Goal: Task Accomplishment & Management: Complete application form

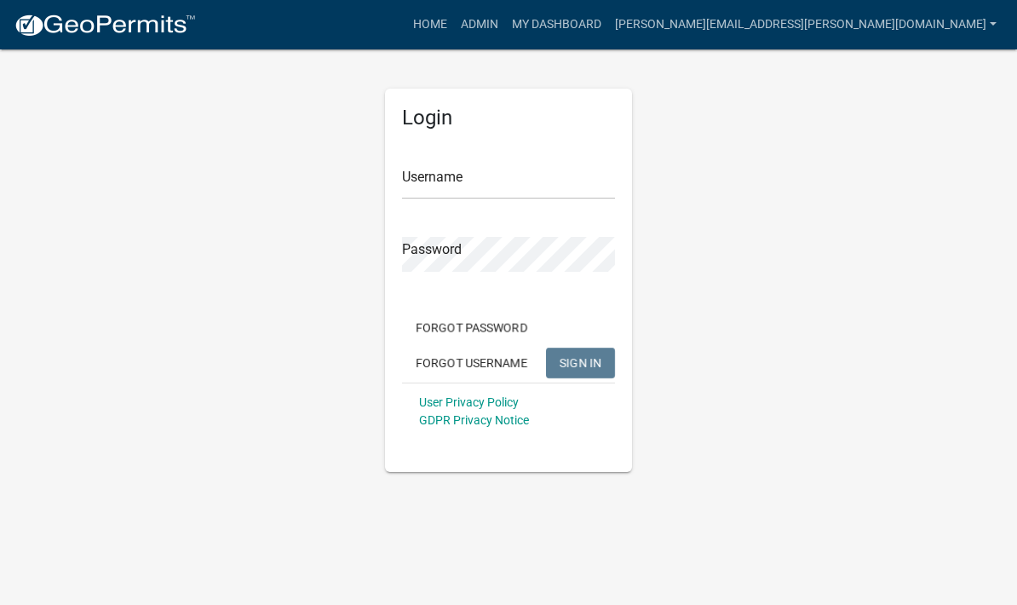
click at [493, 187] on input "Username" at bounding box center [508, 181] width 213 height 35
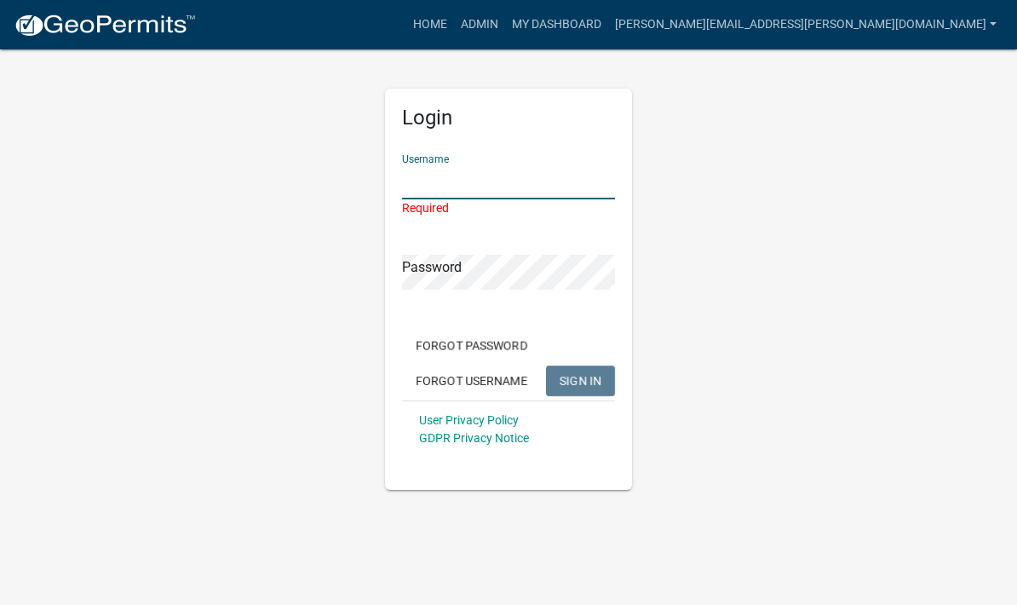
click at [521, 185] on input "Username" at bounding box center [508, 181] width 213 height 35
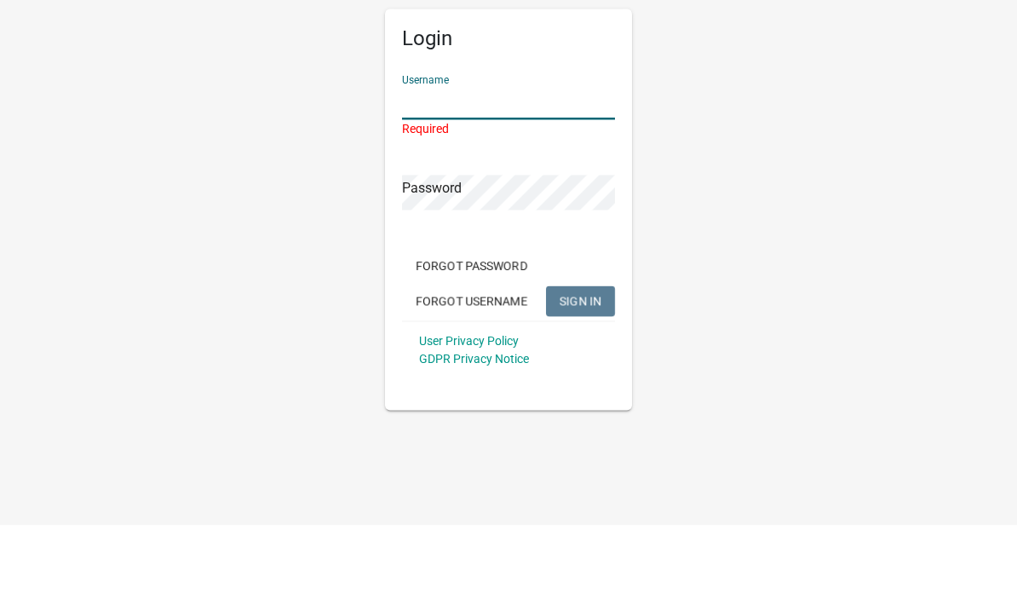
click at [507, 164] on input "Username" at bounding box center [508, 181] width 213 height 35
type input "[PERSON_NAME][EMAIL_ADDRESS][PERSON_NAME][DOMAIN_NAME]"
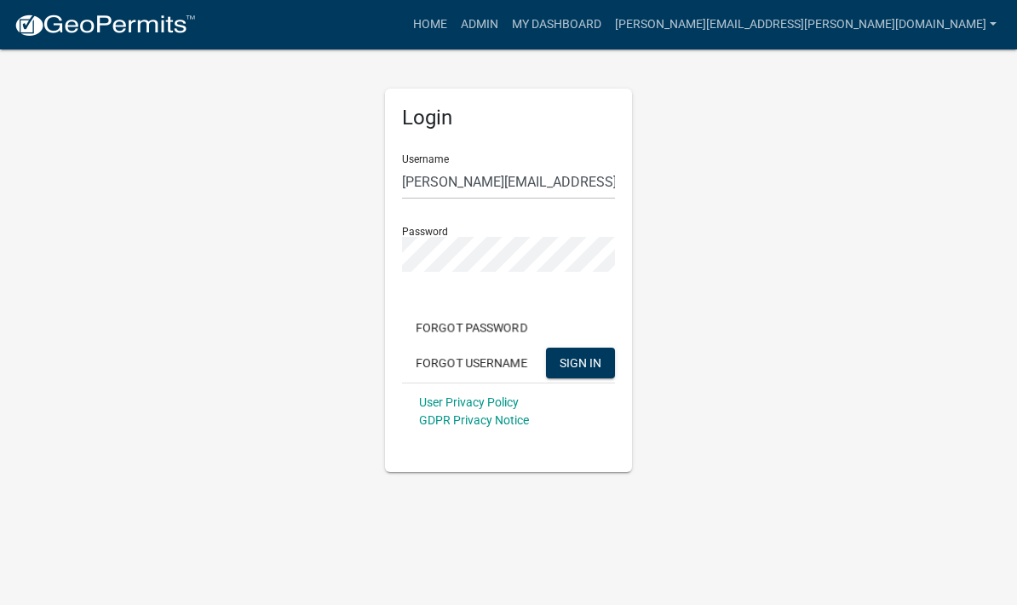
click at [591, 365] on span "SIGN IN" at bounding box center [581, 362] width 42 height 14
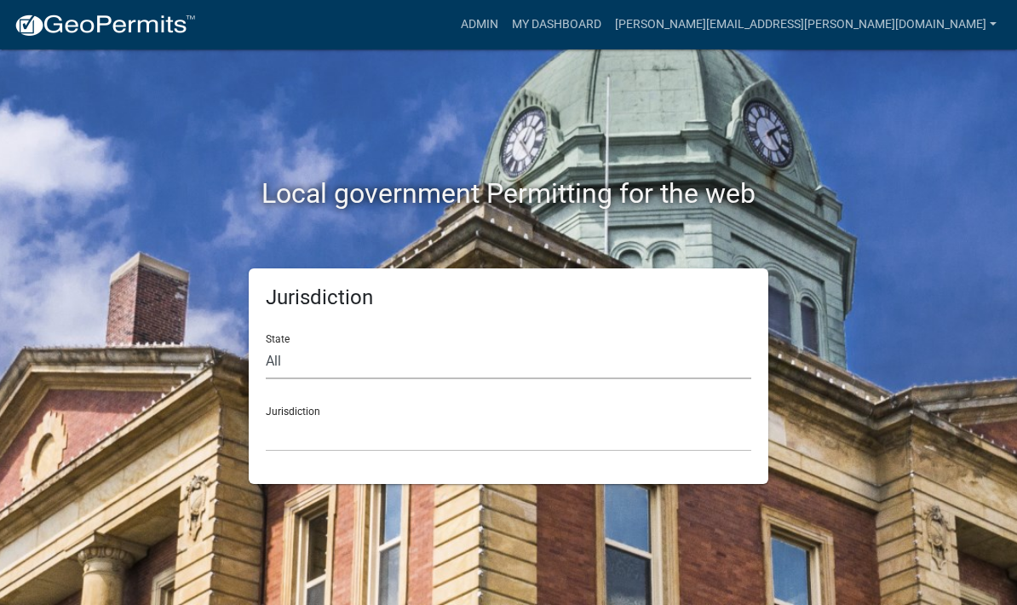
click at [349, 367] on select "All [US_STATE] [US_STATE] [US_STATE] [US_STATE] [US_STATE] [US_STATE] [US_STATE…" at bounding box center [509, 361] width 486 height 35
select select "[US_STATE]"
click at [331, 429] on select "City of [GEOGRAPHIC_DATA], [US_STATE] City of [GEOGRAPHIC_DATA], [US_STATE] Cit…" at bounding box center [509, 434] width 486 height 35
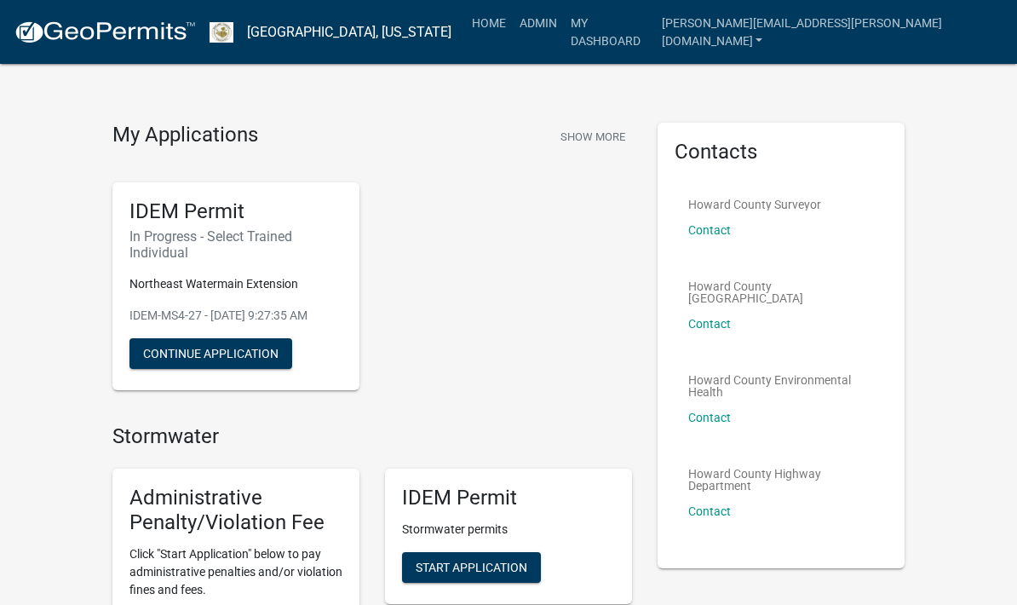
click at [564, 29] on link "Admin" at bounding box center [538, 23] width 51 height 32
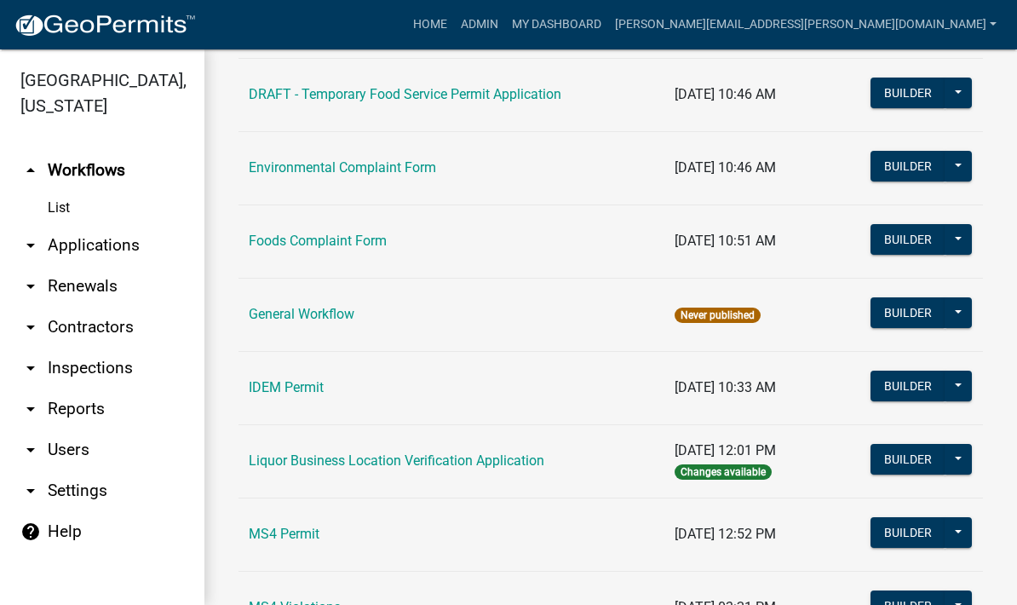
scroll to position [1044, 0]
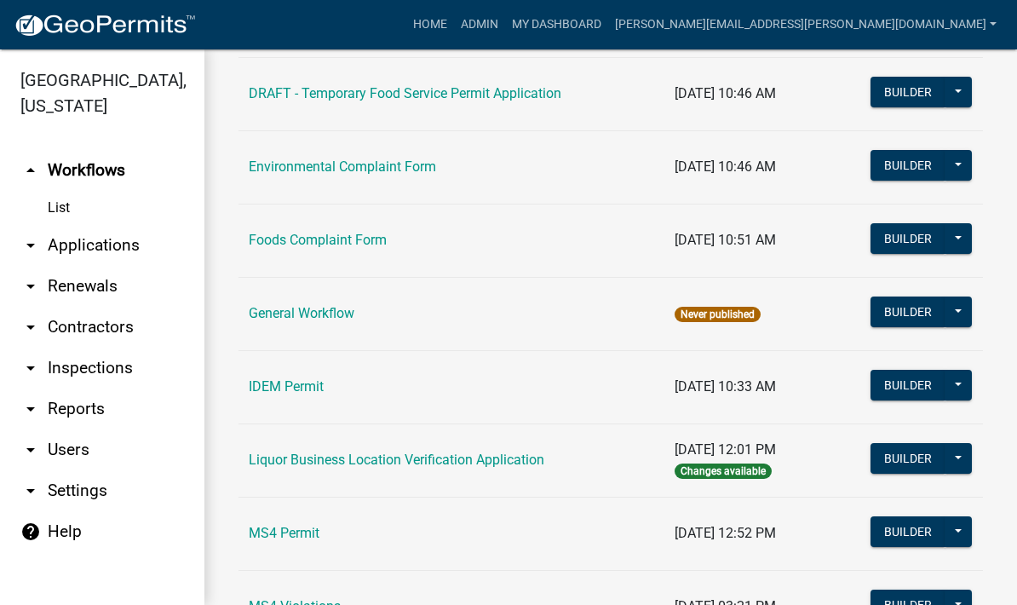
click at [297, 384] on link "IDEM Permit" at bounding box center [286, 386] width 75 height 16
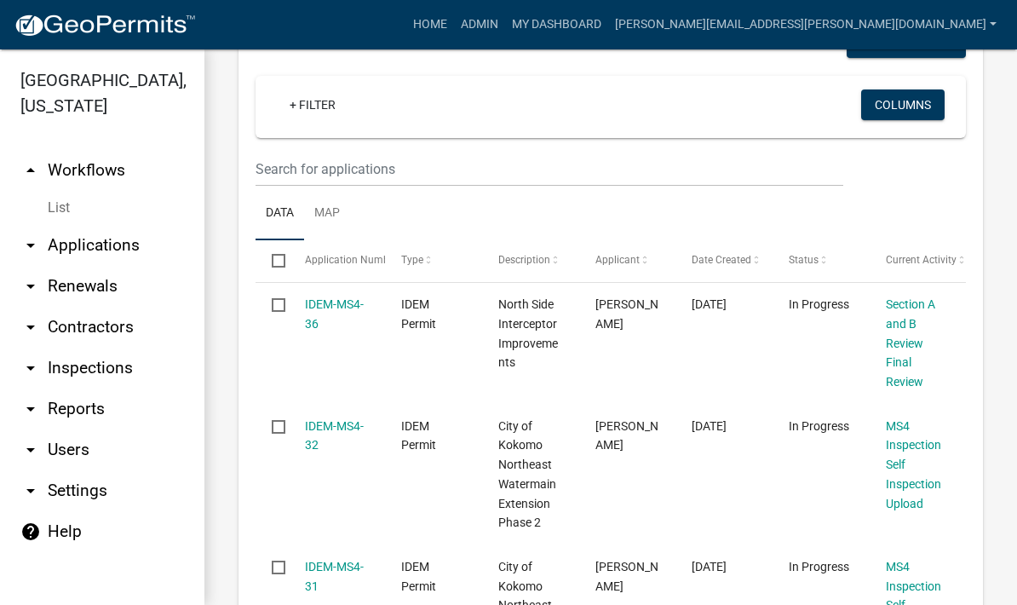
scroll to position [279, 0]
click at [331, 299] on link "IDEM-MS4-36" at bounding box center [334, 313] width 59 height 33
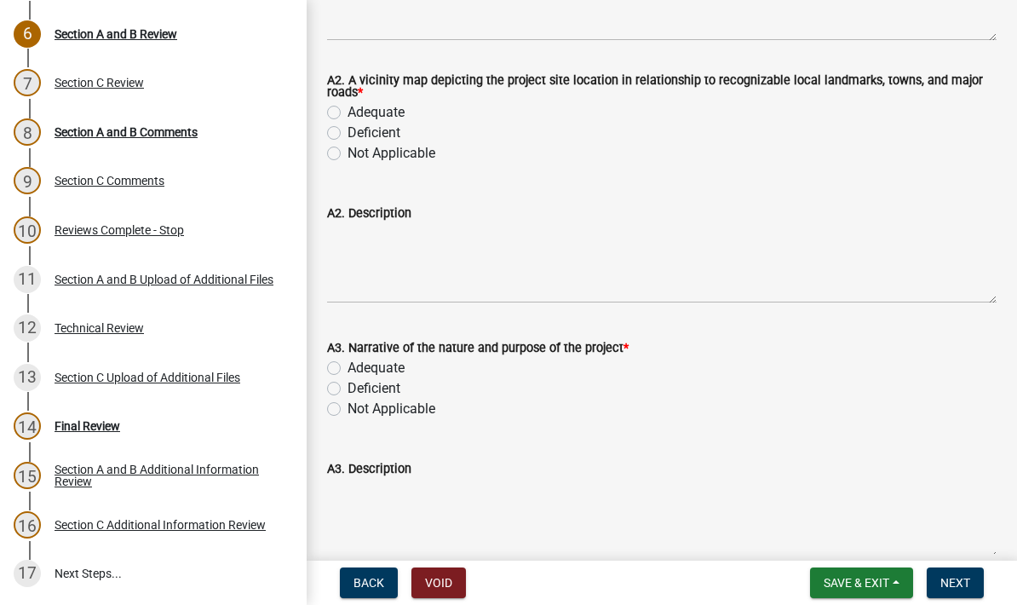
scroll to position [540, 0]
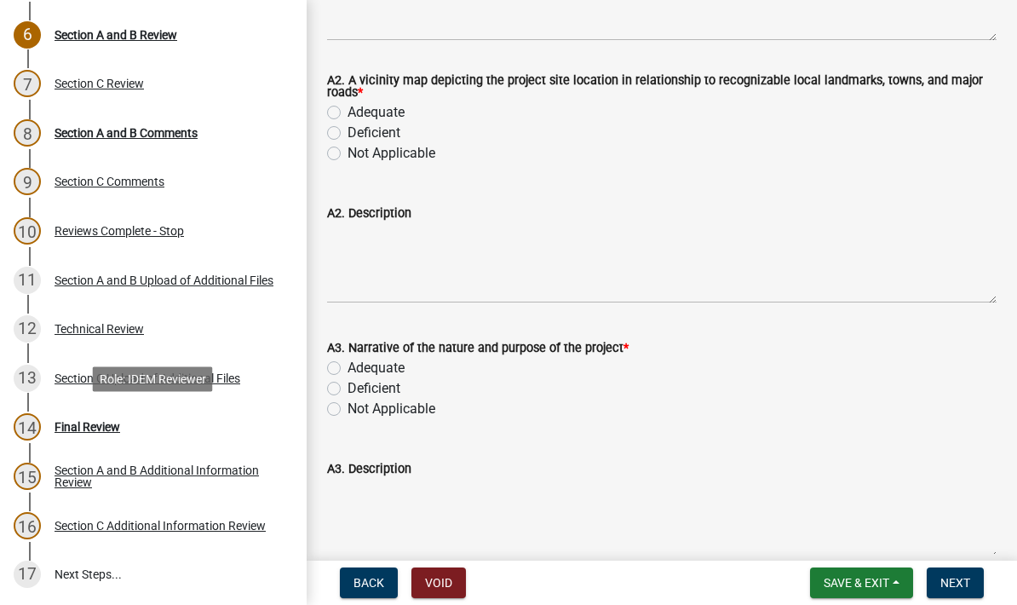
click at [92, 431] on div "Final Review" at bounding box center [88, 427] width 66 height 12
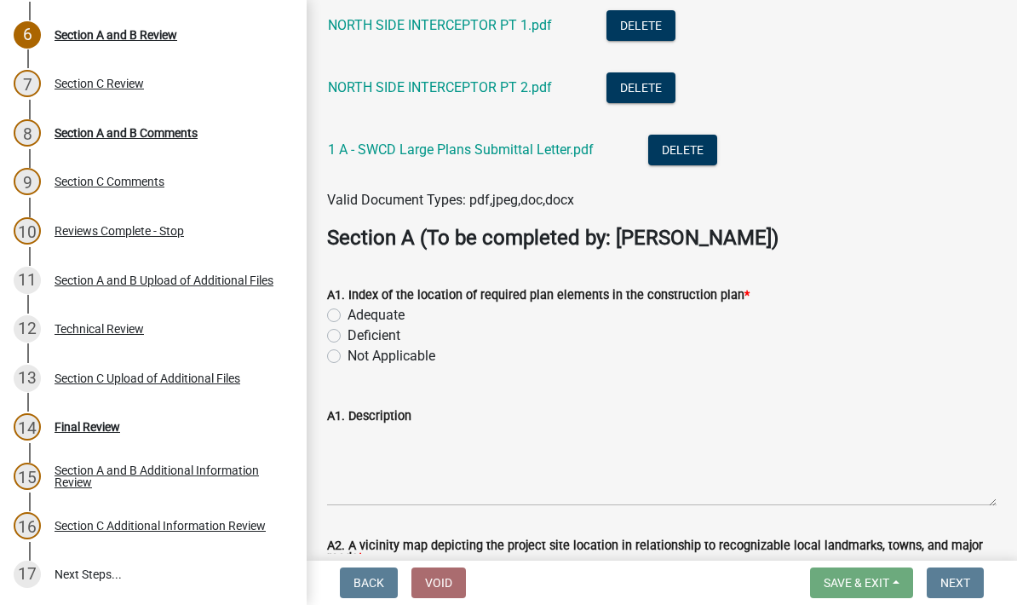
click at [343, 311] on div "Adequate" at bounding box center [662, 315] width 670 height 20
click at [348, 311] on label "Adequate" at bounding box center [376, 315] width 57 height 20
click at [348, 311] on input "Adequate" at bounding box center [353, 310] width 11 height 11
radio input "true"
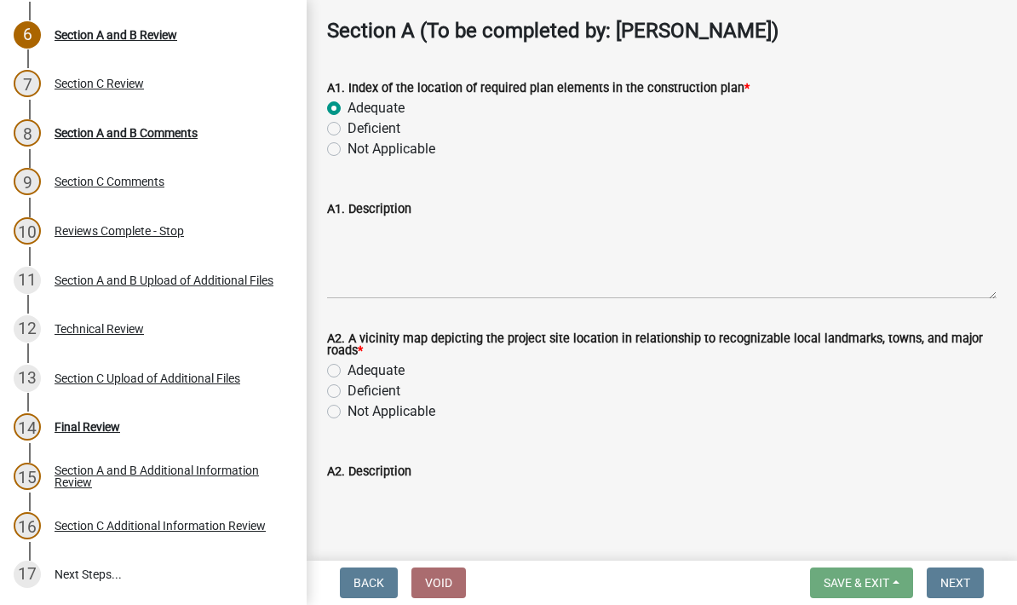
scroll to position [448, 0]
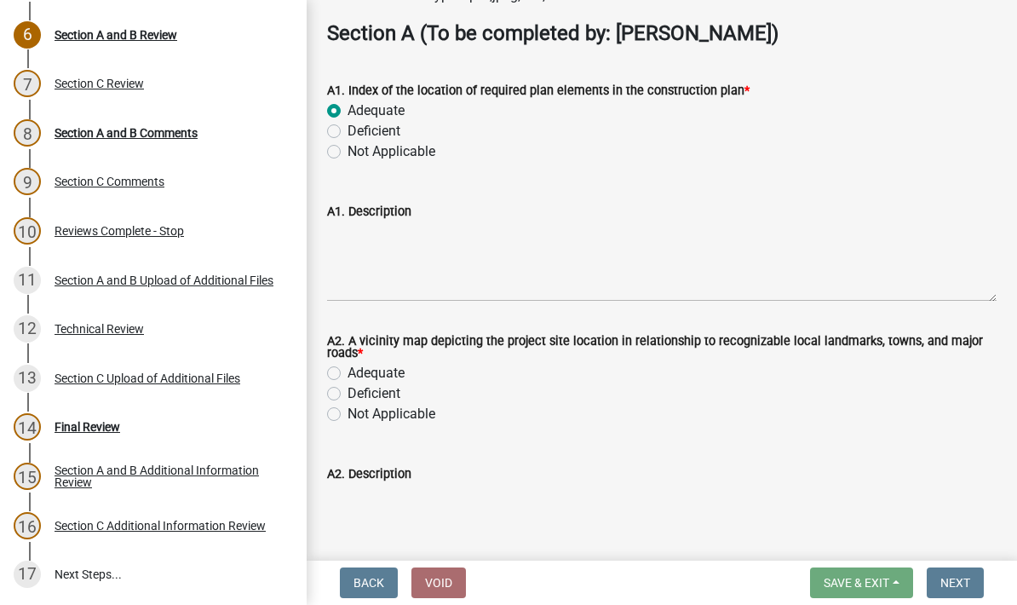
click at [348, 370] on label "Adequate" at bounding box center [376, 373] width 57 height 20
click at [348, 370] on input "Adequate" at bounding box center [353, 368] width 11 height 11
radio input "true"
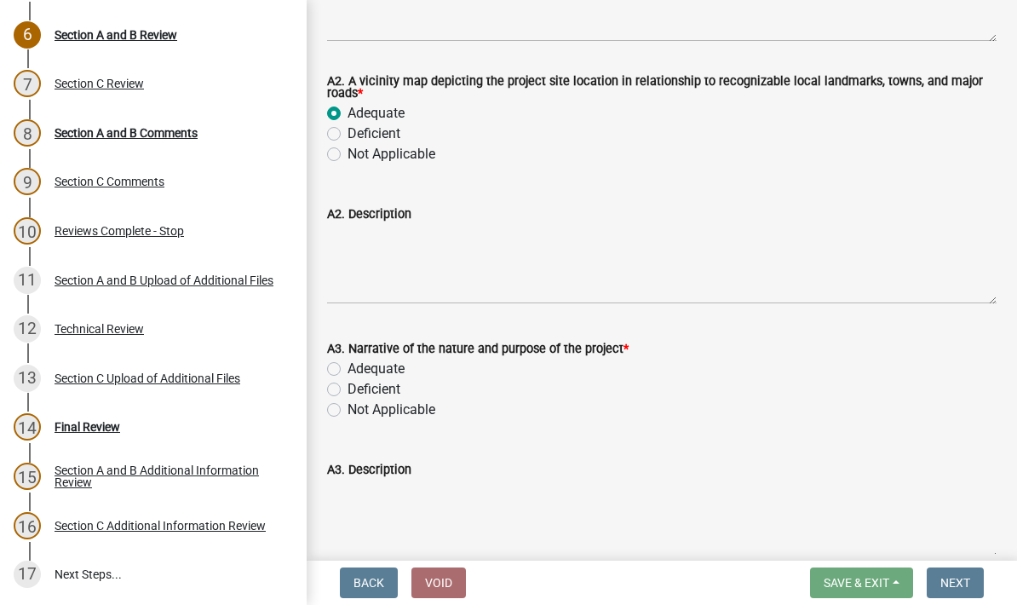
scroll to position [711, 0]
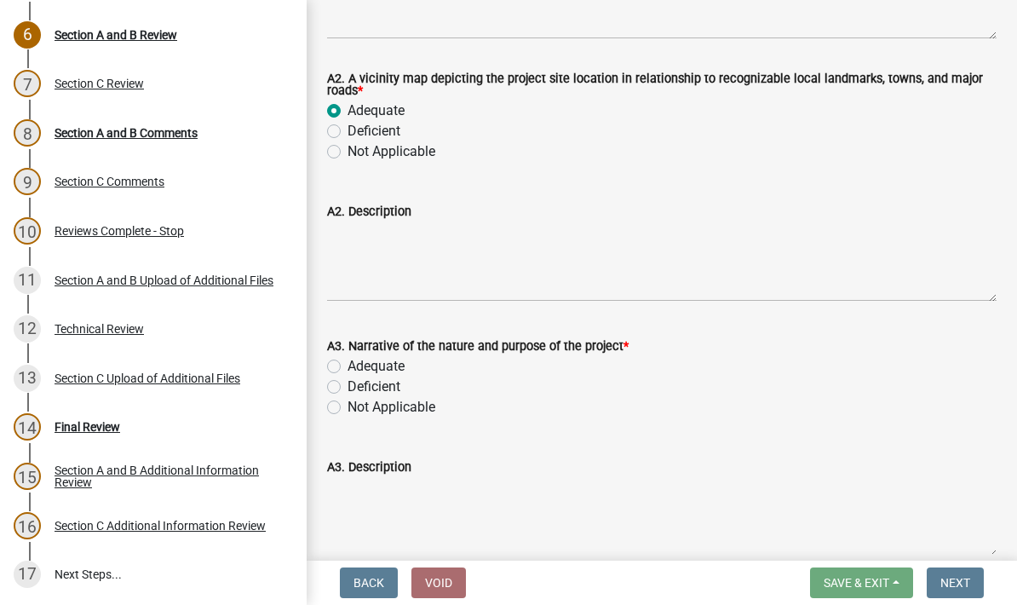
click at [348, 366] on label "Adequate" at bounding box center [376, 366] width 57 height 20
click at [348, 366] on input "Adequate" at bounding box center [353, 361] width 11 height 11
radio input "true"
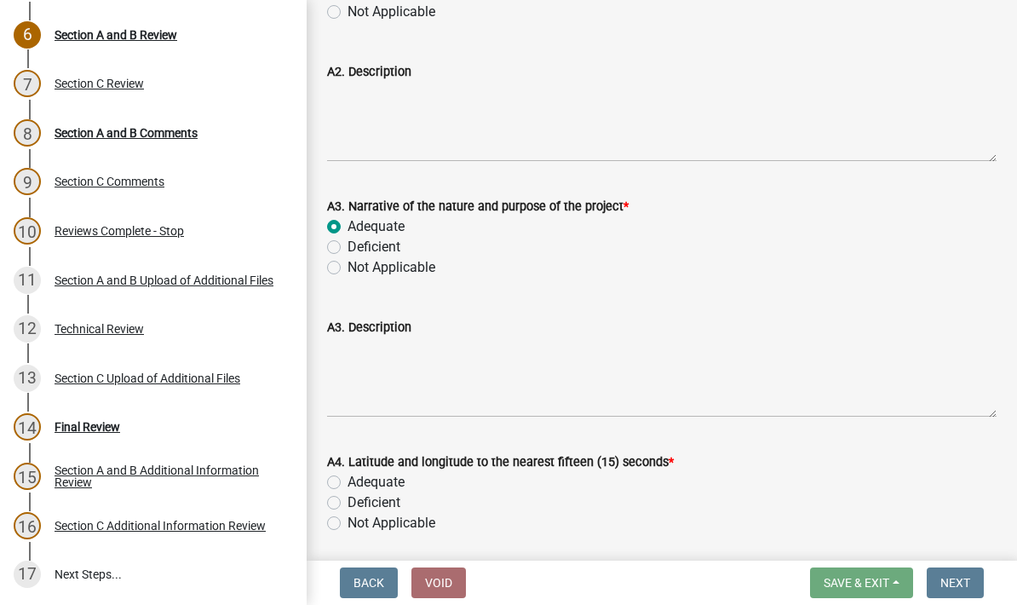
scroll to position [928, 0]
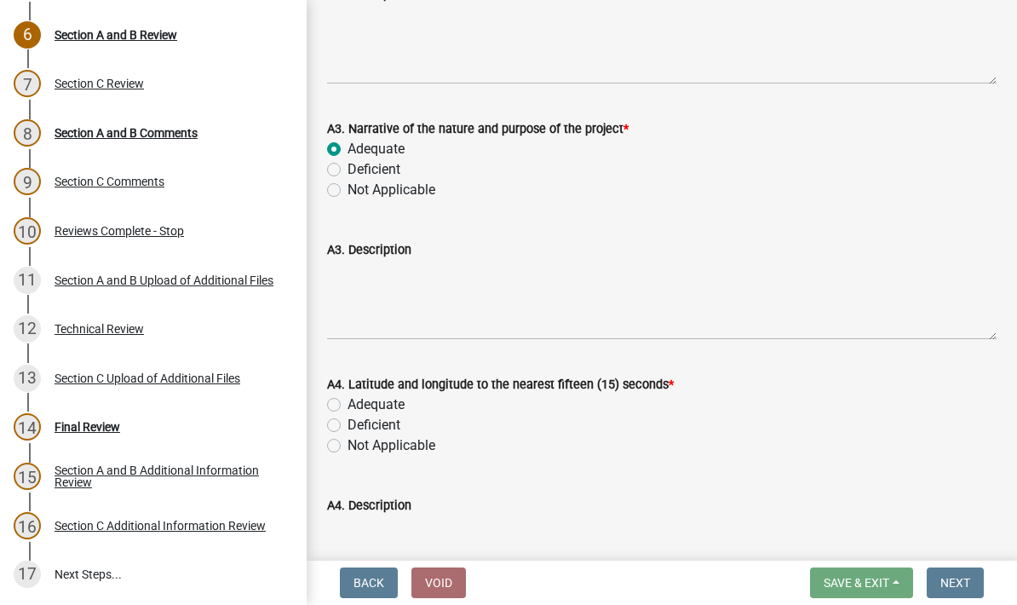
click at [348, 405] on label "Adequate" at bounding box center [376, 405] width 57 height 20
click at [348, 405] on input "Adequate" at bounding box center [353, 400] width 11 height 11
radio input "true"
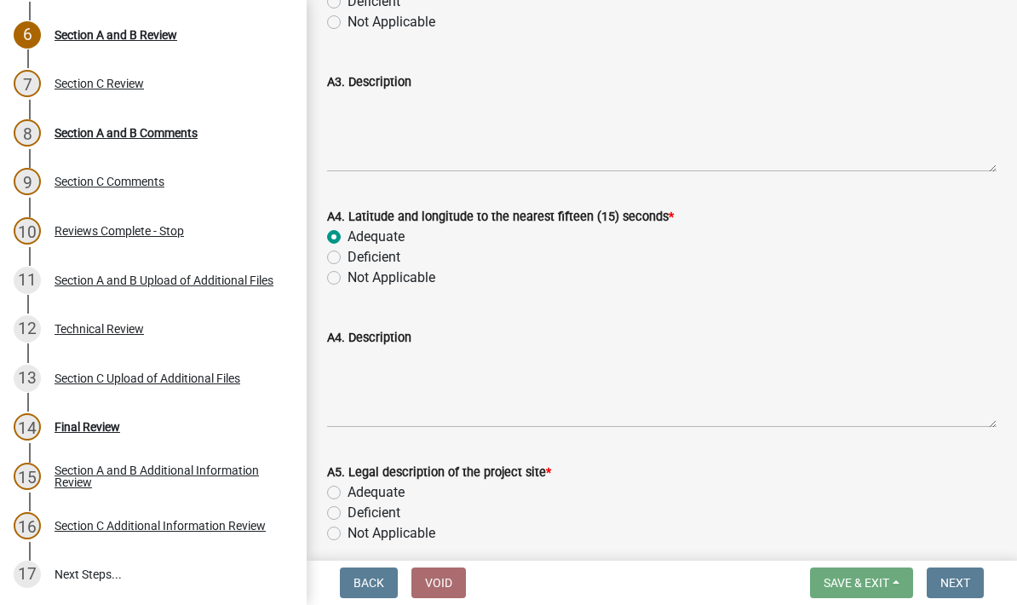
scroll to position [1144, 0]
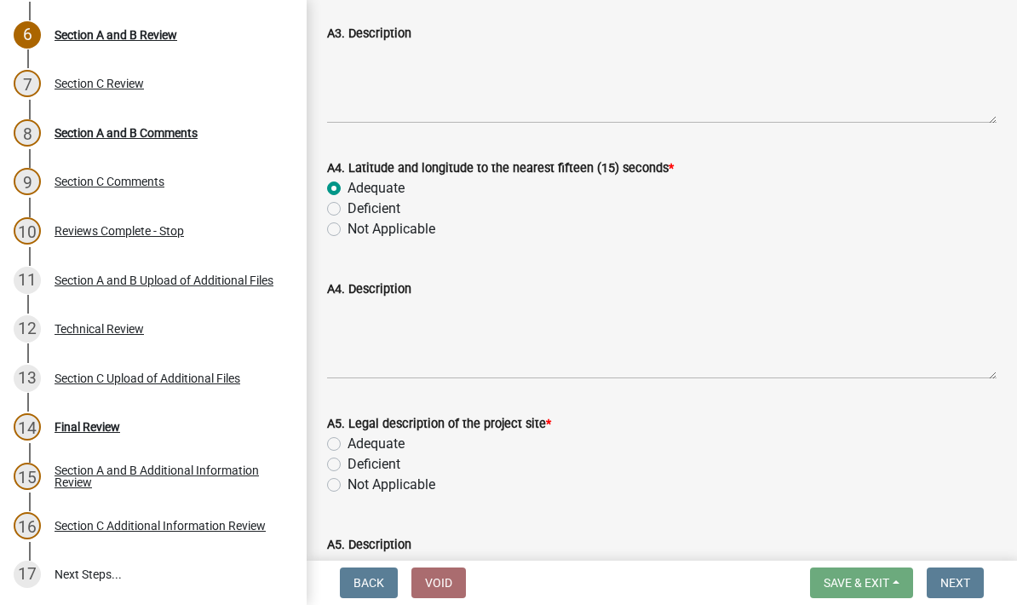
click at [348, 440] on label "Adequate" at bounding box center [376, 444] width 57 height 20
click at [348, 440] on input "Adequate" at bounding box center [353, 439] width 11 height 11
radio input "true"
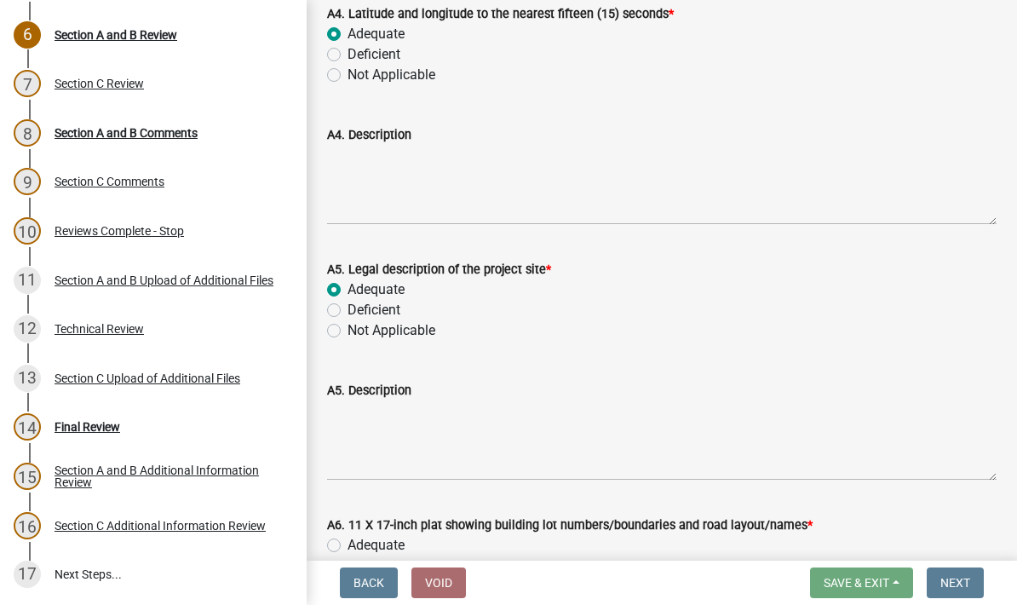
scroll to position [1316, 0]
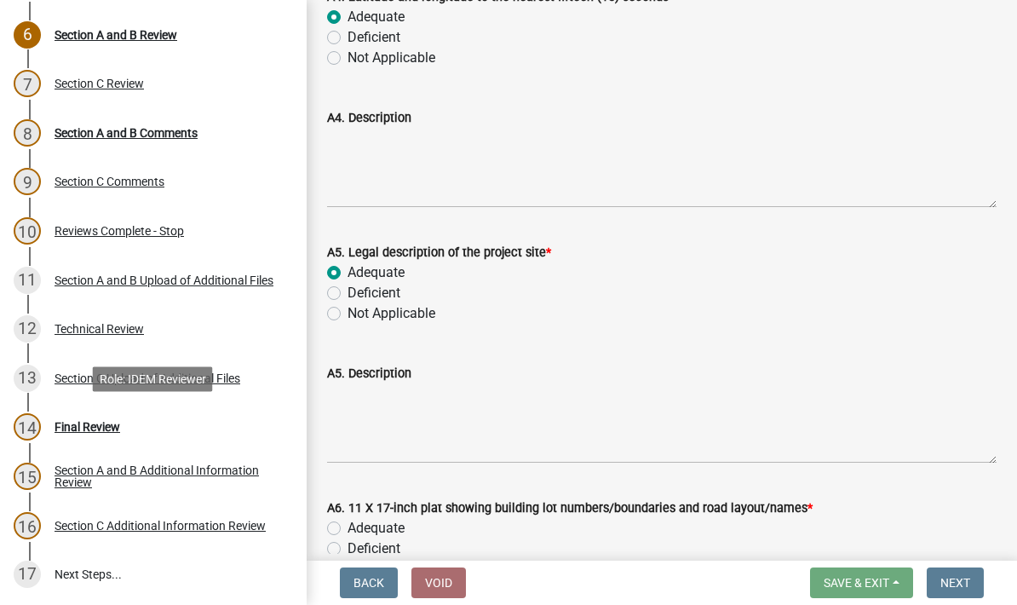
click at [48, 432] on div "14 Final Review" at bounding box center [147, 426] width 266 height 27
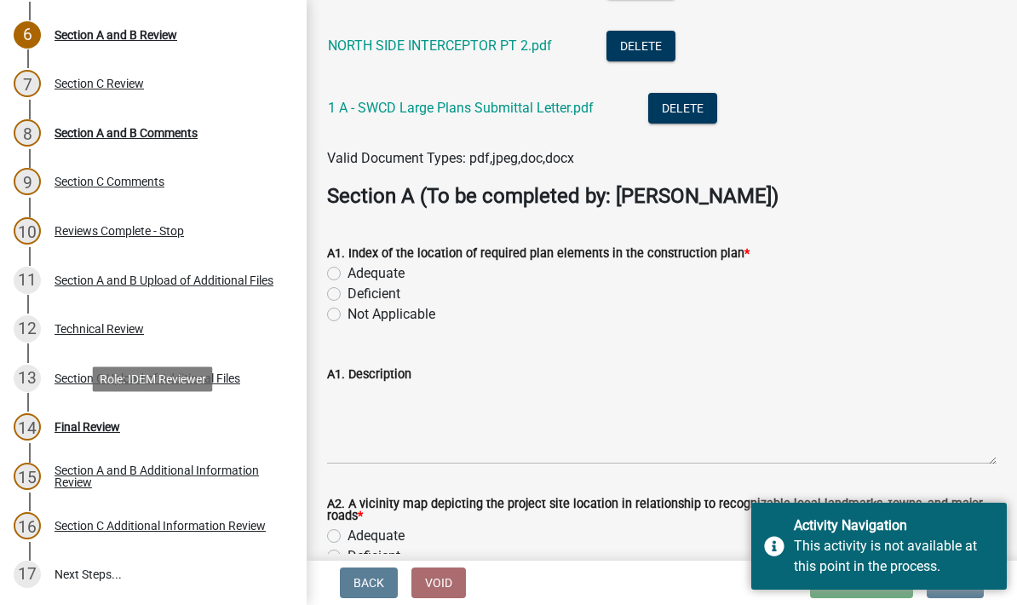
scroll to position [291, 0]
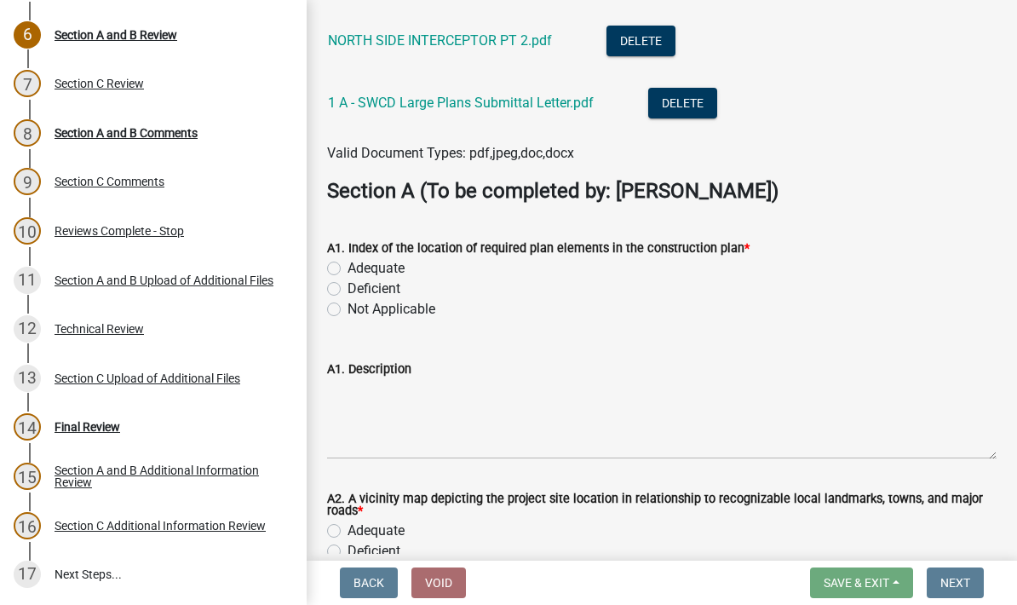
click at [348, 261] on label "Adequate" at bounding box center [376, 268] width 57 height 20
click at [348, 261] on input "Adequate" at bounding box center [353, 263] width 11 height 11
radio input "true"
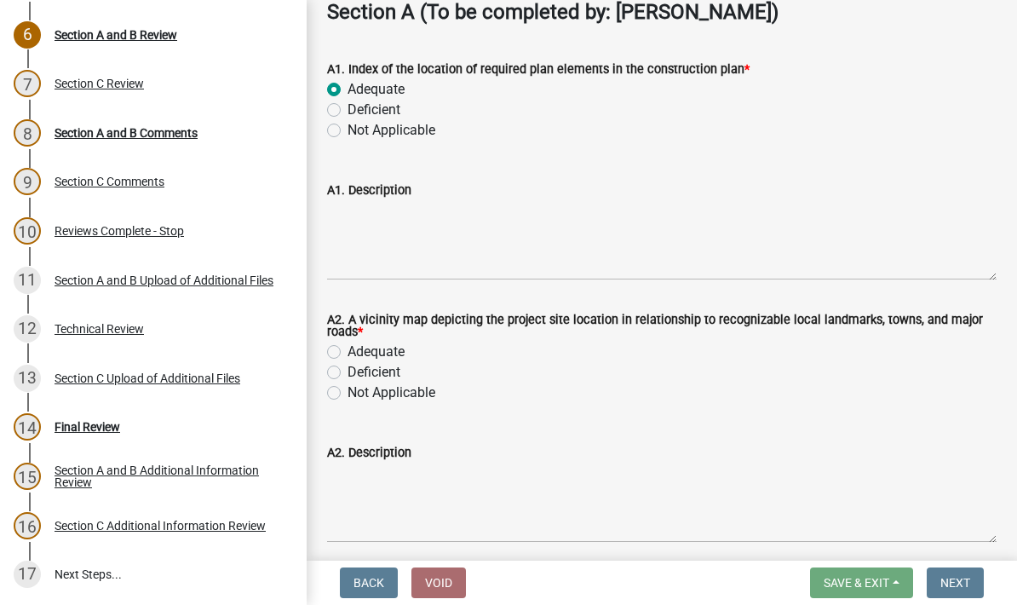
scroll to position [468, 0]
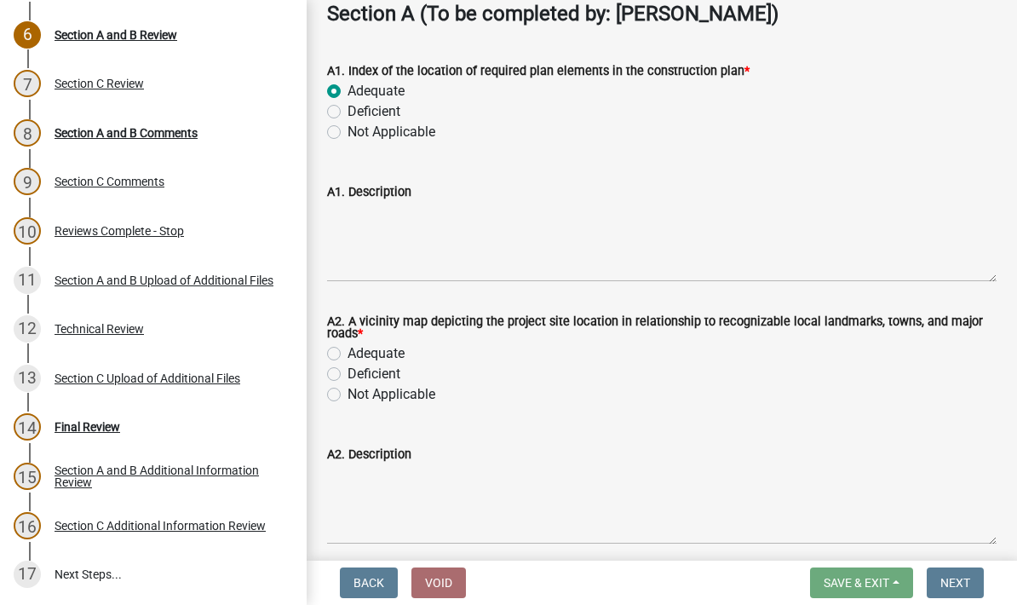
click at [349, 350] on label "Adequate" at bounding box center [376, 353] width 57 height 20
click at [349, 350] on input "Adequate" at bounding box center [353, 348] width 11 height 11
radio input "true"
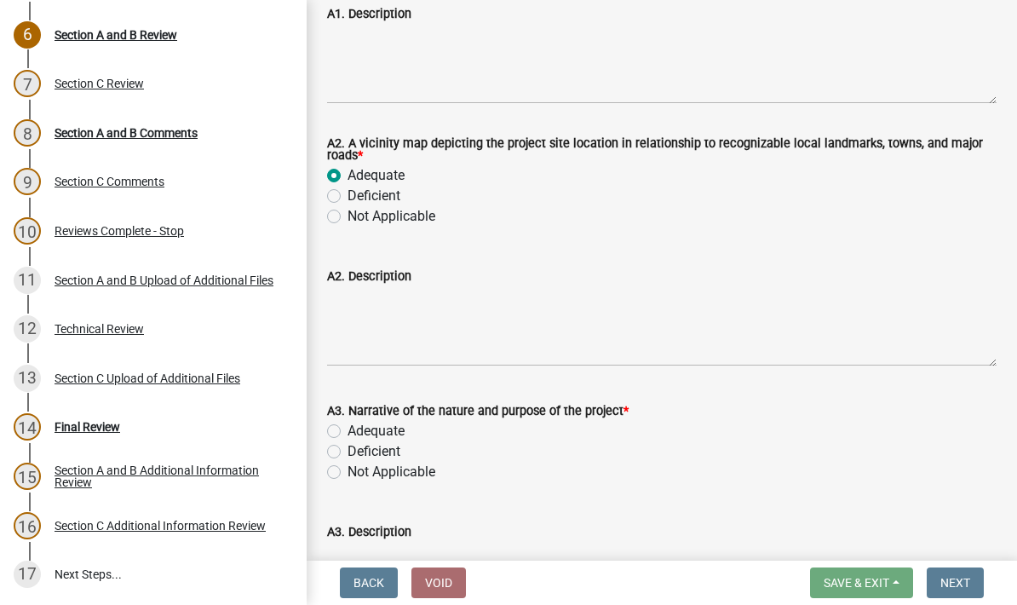
scroll to position [649, 0]
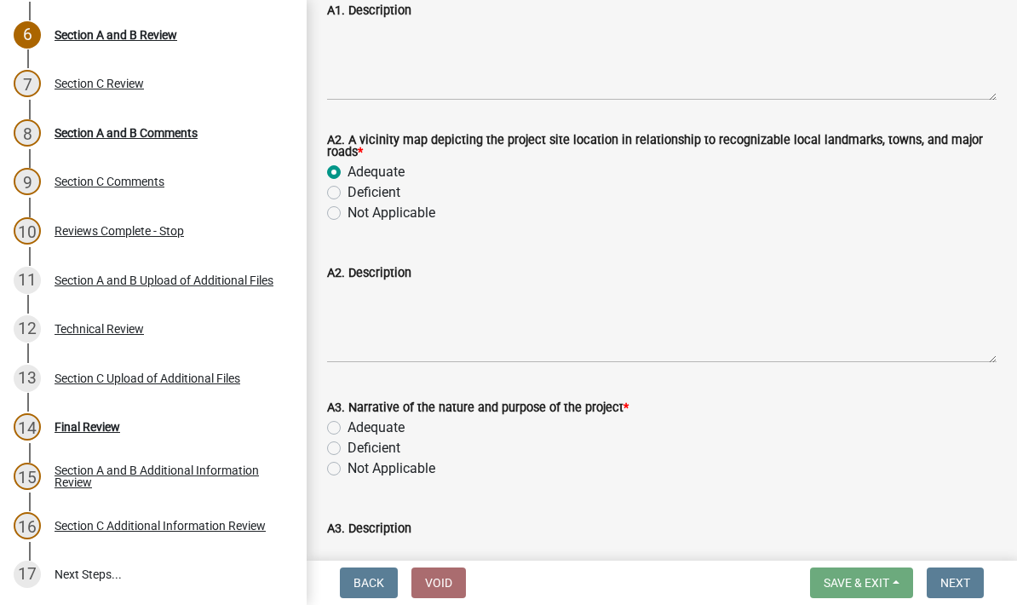
click at [348, 427] on label "Adequate" at bounding box center [376, 428] width 57 height 20
click at [348, 427] on input "Adequate" at bounding box center [353, 423] width 11 height 11
radio input "true"
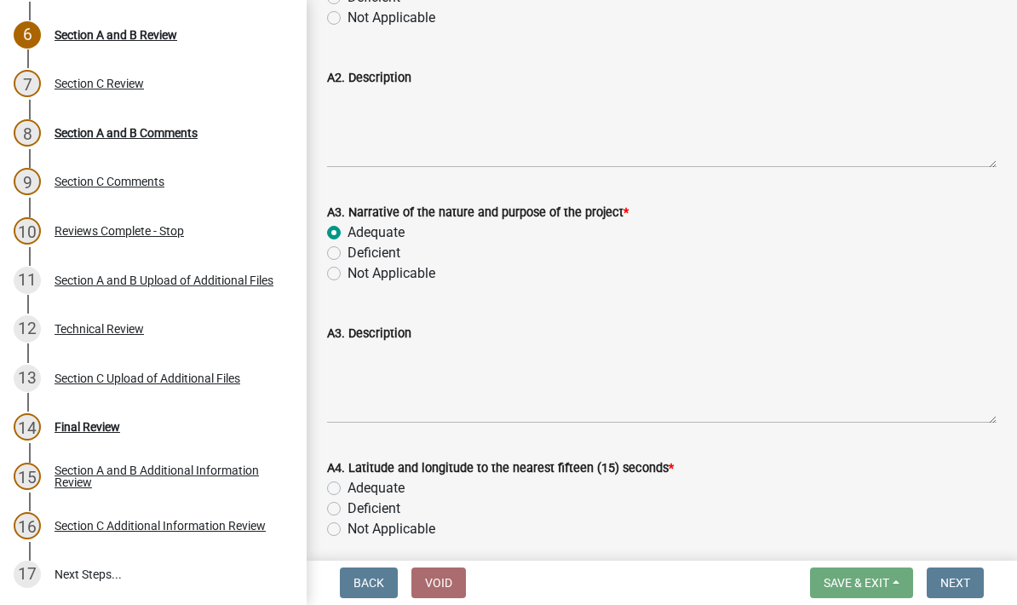
scroll to position [852, 0]
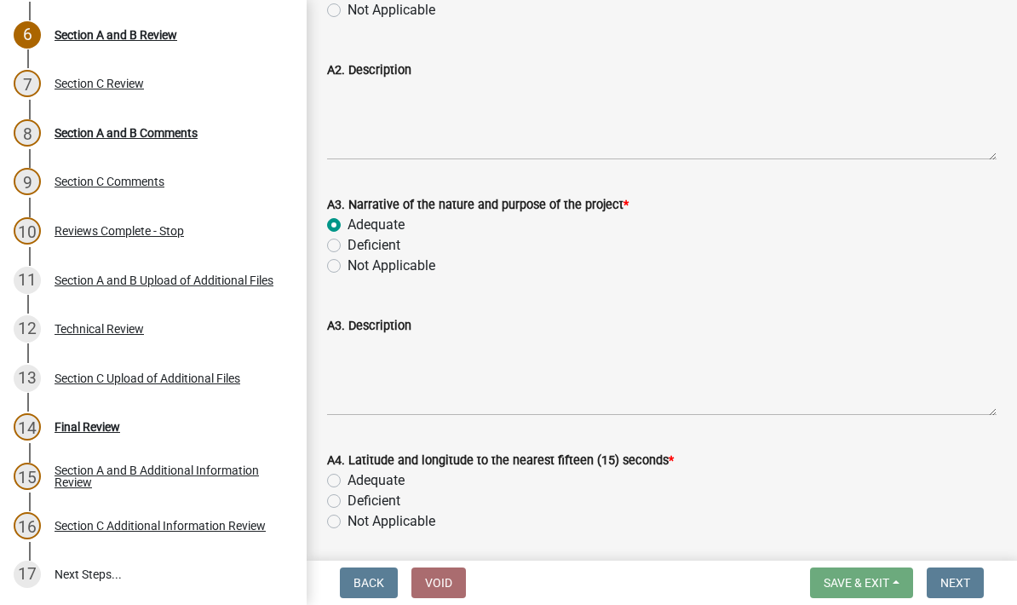
click at [348, 479] on label "Adequate" at bounding box center [376, 480] width 57 height 20
click at [348, 479] on input "Adequate" at bounding box center [353, 475] width 11 height 11
radio input "true"
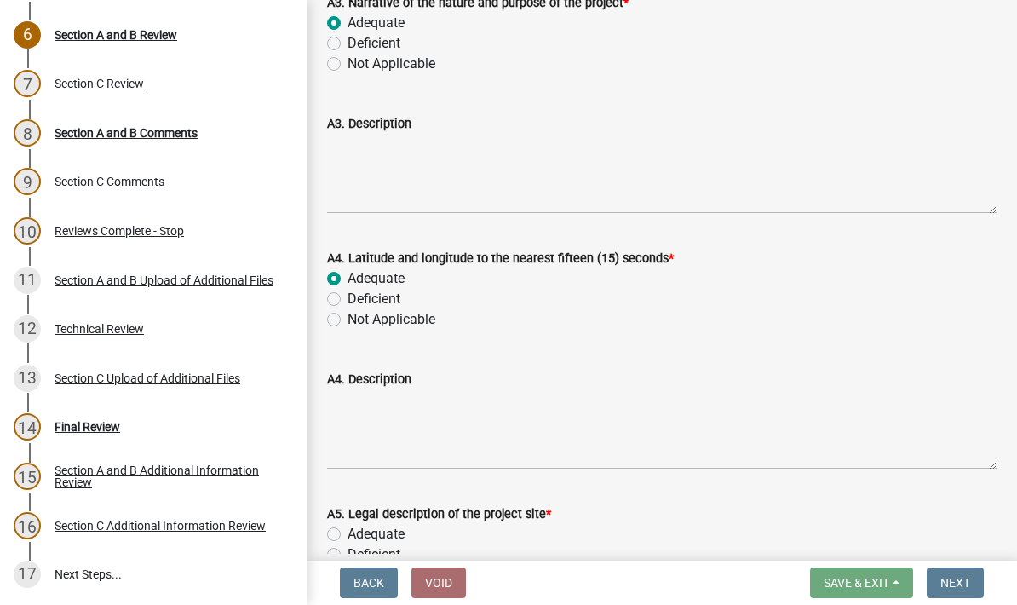
scroll to position [1069, 0]
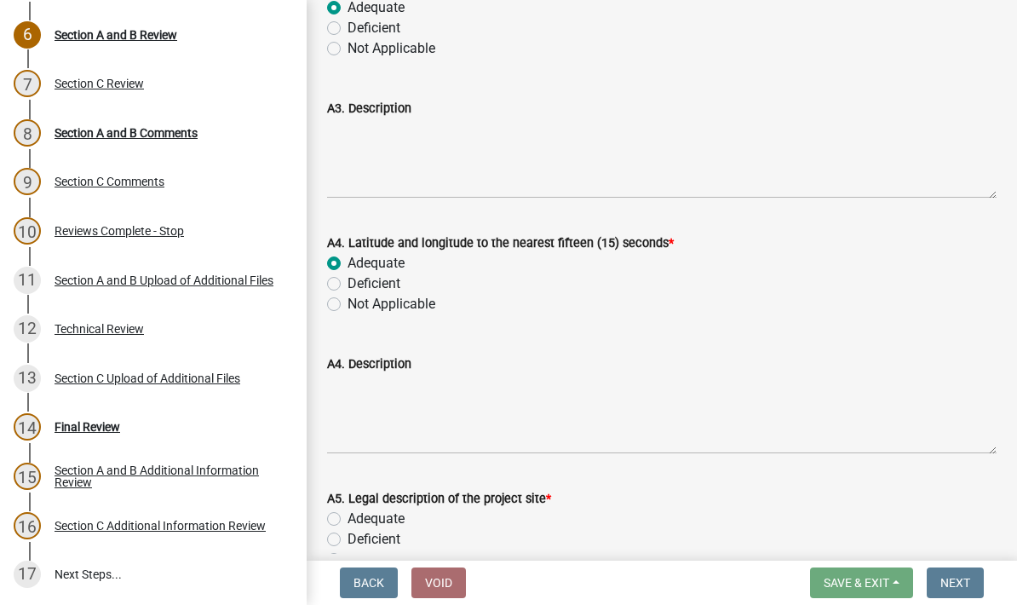
click at [348, 521] on label "Adequate" at bounding box center [376, 519] width 57 height 20
click at [348, 520] on input "Adequate" at bounding box center [353, 514] width 11 height 11
radio input "true"
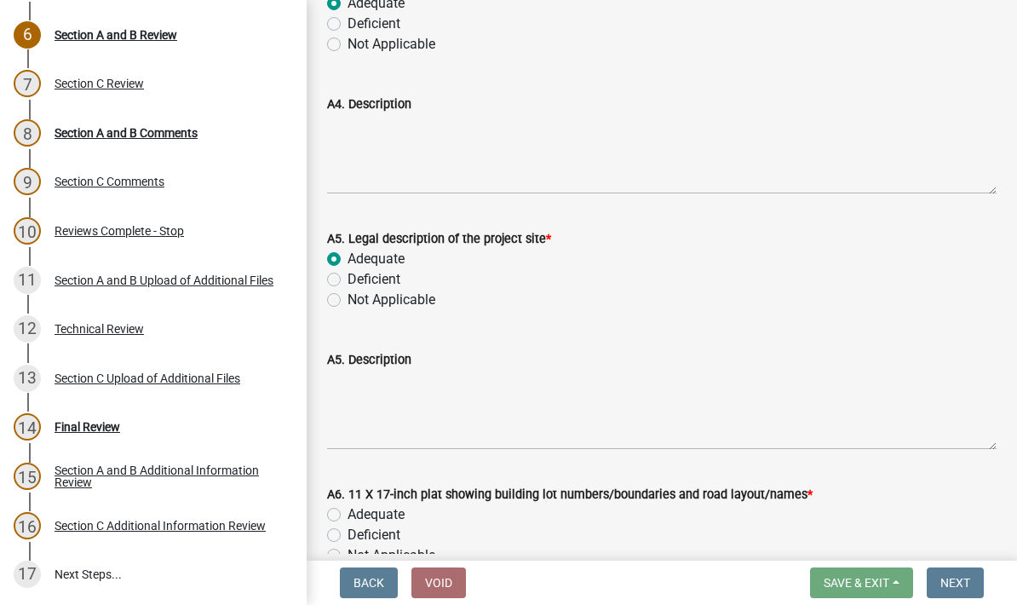
scroll to position [1340, 0]
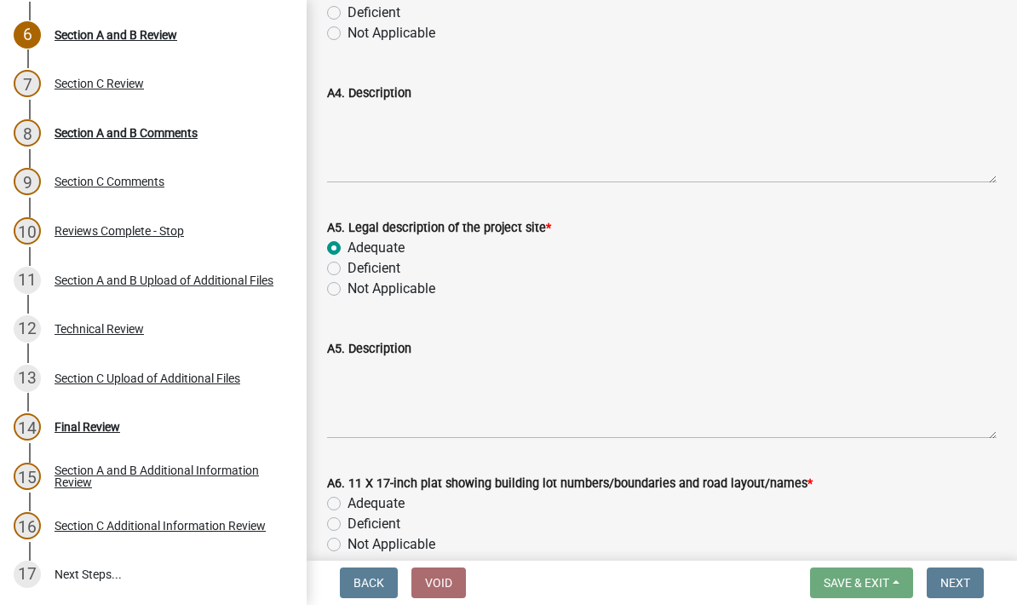
click at [348, 497] on label "Adequate" at bounding box center [376, 503] width 57 height 20
click at [348, 497] on input "Adequate" at bounding box center [353, 498] width 11 height 11
radio input "true"
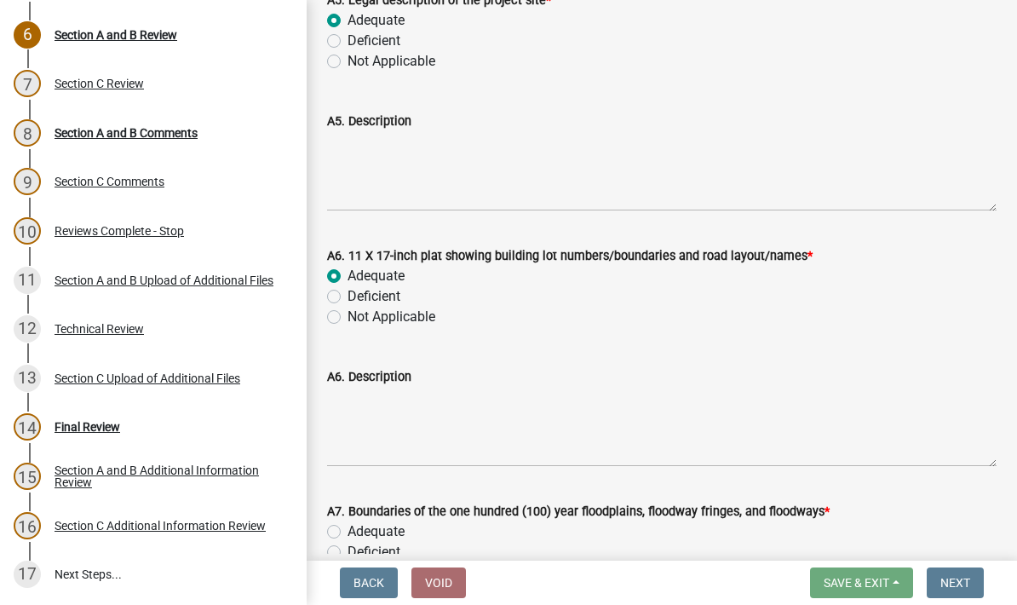
scroll to position [1600, 0]
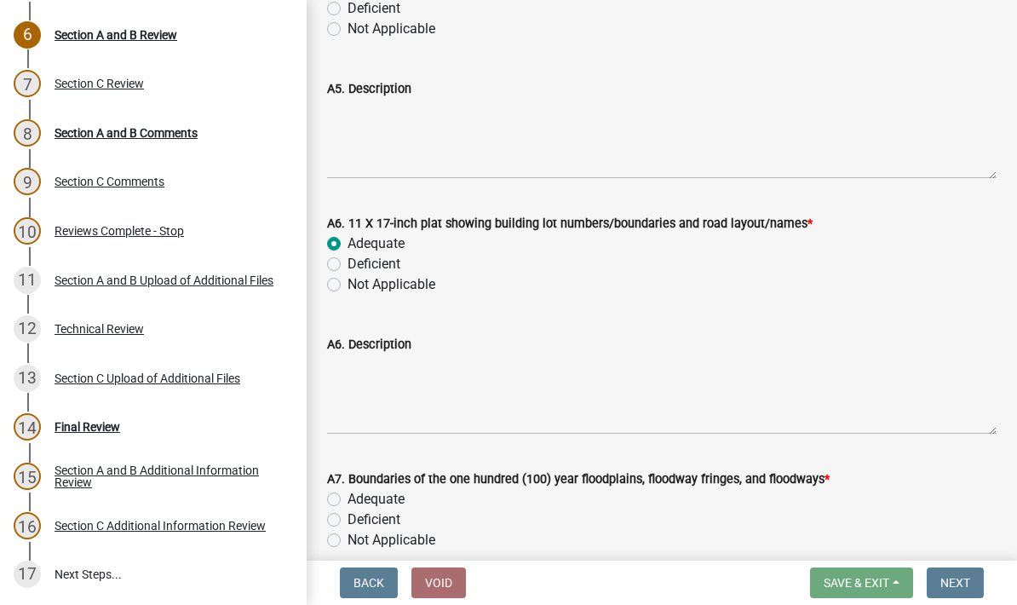
click at [348, 501] on label "Adequate" at bounding box center [376, 499] width 57 height 20
click at [348, 500] on input "Adequate" at bounding box center [353, 494] width 11 height 11
radio input "true"
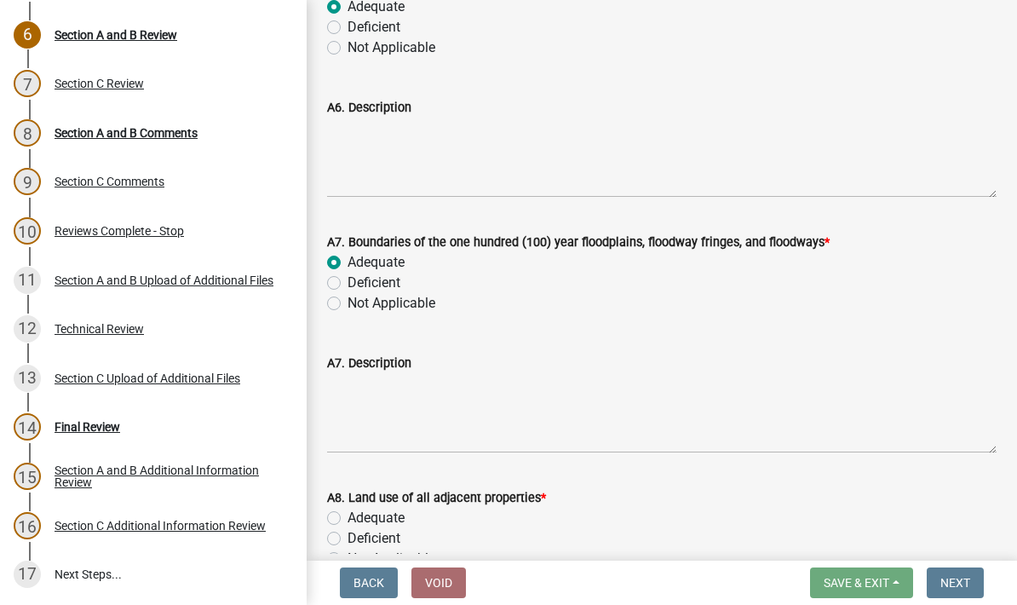
scroll to position [1842, 0]
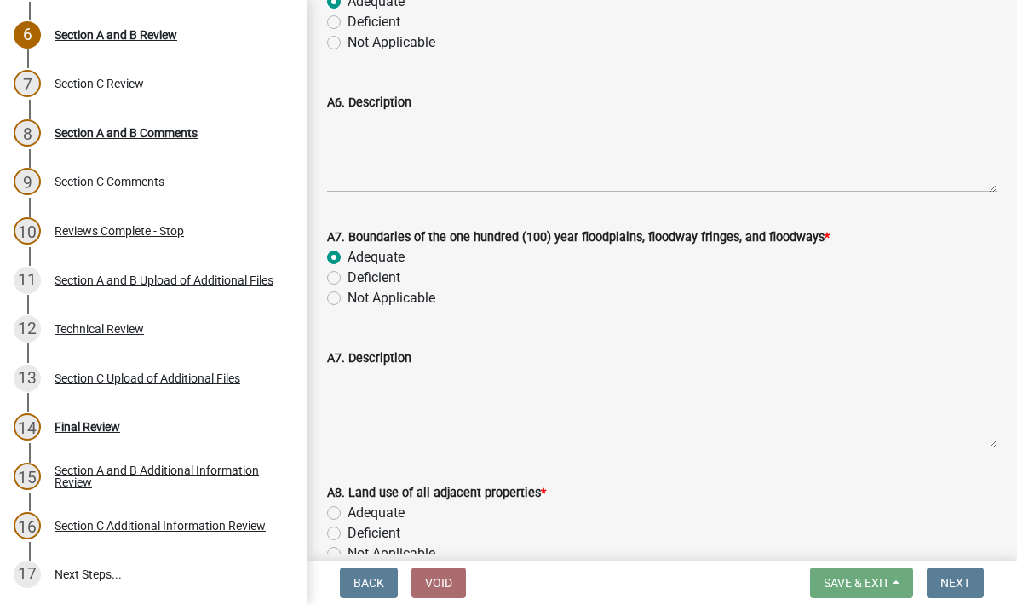
click at [348, 512] on label "Adequate" at bounding box center [376, 513] width 57 height 20
click at [348, 512] on input "Adequate" at bounding box center [353, 508] width 11 height 11
radio input "true"
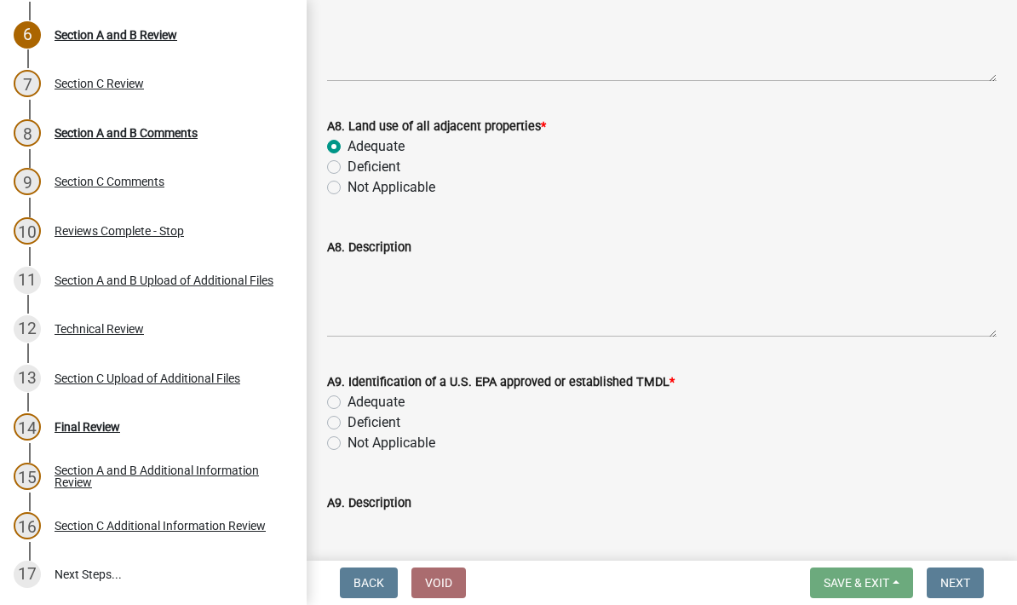
scroll to position [2239, 0]
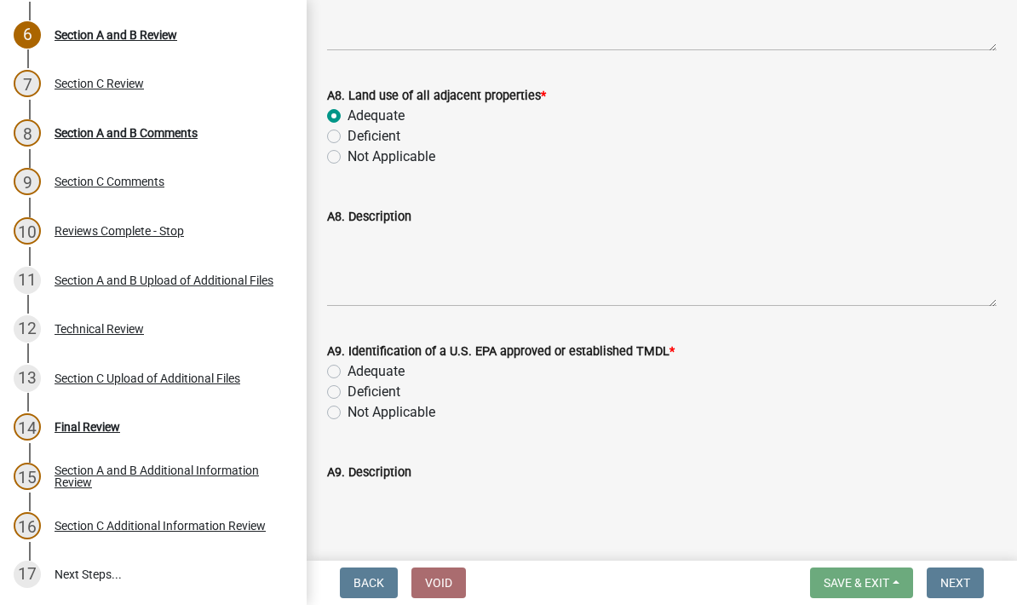
click at [348, 377] on label "Adequate" at bounding box center [376, 371] width 57 height 20
click at [348, 372] on input "Adequate" at bounding box center [353, 366] width 11 height 11
radio input "true"
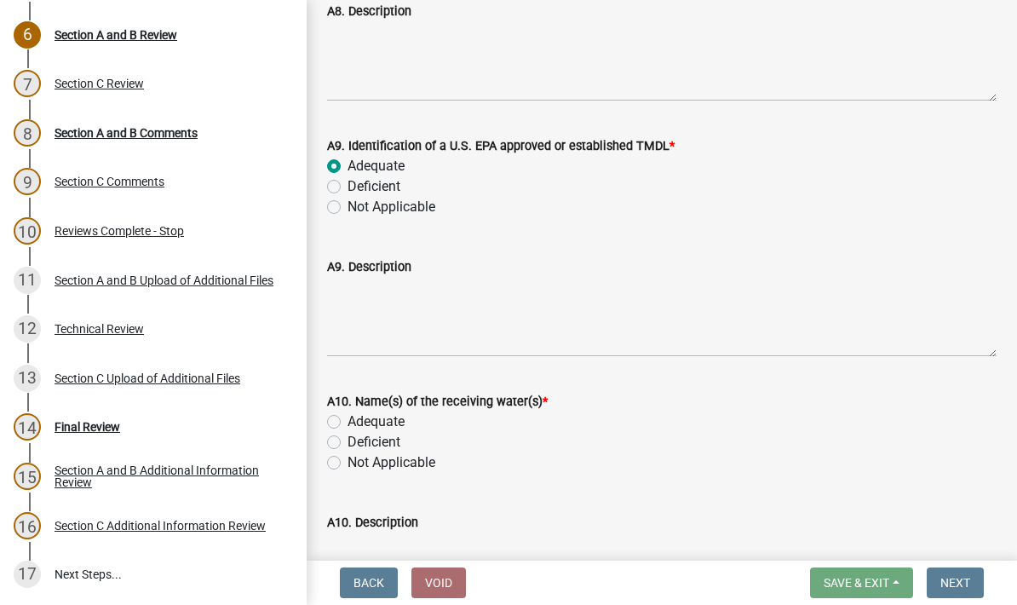
scroll to position [2453, 0]
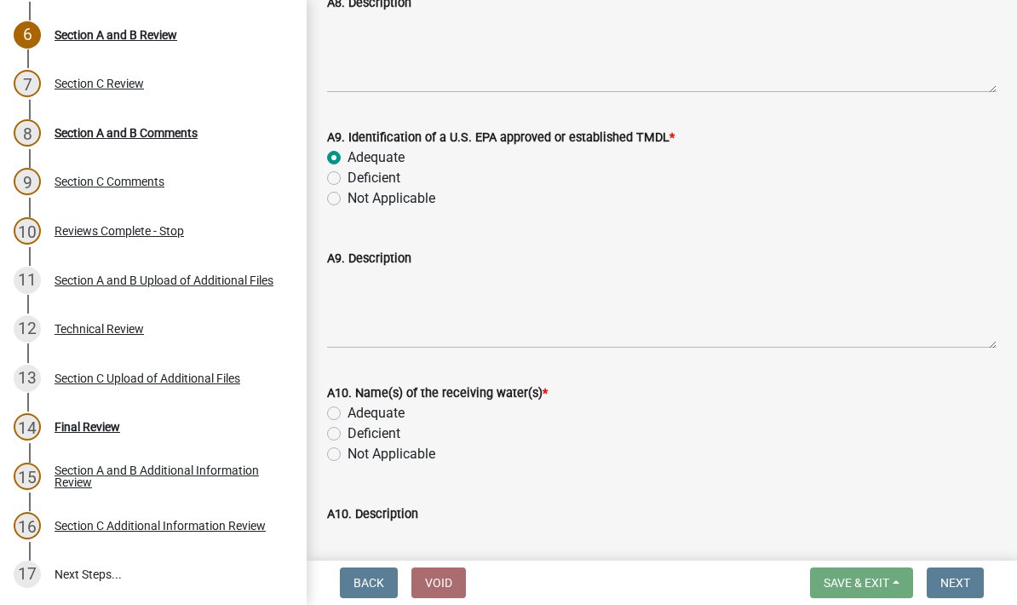
click at [348, 407] on label "Adequate" at bounding box center [376, 413] width 57 height 20
click at [348, 407] on input "Adequate" at bounding box center [353, 408] width 11 height 11
radio input "true"
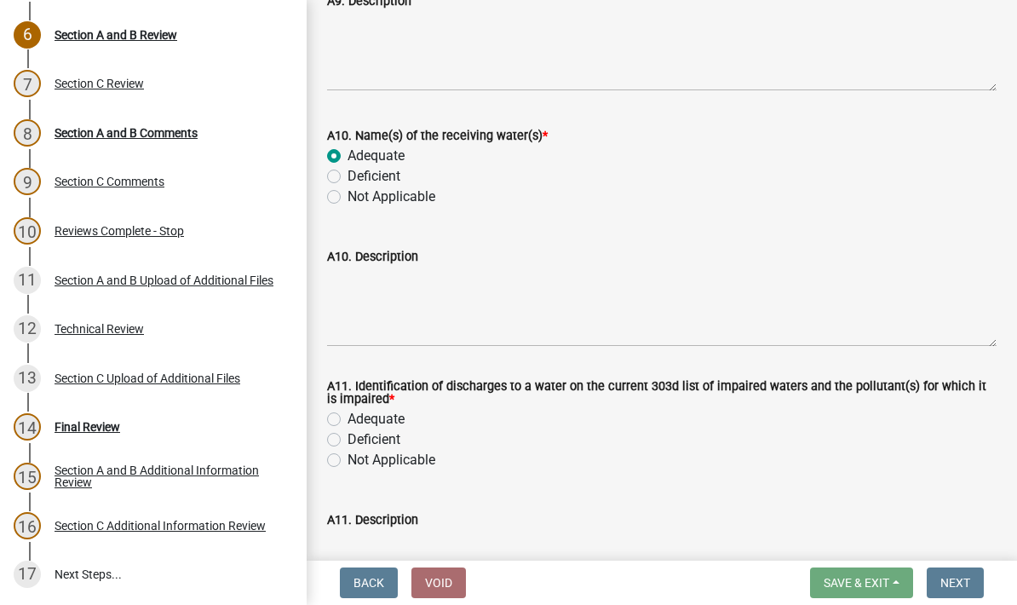
scroll to position [2709, 0]
click at [348, 423] on label "Adequate" at bounding box center [376, 421] width 57 height 20
click at [348, 422] on input "Adequate" at bounding box center [353, 416] width 11 height 11
radio input "true"
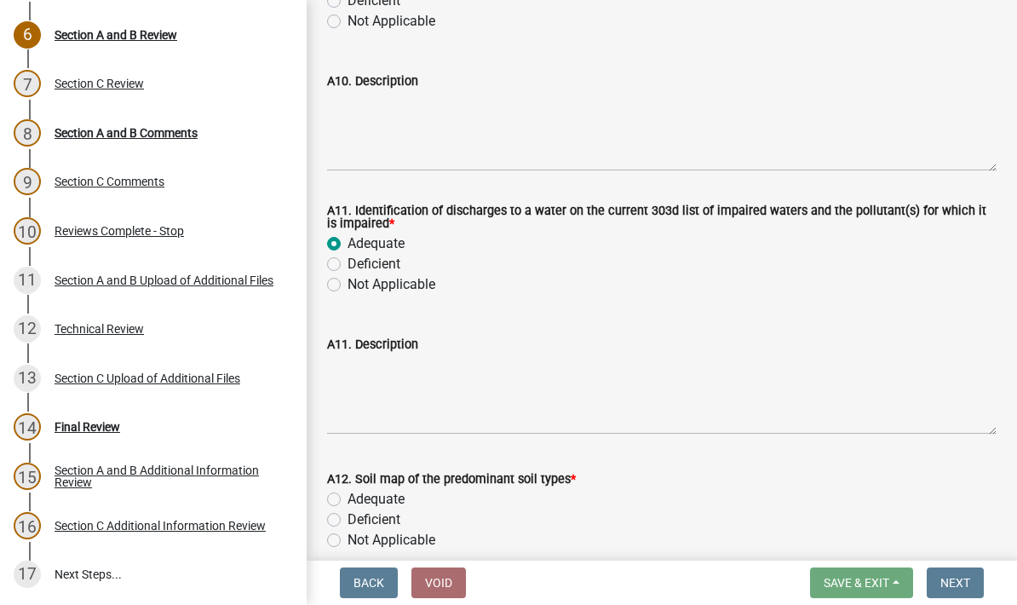
scroll to position [2931, 0]
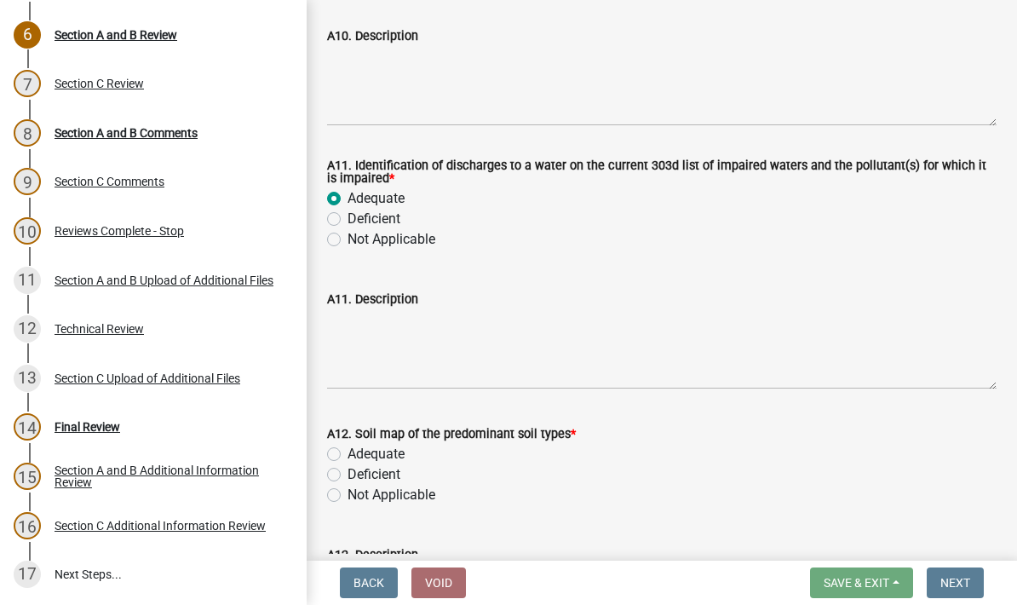
click at [348, 455] on label "Adequate" at bounding box center [376, 454] width 57 height 20
click at [348, 455] on input "Adequate" at bounding box center [353, 449] width 11 height 11
radio input "true"
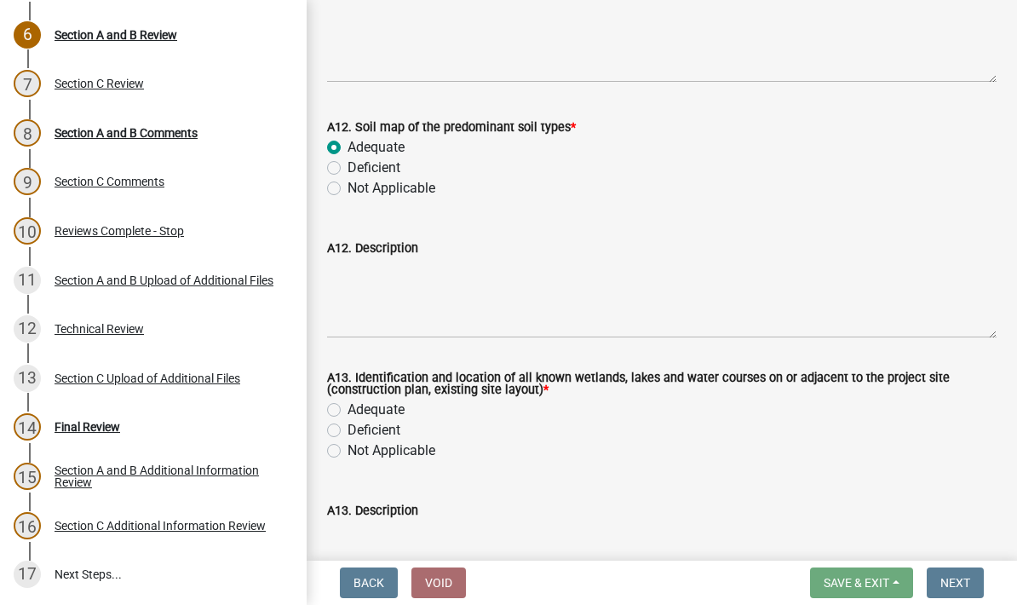
scroll to position [3247, 0]
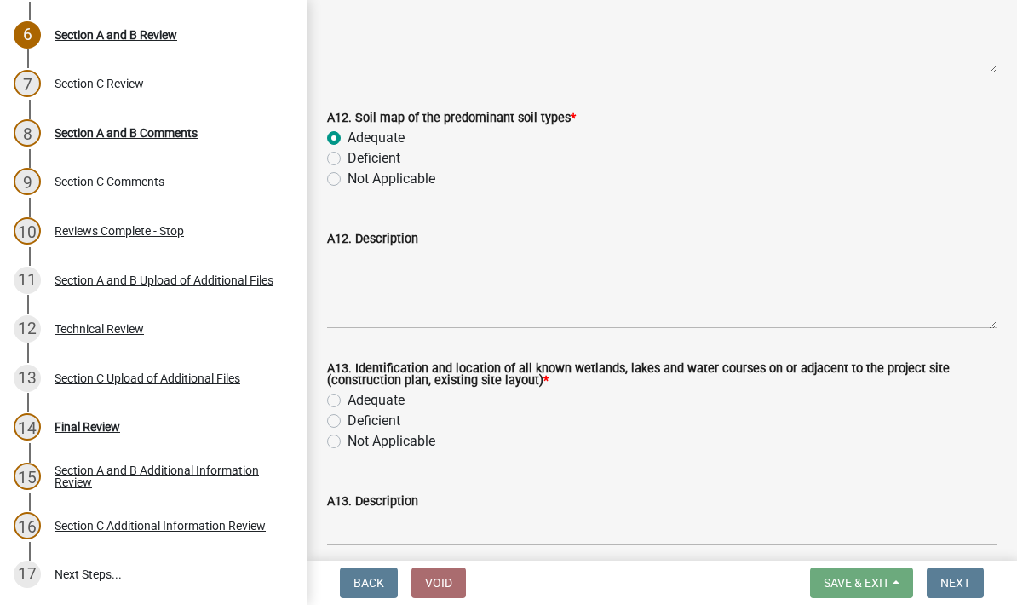
click at [348, 403] on label "Adequate" at bounding box center [376, 400] width 57 height 20
click at [348, 401] on input "Adequate" at bounding box center [353, 395] width 11 height 11
radio input "true"
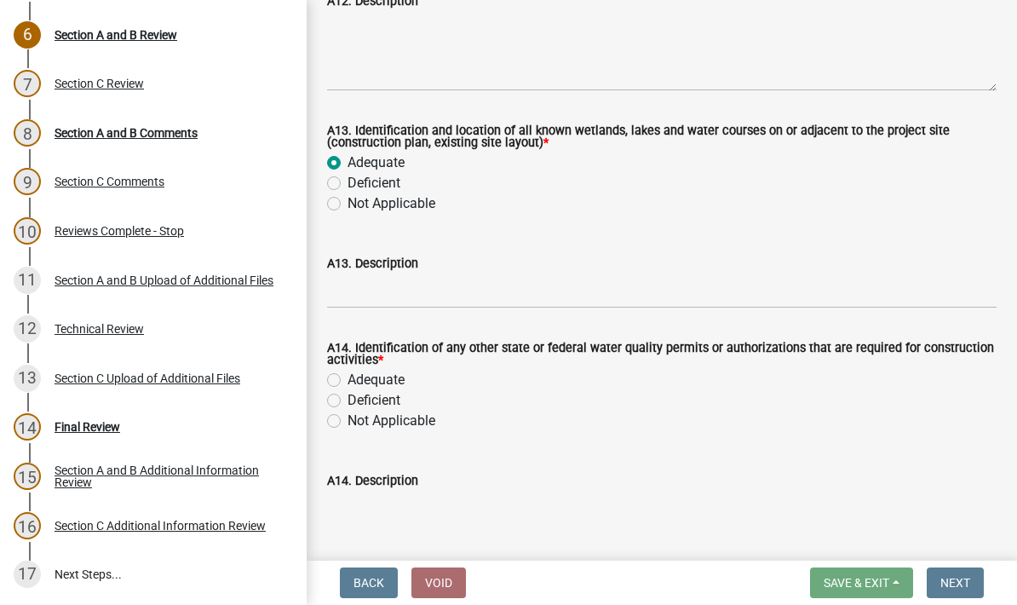
scroll to position [3487, 0]
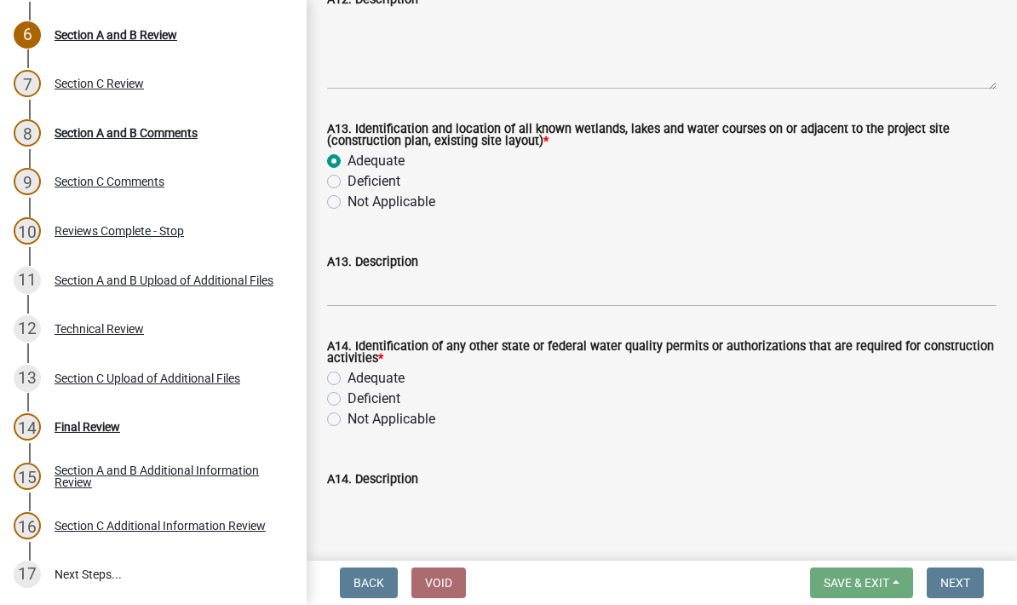
click at [348, 380] on label "Adequate" at bounding box center [376, 378] width 57 height 20
click at [348, 379] on input "Adequate" at bounding box center [353, 373] width 11 height 11
radio input "true"
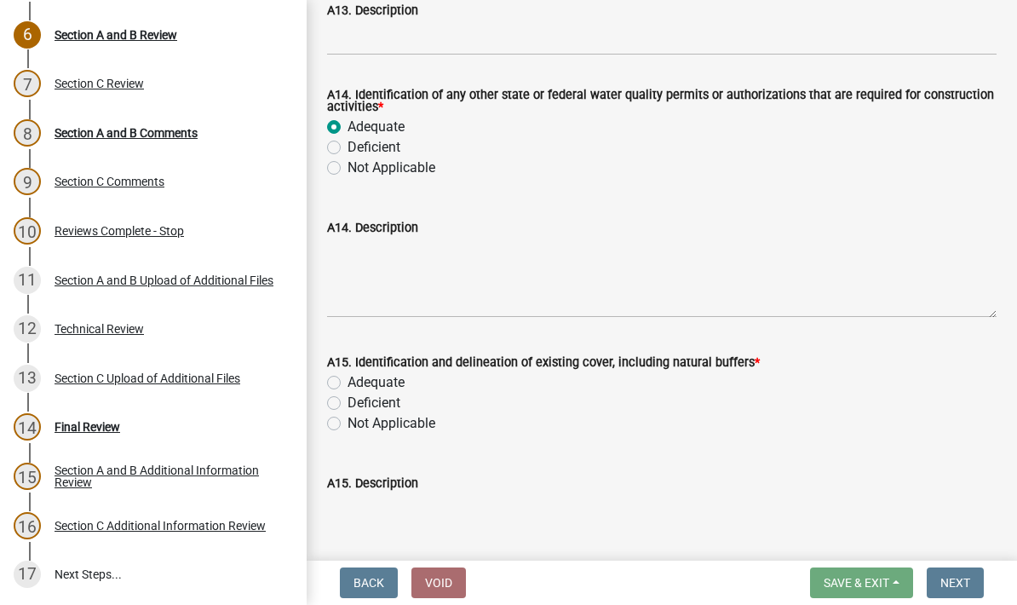
scroll to position [3751, 0]
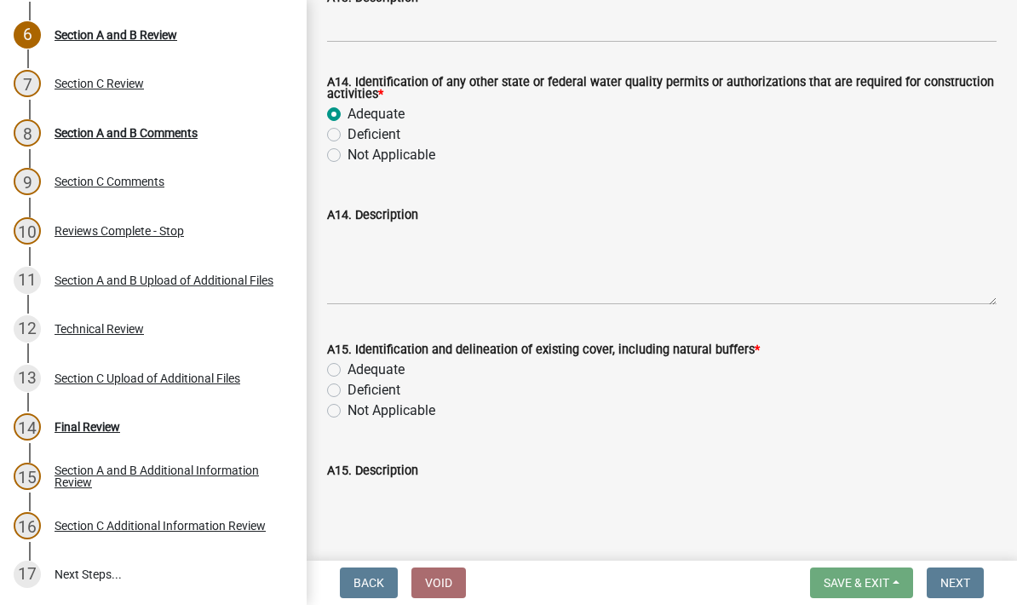
click at [348, 377] on label "Adequate" at bounding box center [376, 370] width 57 height 20
click at [348, 371] on input "Adequate" at bounding box center [353, 365] width 11 height 11
radio input "true"
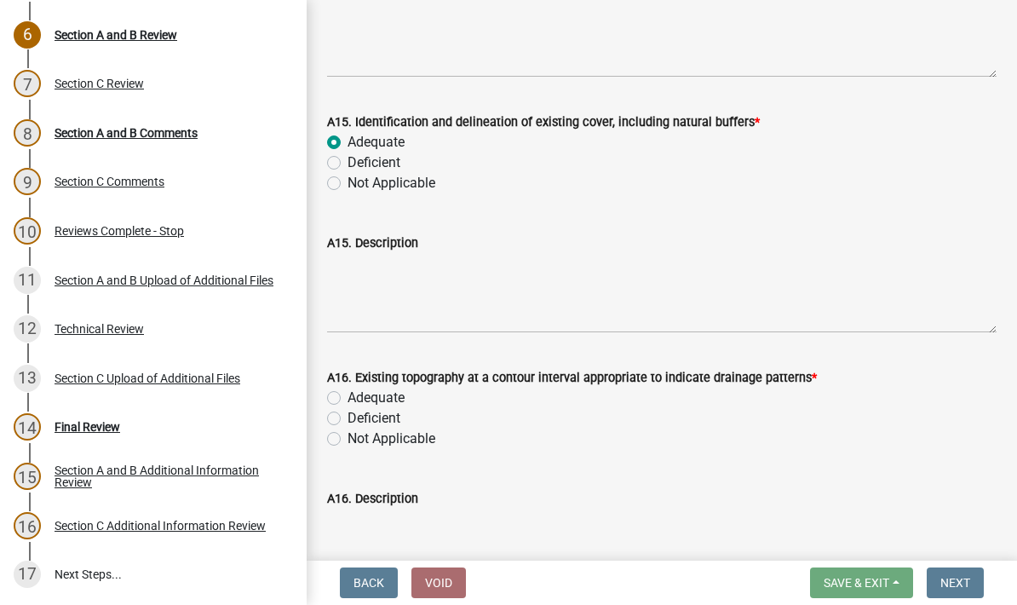
scroll to position [3984, 0]
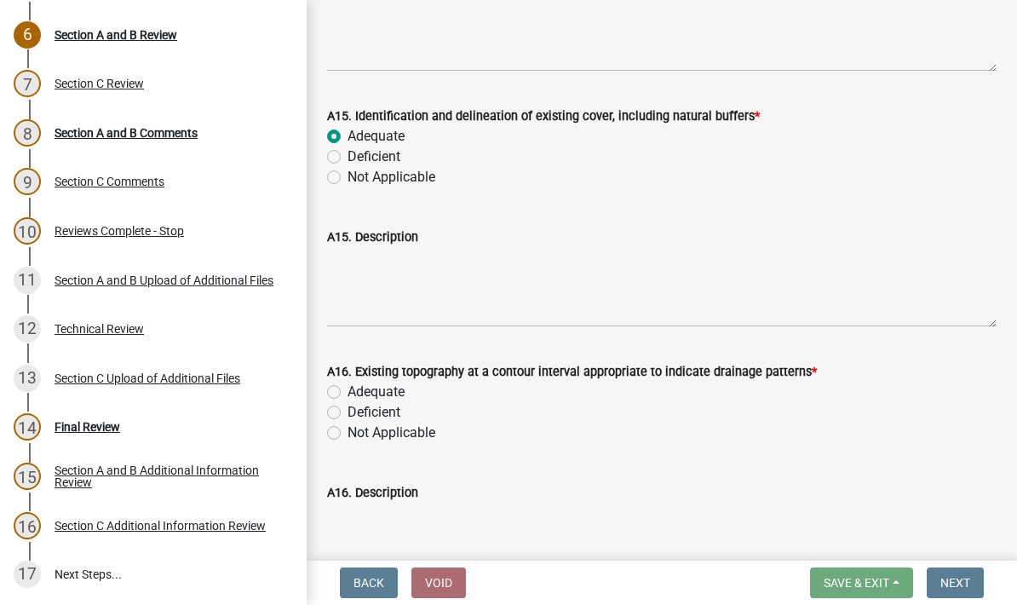
click at [348, 391] on label "Adequate" at bounding box center [376, 392] width 57 height 20
click at [348, 391] on input "Adequate" at bounding box center [353, 387] width 11 height 11
radio input "true"
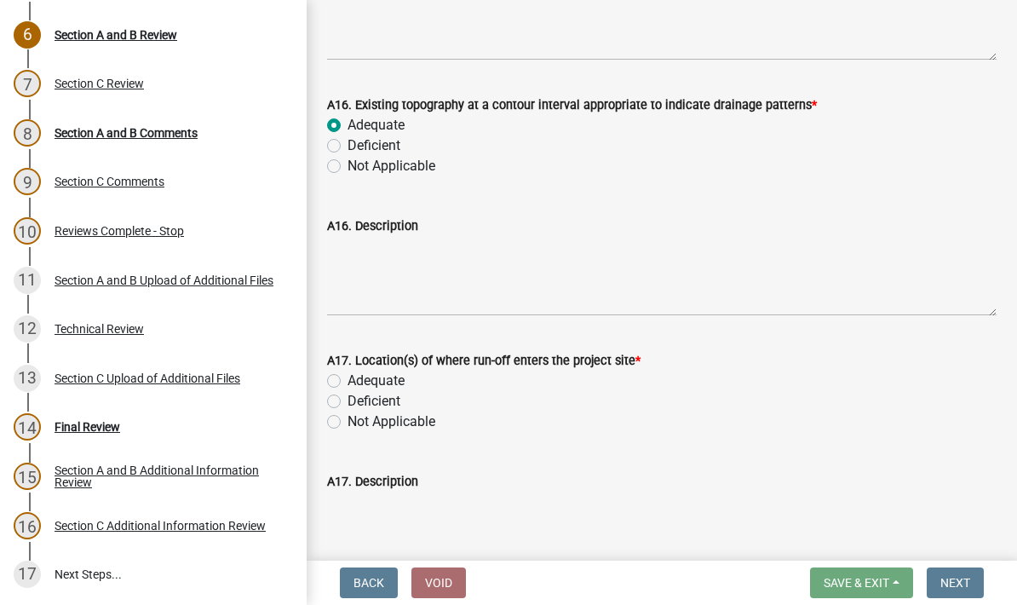
scroll to position [4254, 0]
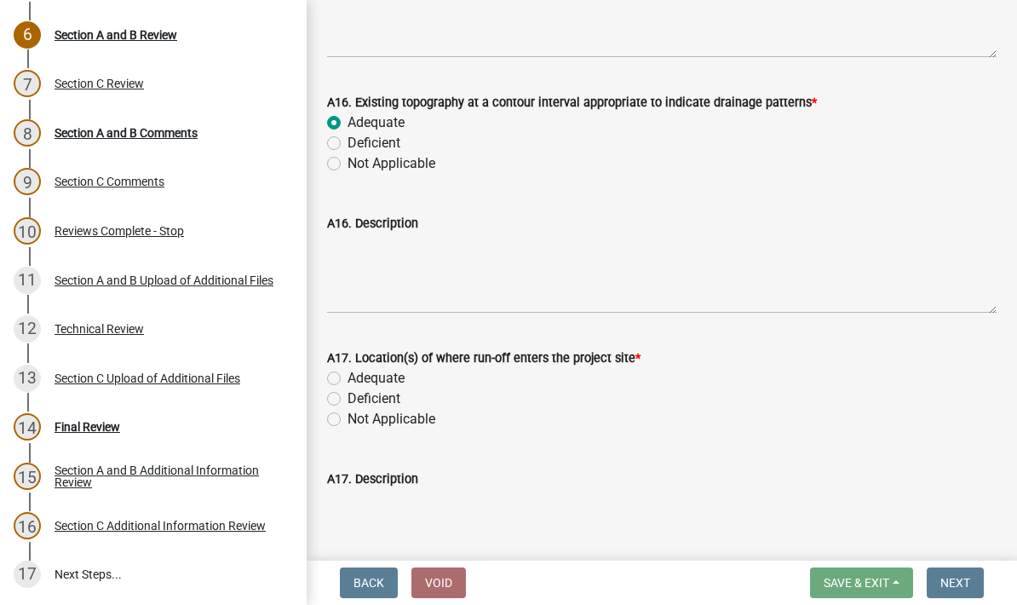
click at [348, 384] on label "Adequate" at bounding box center [376, 378] width 57 height 20
click at [348, 379] on input "Adequate" at bounding box center [353, 373] width 11 height 11
radio input "true"
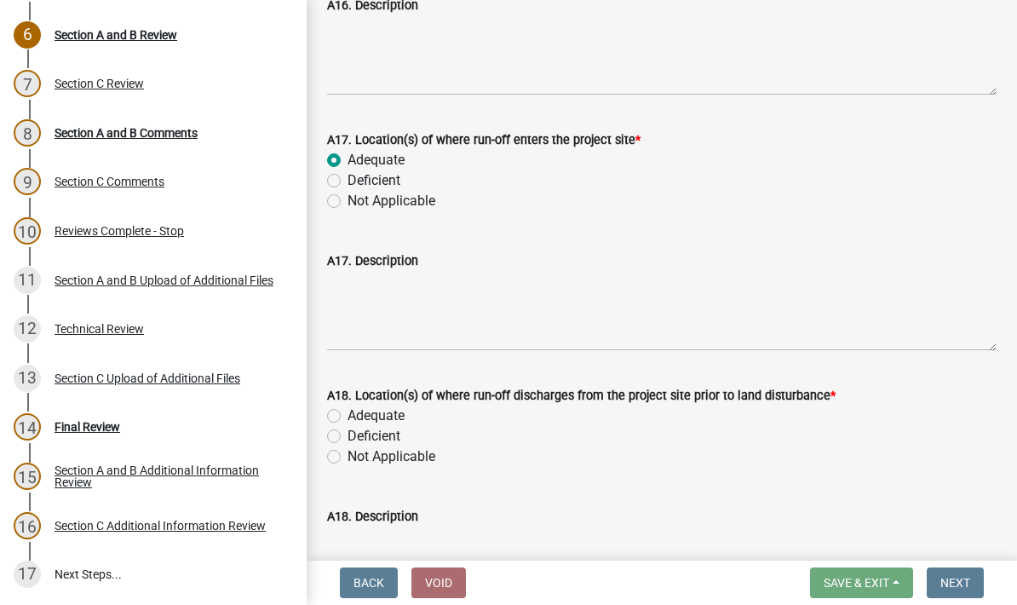
scroll to position [4488, 0]
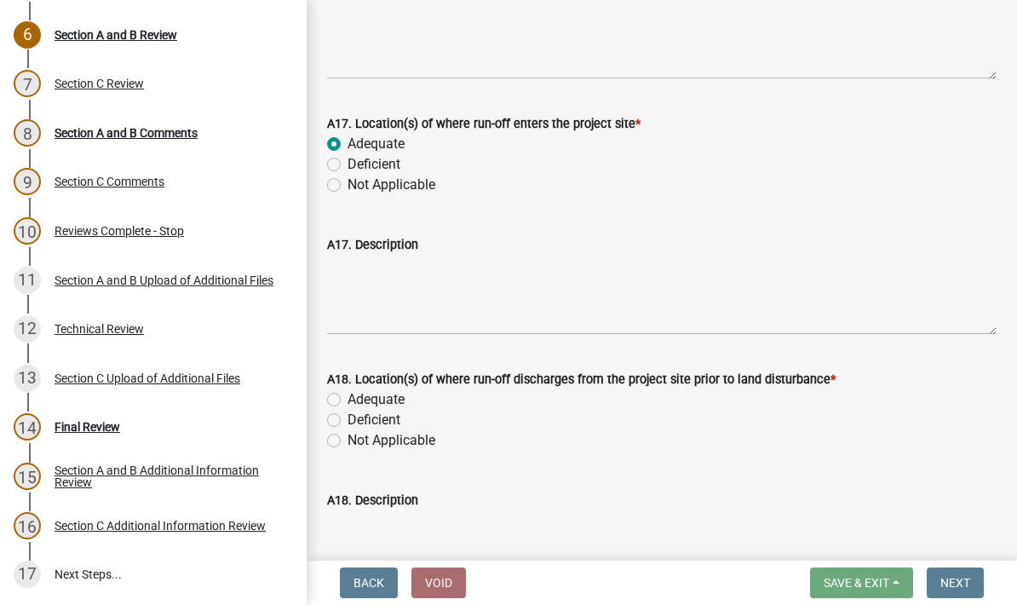
click at [348, 397] on label "Adequate" at bounding box center [376, 399] width 57 height 20
click at [348, 397] on input "Adequate" at bounding box center [353, 394] width 11 height 11
radio input "true"
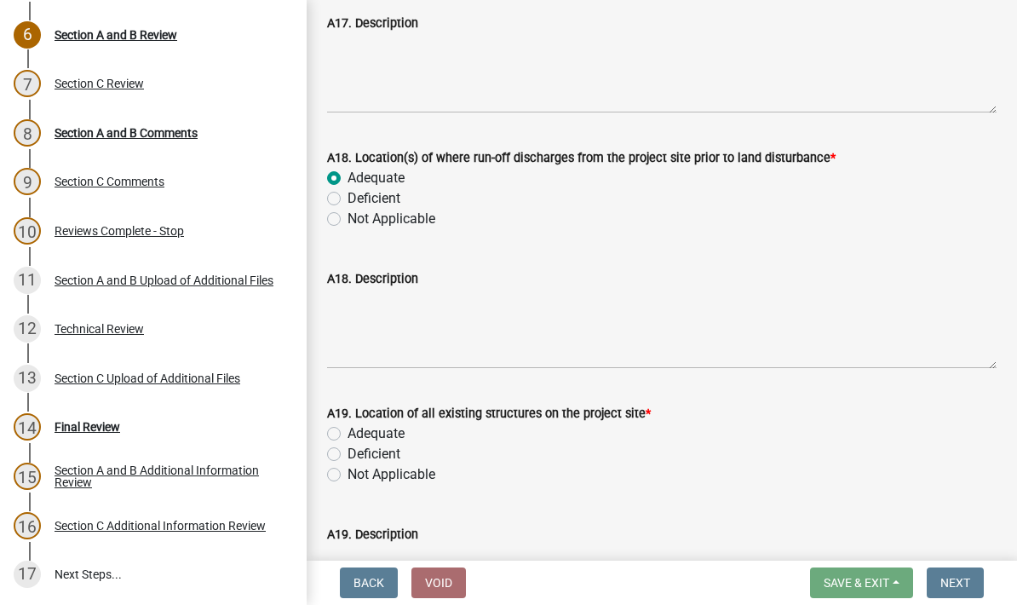
scroll to position [4713, 0]
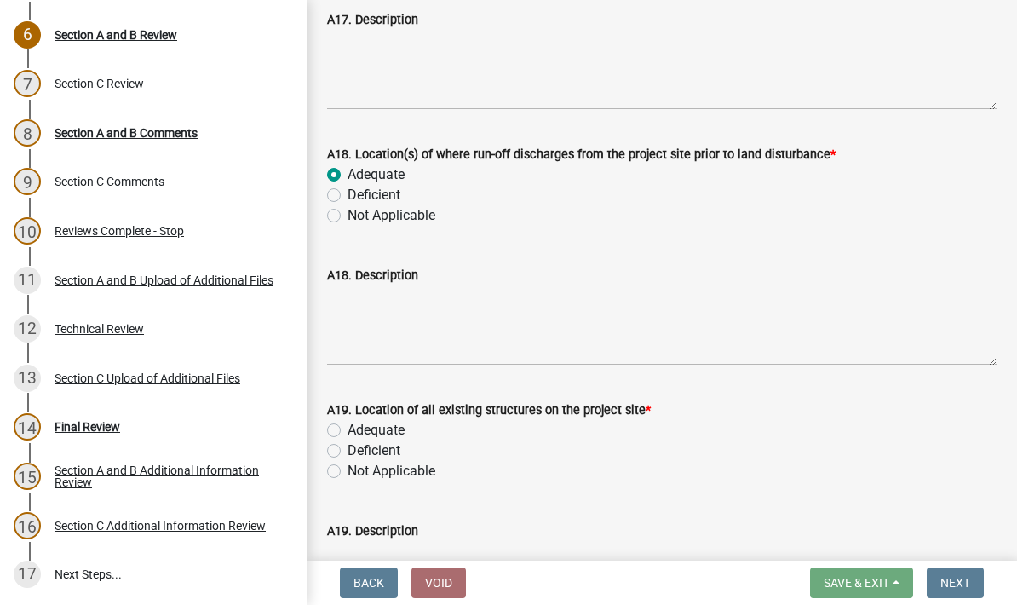
click at [348, 431] on label "Adequate" at bounding box center [376, 430] width 57 height 20
click at [348, 431] on input "Adequate" at bounding box center [353, 425] width 11 height 11
radio input "true"
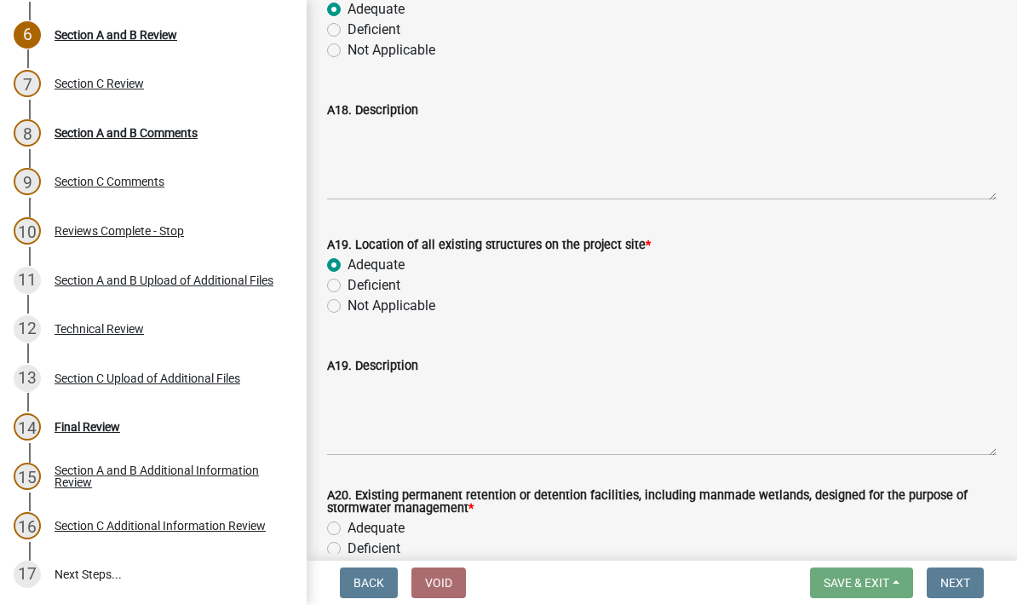
scroll to position [4956, 0]
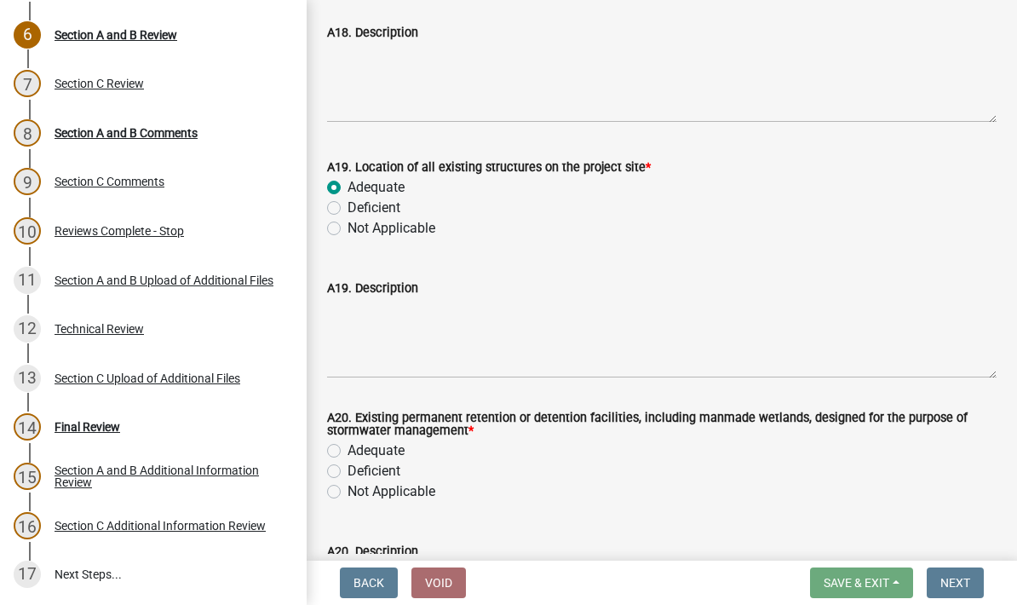
click at [348, 457] on label "Adequate" at bounding box center [376, 451] width 57 height 20
click at [348, 452] on input "Adequate" at bounding box center [353, 446] width 11 height 11
radio input "true"
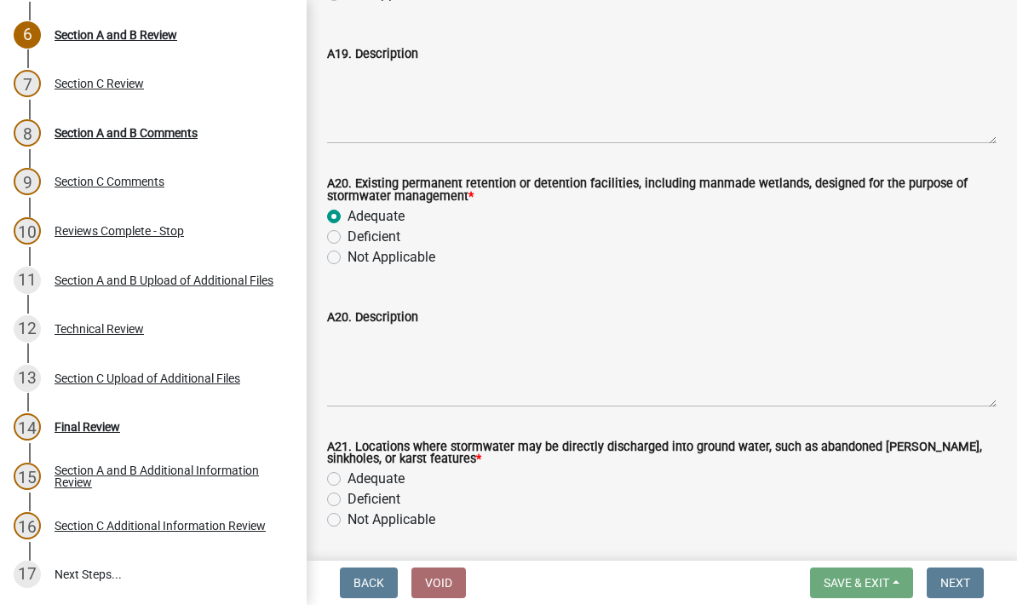
scroll to position [5205, 0]
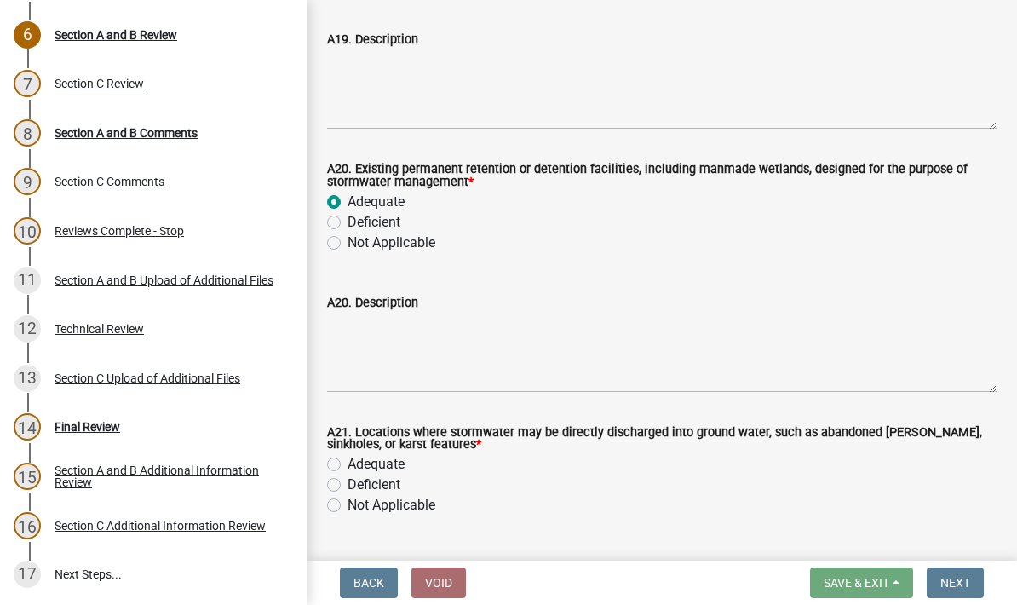
click at [348, 470] on label "Adequate" at bounding box center [376, 464] width 57 height 20
click at [348, 465] on input "Adequate" at bounding box center [353, 459] width 11 height 11
radio input "true"
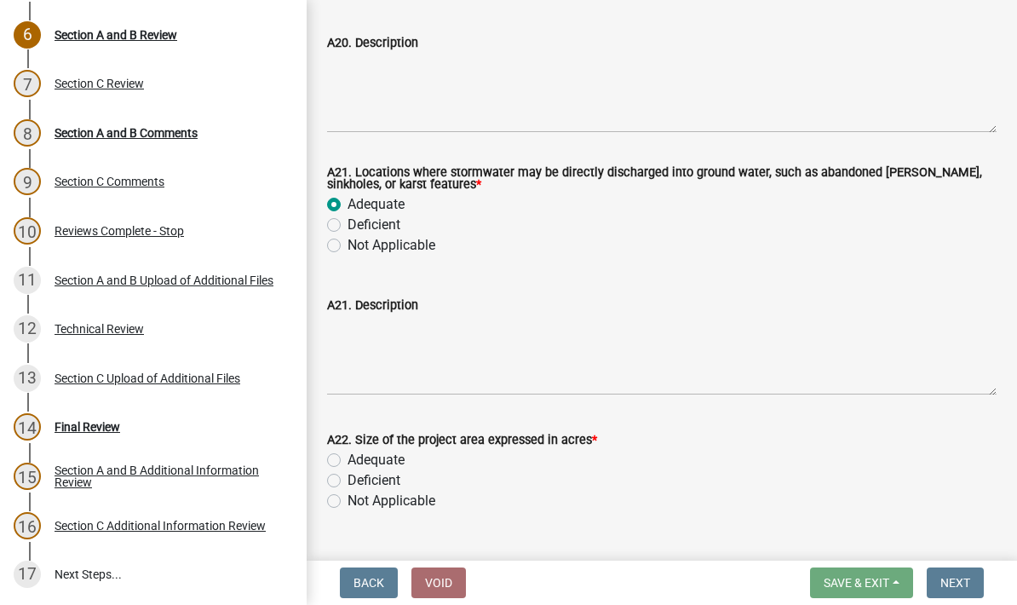
scroll to position [5470, 0]
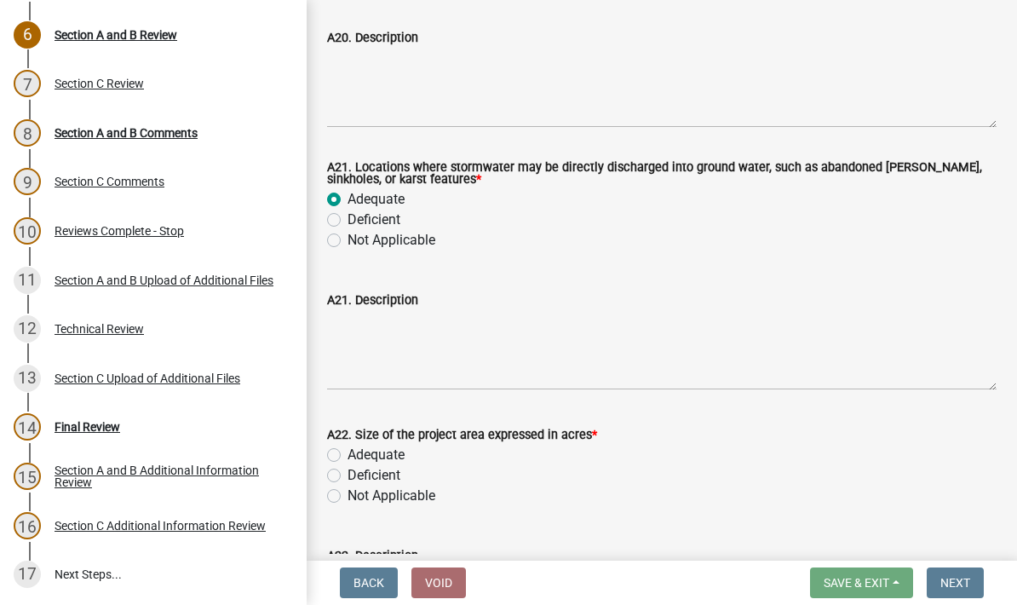
click at [348, 455] on label "Adequate" at bounding box center [376, 455] width 57 height 20
click at [348, 455] on input "Adequate" at bounding box center [353, 450] width 11 height 11
radio input "true"
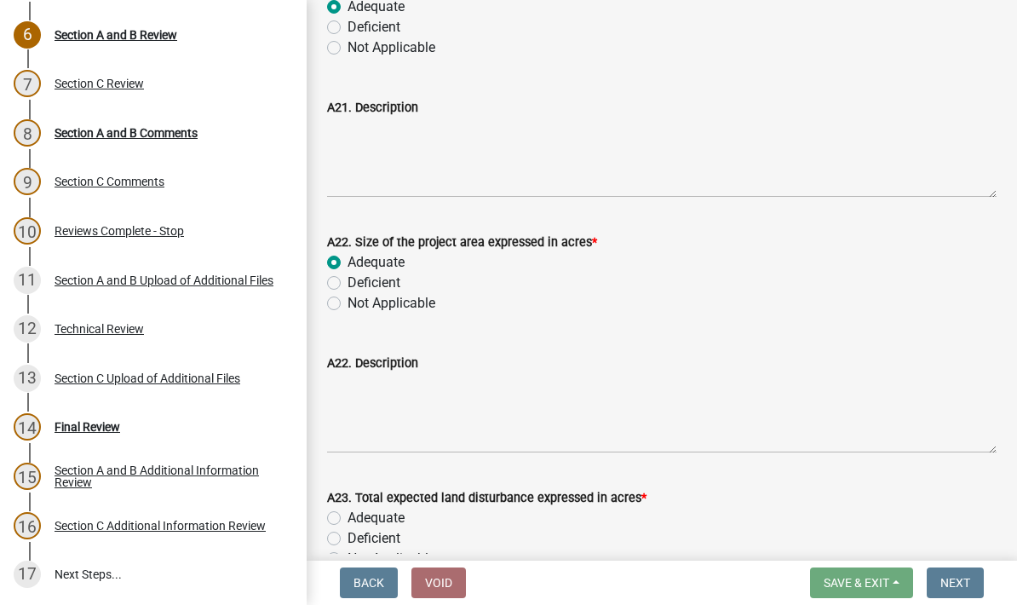
scroll to position [5733, 0]
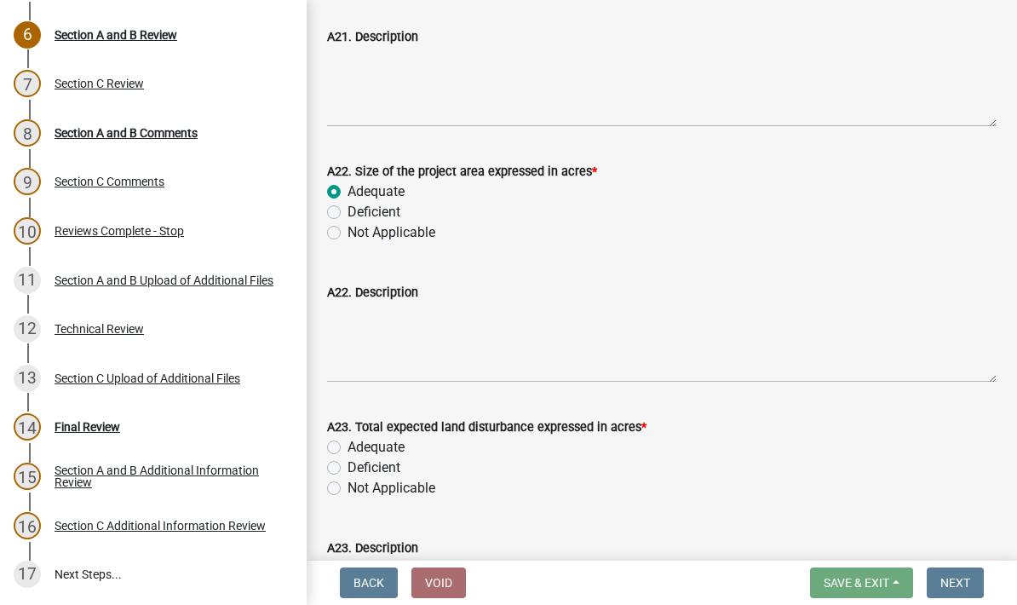
click at [348, 445] on label "Adequate" at bounding box center [376, 447] width 57 height 20
click at [348, 445] on input "Adequate" at bounding box center [353, 442] width 11 height 11
radio input "true"
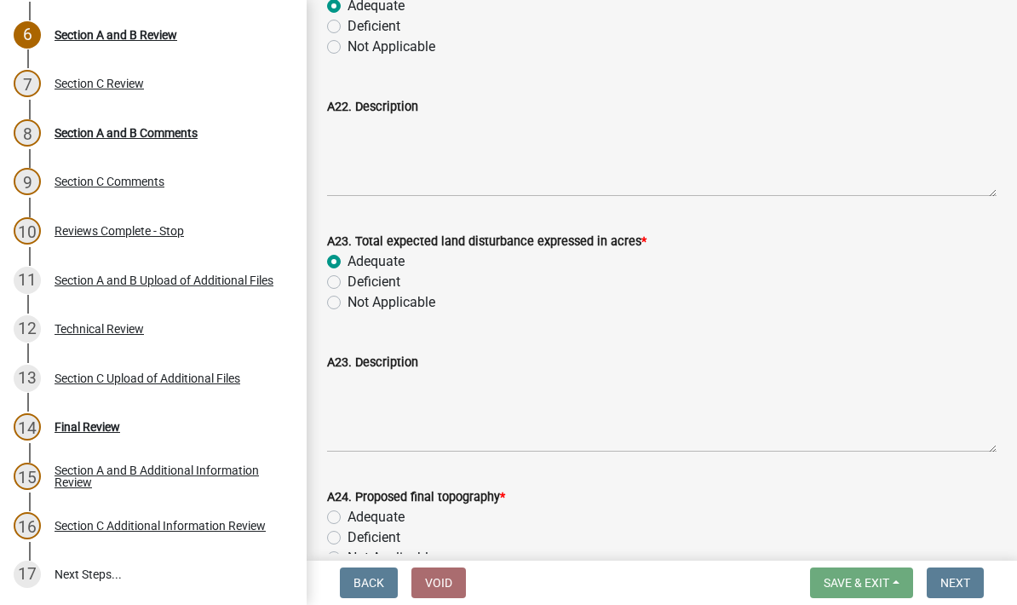
scroll to position [5956, 0]
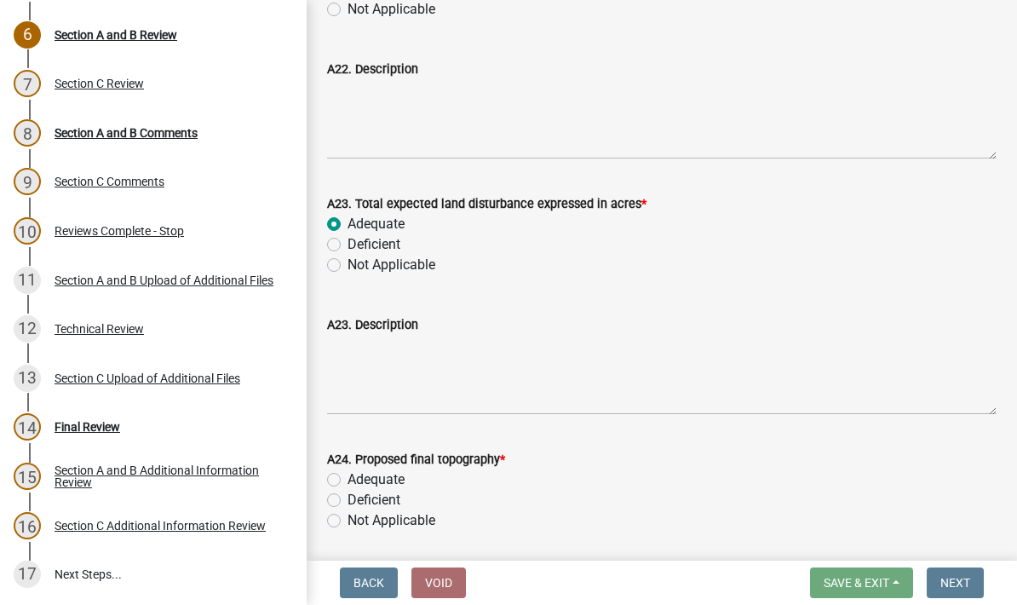
click at [343, 478] on div "Adequate" at bounding box center [662, 480] width 670 height 20
click at [348, 480] on label "Adequate" at bounding box center [376, 480] width 57 height 20
click at [348, 480] on input "Adequate" at bounding box center [353, 475] width 11 height 11
radio input "true"
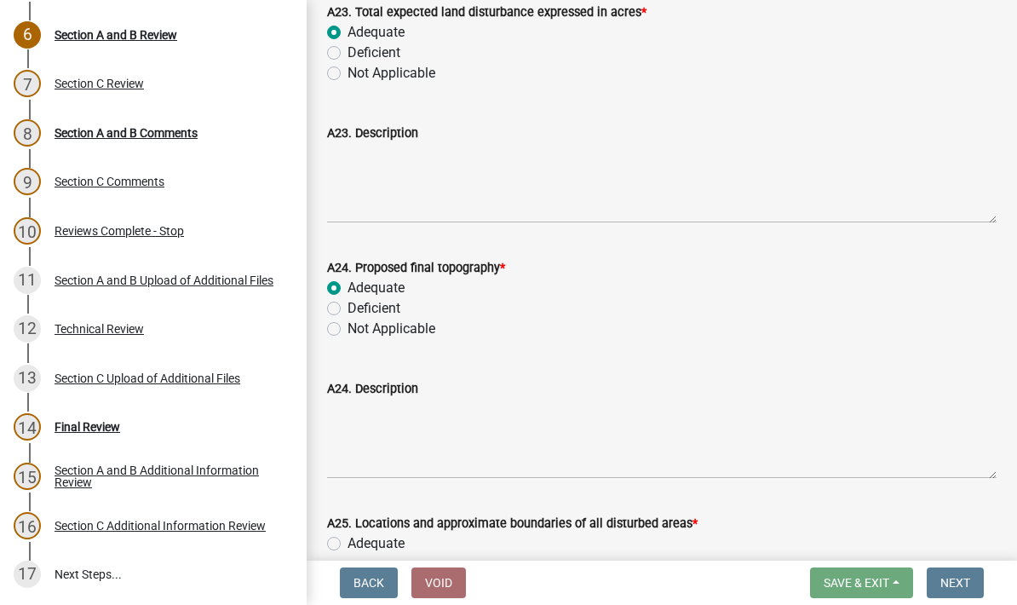
scroll to position [0, 0]
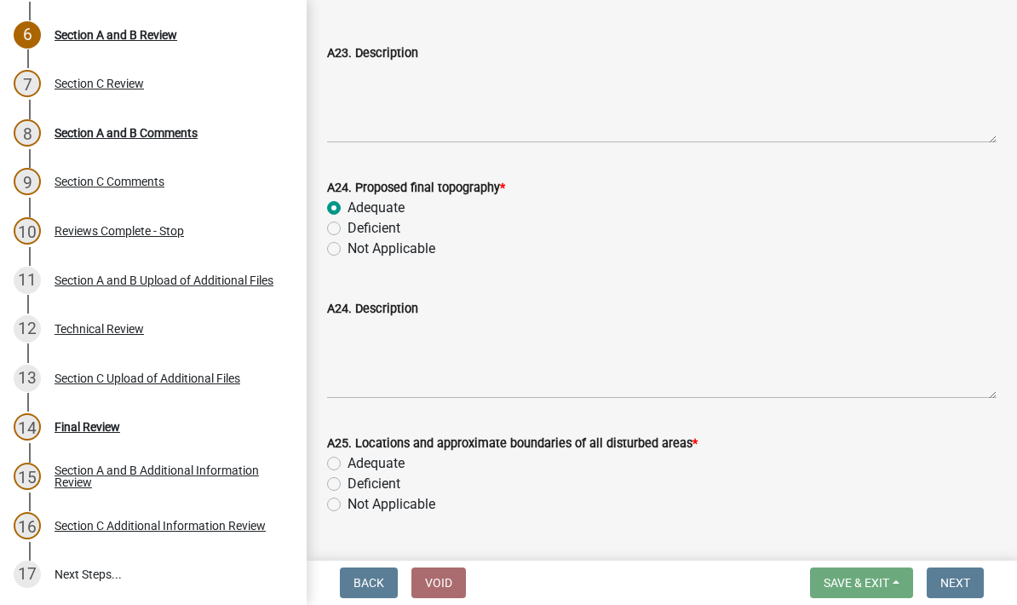
click at [348, 464] on label "Adequate" at bounding box center [376, 463] width 57 height 20
click at [348, 464] on input "Adequate" at bounding box center [353, 458] width 11 height 11
radio input "true"
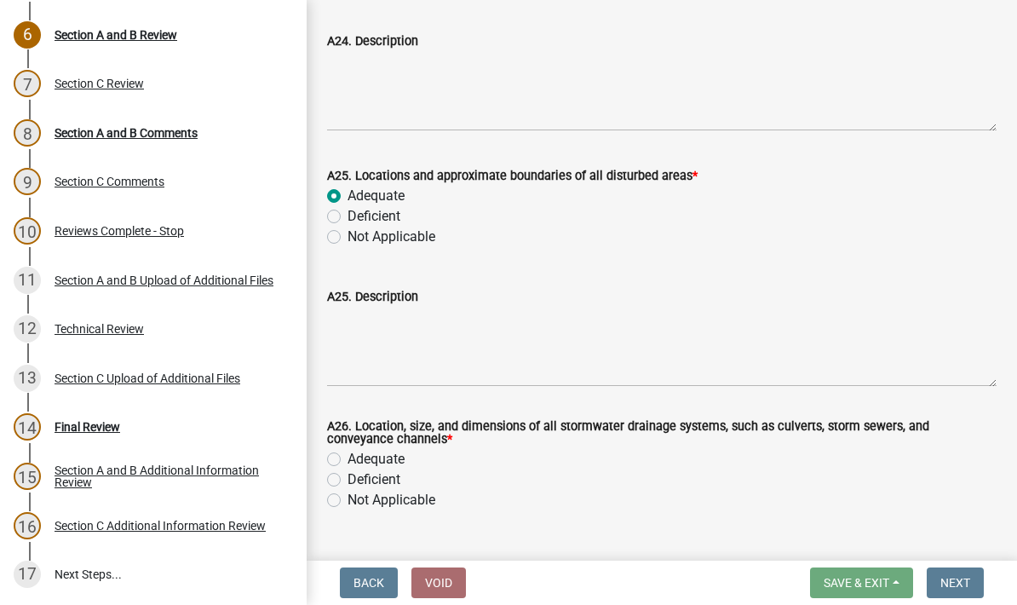
click at [348, 466] on label "Adequate" at bounding box center [376, 459] width 57 height 20
click at [348, 460] on input "Adequate" at bounding box center [353, 454] width 11 height 11
radio input "true"
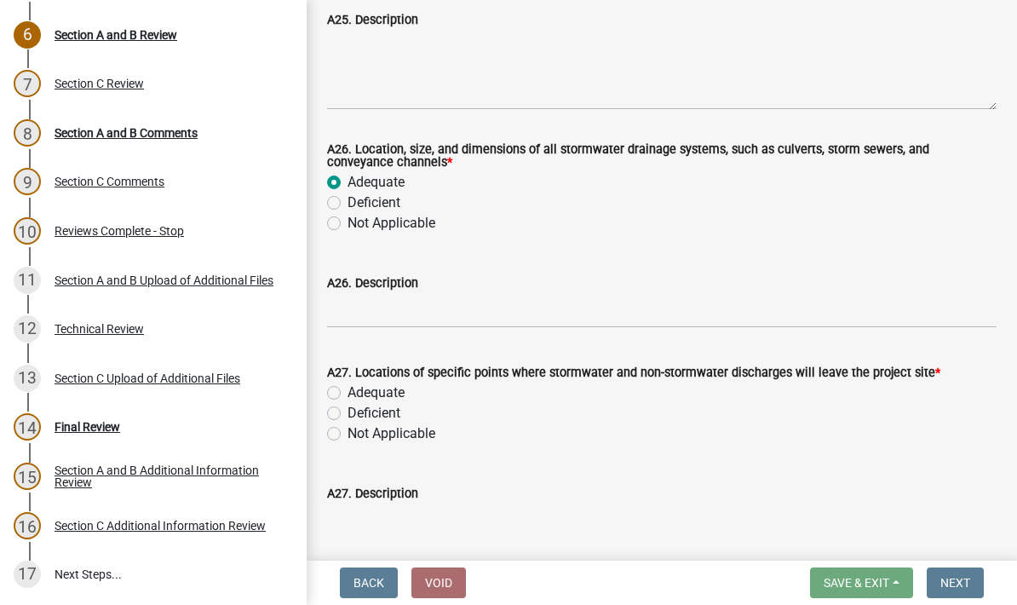
click at [348, 394] on label "Adequate" at bounding box center [376, 393] width 57 height 20
click at [348, 394] on input "Adequate" at bounding box center [353, 388] width 11 height 11
radio input "true"
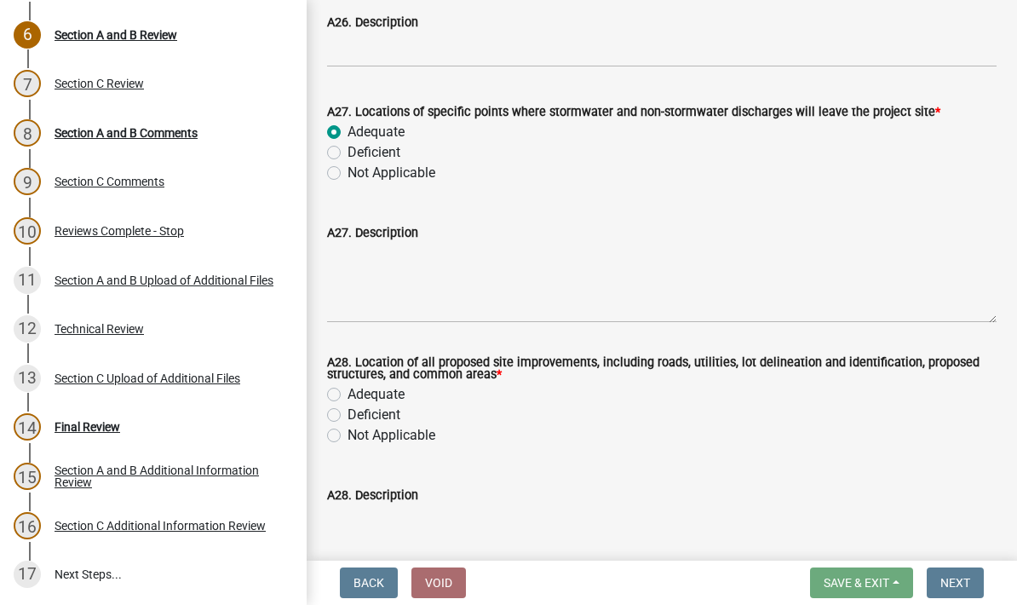
scroll to position [7032, 0]
click at [348, 400] on label "Adequate" at bounding box center [376, 395] width 57 height 20
click at [348, 396] on input "Adequate" at bounding box center [353, 390] width 11 height 11
radio input "true"
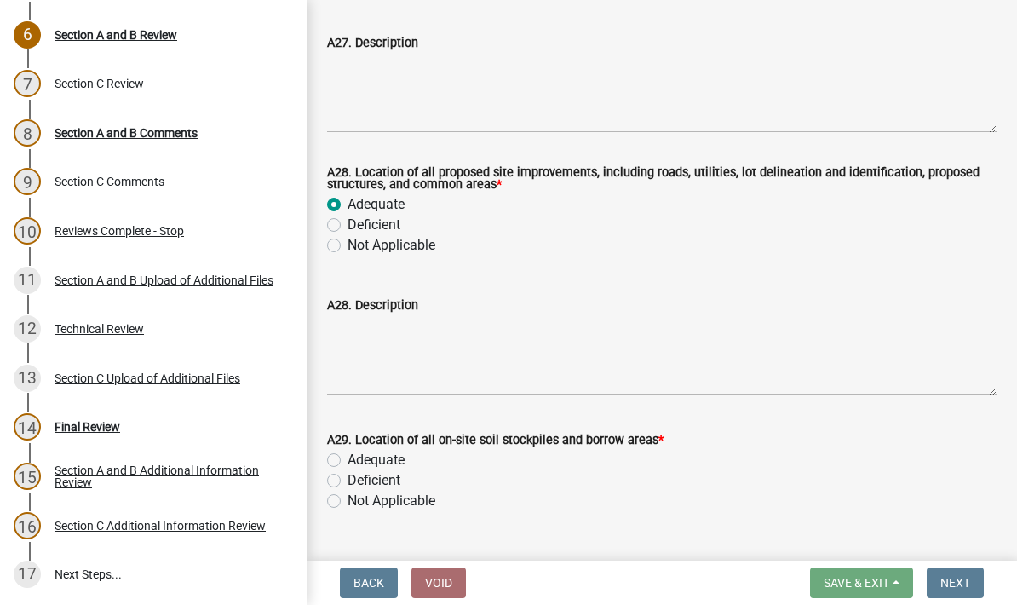
click at [348, 460] on label "Adequate" at bounding box center [376, 460] width 57 height 20
click at [348, 460] on input "Adequate" at bounding box center [353, 455] width 11 height 11
radio input "true"
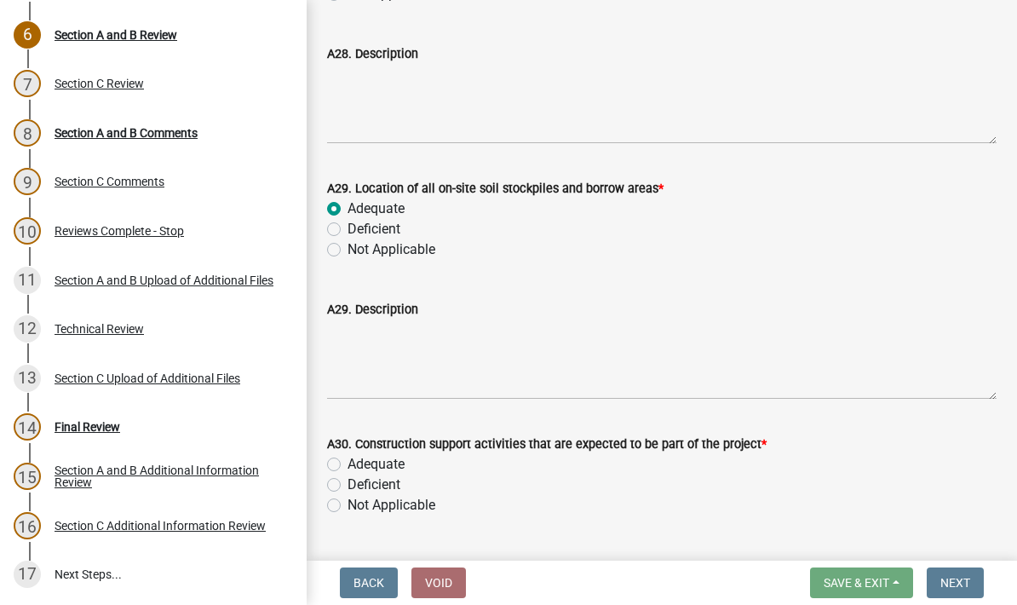
scroll to position [7477, 0]
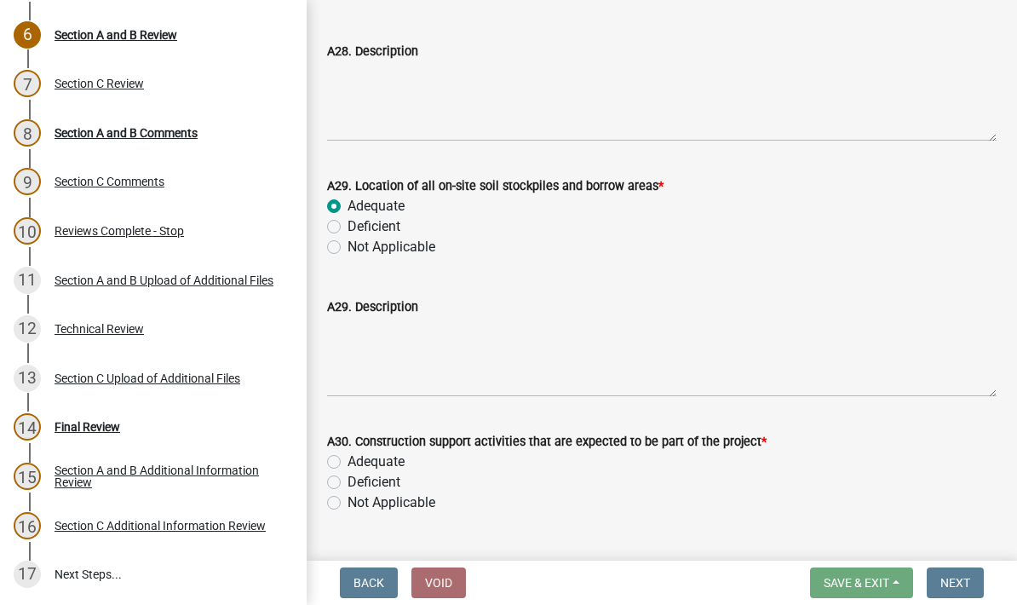
click at [348, 466] on label "Adequate" at bounding box center [376, 462] width 57 height 20
click at [348, 463] on input "Adequate" at bounding box center [353, 457] width 11 height 11
radio input "true"
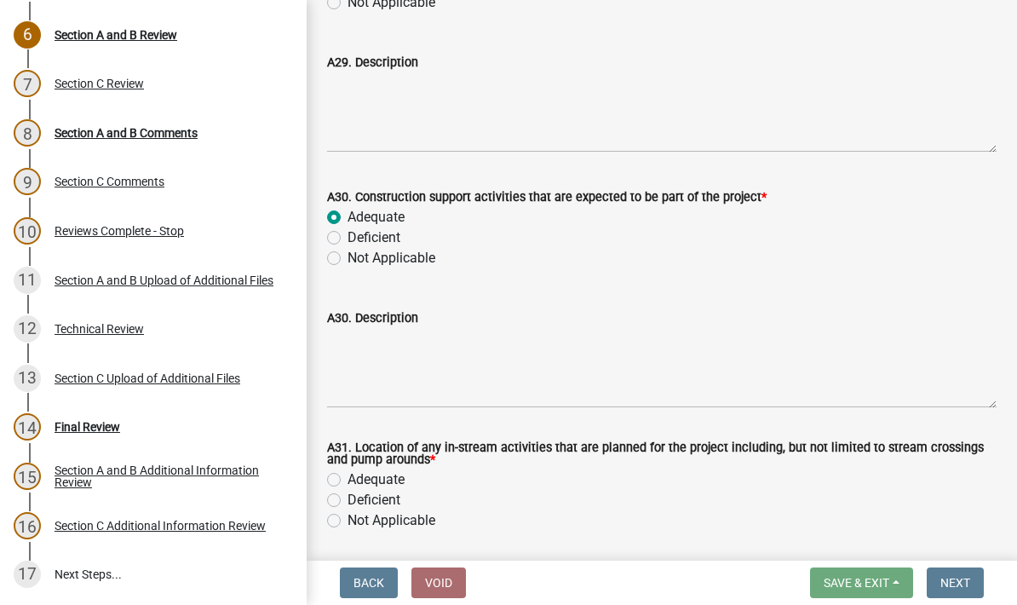
click at [348, 479] on label "Adequate" at bounding box center [376, 480] width 57 height 20
click at [348, 479] on input "Adequate" at bounding box center [353, 475] width 11 height 11
radio input "true"
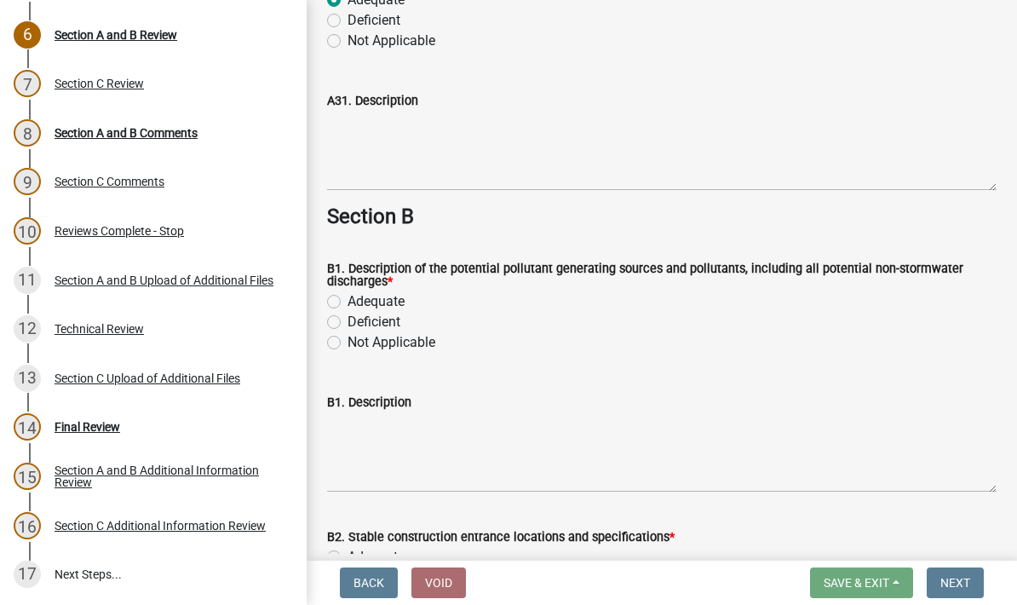
click at [348, 304] on label "Adequate" at bounding box center [376, 301] width 57 height 20
click at [348, 302] on input "Adequate" at bounding box center [353, 296] width 11 height 11
radio input "true"
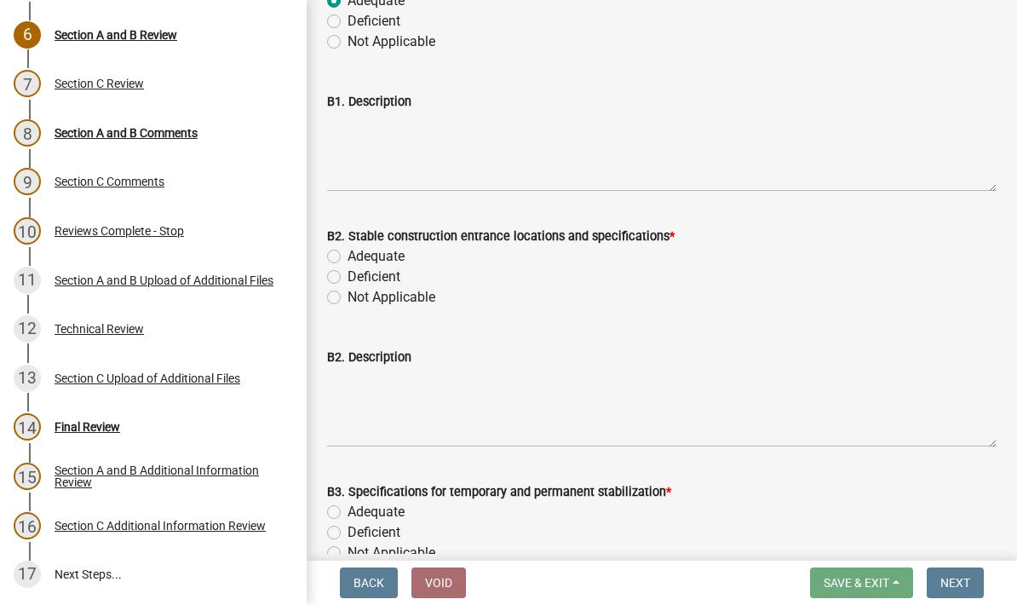
click at [348, 256] on label "Adequate" at bounding box center [376, 256] width 57 height 20
click at [348, 256] on input "Adequate" at bounding box center [353, 251] width 11 height 11
radio input "true"
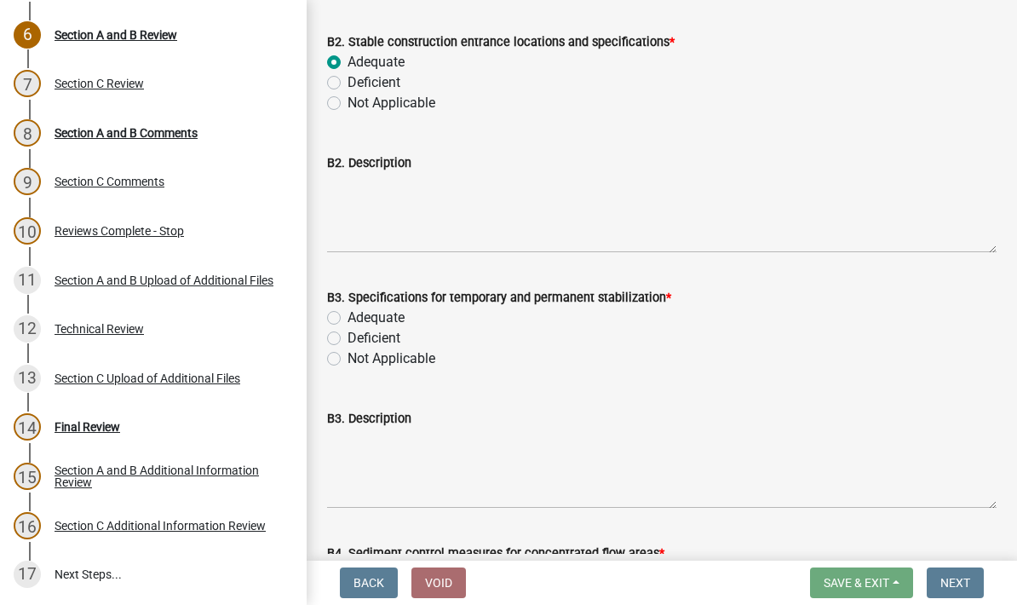
click at [348, 318] on label "Adequate" at bounding box center [376, 318] width 57 height 20
click at [348, 318] on input "Adequate" at bounding box center [353, 313] width 11 height 11
radio input "true"
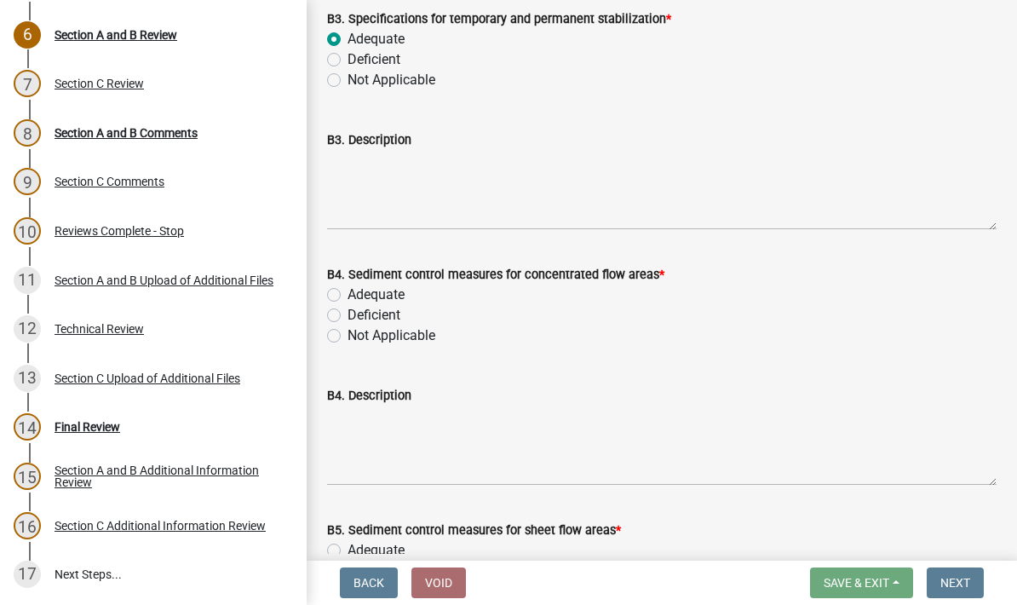
click at [348, 304] on label "Adequate" at bounding box center [376, 295] width 57 height 20
click at [348, 296] on input "Adequate" at bounding box center [353, 290] width 11 height 11
radio input "true"
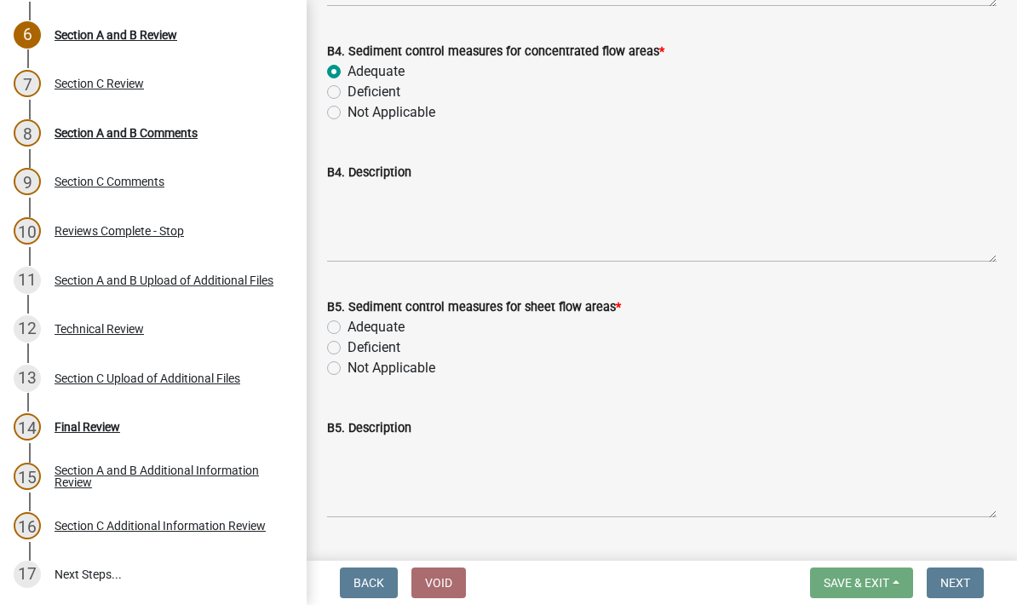
click at [348, 333] on label "Adequate" at bounding box center [376, 327] width 57 height 20
click at [348, 328] on input "Adequate" at bounding box center [353, 322] width 11 height 11
radio input "true"
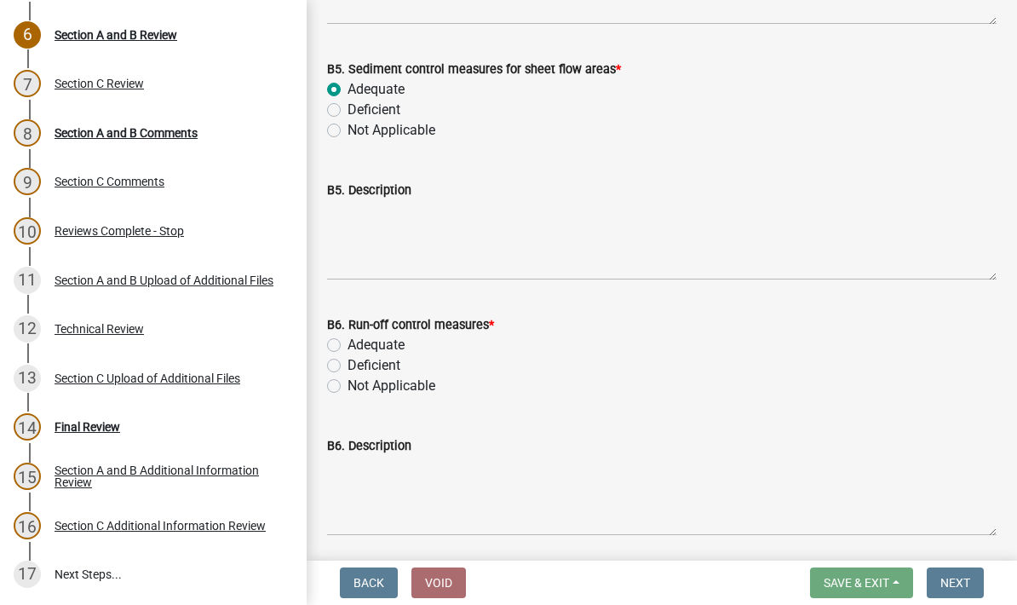
click at [348, 348] on label "Adequate" at bounding box center [376, 345] width 57 height 20
click at [348, 346] on input "Adequate" at bounding box center [353, 340] width 11 height 11
radio input "true"
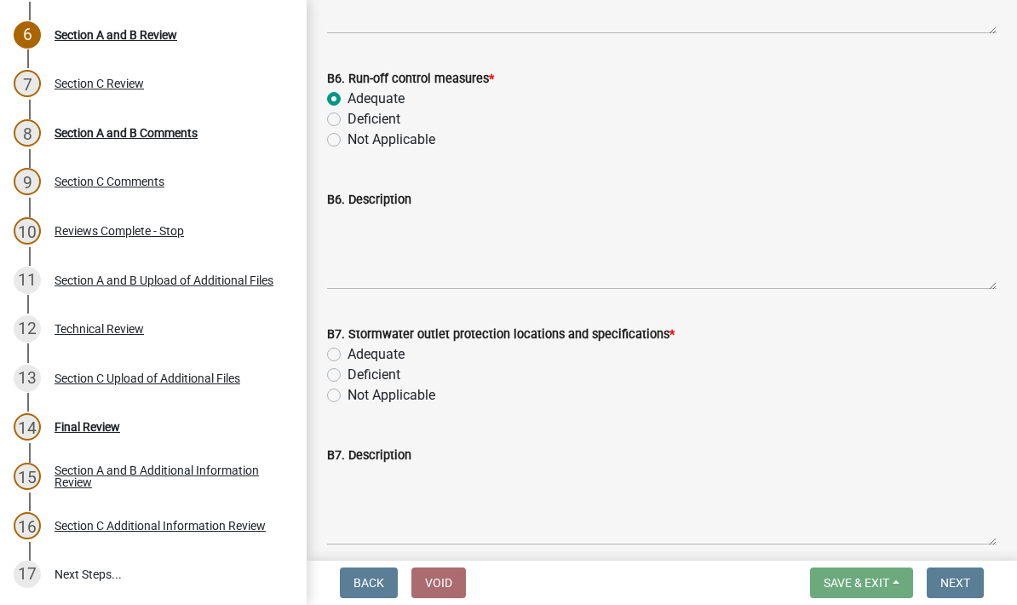
click at [348, 361] on label "Adequate" at bounding box center [376, 354] width 57 height 20
click at [348, 355] on input "Adequate" at bounding box center [353, 349] width 11 height 11
radio input "true"
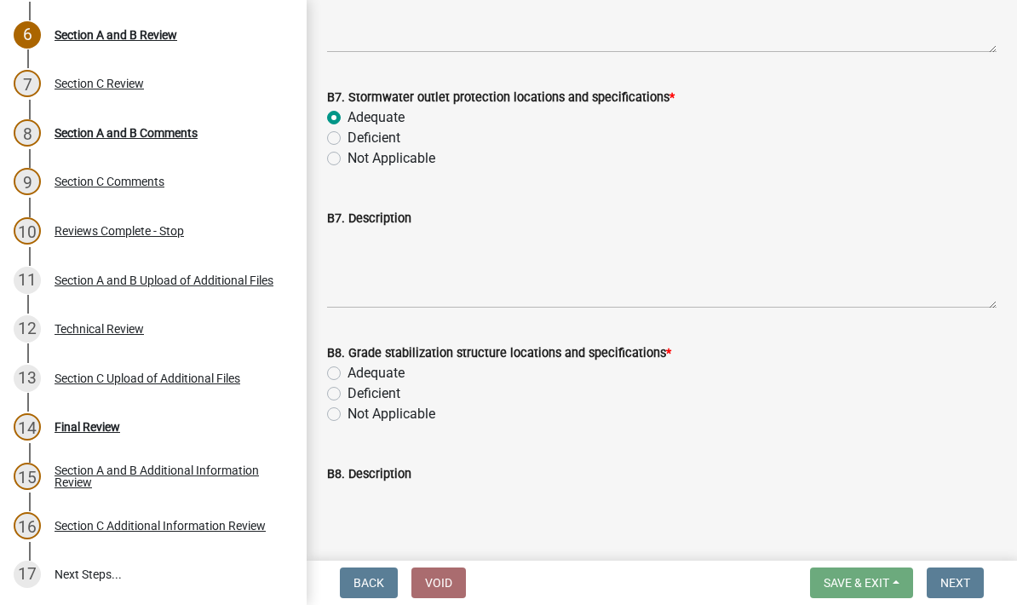
click at [348, 378] on label "Adequate" at bounding box center [376, 373] width 57 height 20
click at [348, 374] on input "Adequate" at bounding box center [353, 368] width 11 height 11
radio input "true"
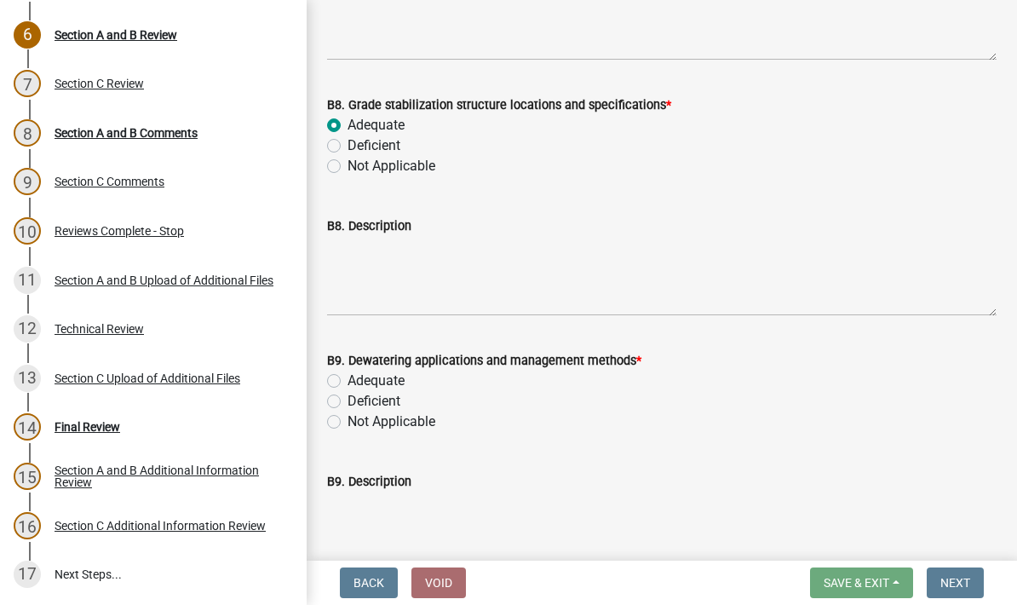
click at [348, 385] on label "Adequate" at bounding box center [376, 381] width 57 height 20
click at [348, 382] on input "Adequate" at bounding box center [353, 376] width 11 height 11
radio input "true"
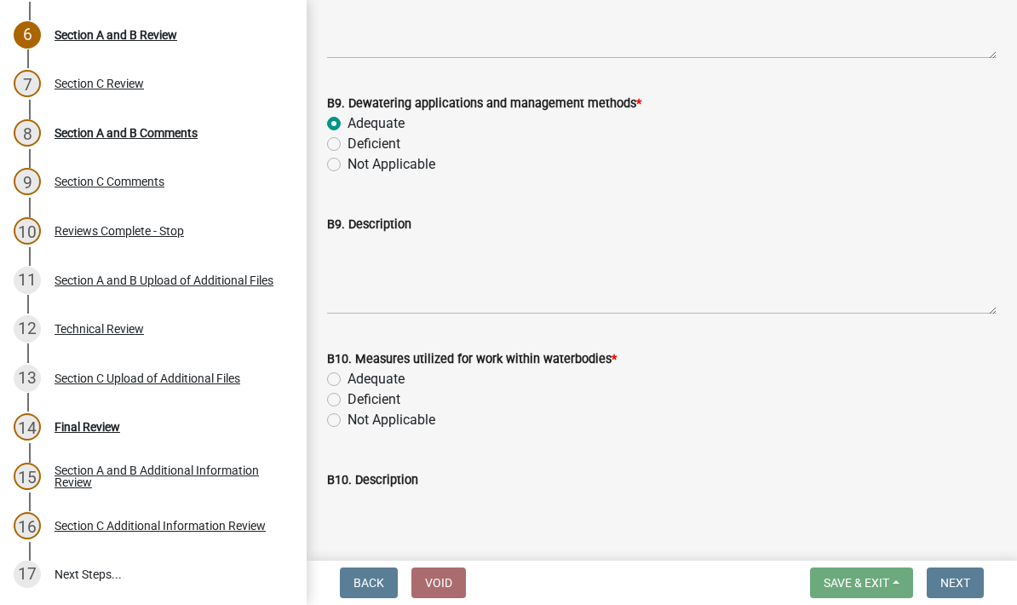
click at [348, 380] on label "Adequate" at bounding box center [376, 379] width 57 height 20
click at [348, 380] on input "Adequate" at bounding box center [353, 374] width 11 height 11
radio input "true"
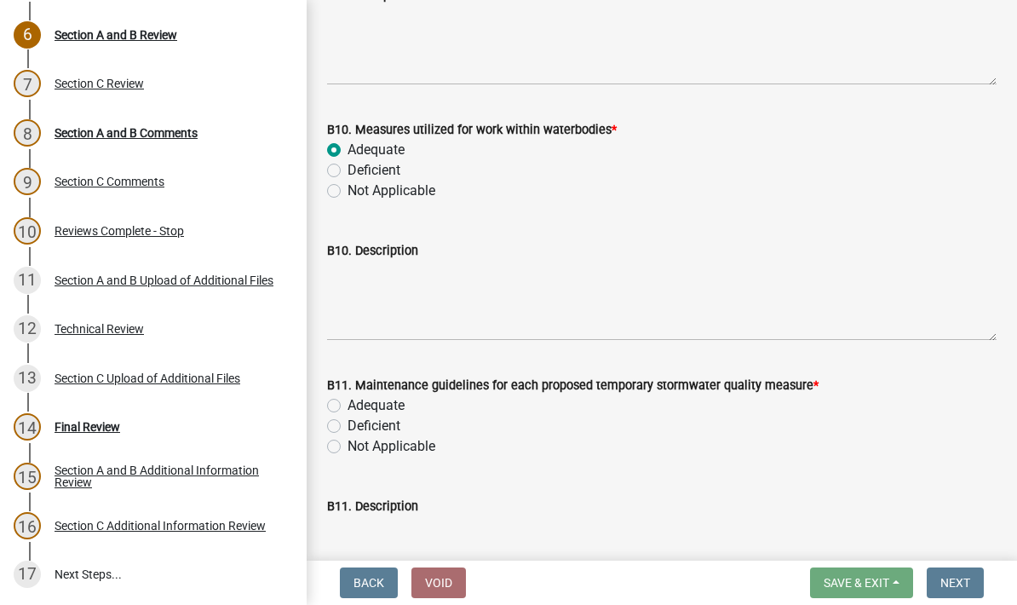
click at [348, 411] on label "Adequate" at bounding box center [376, 405] width 57 height 20
click at [348, 406] on input "Adequate" at bounding box center [353, 400] width 11 height 11
radio input "true"
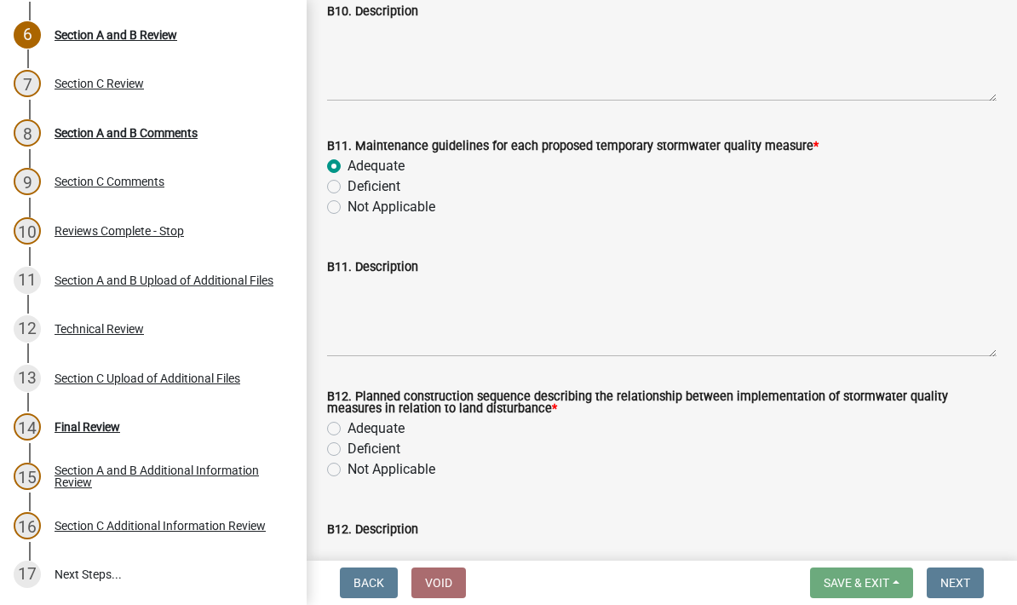
click at [348, 435] on label "Adequate" at bounding box center [376, 428] width 57 height 20
click at [348, 429] on input "Adequate" at bounding box center [353, 423] width 11 height 11
radio input "true"
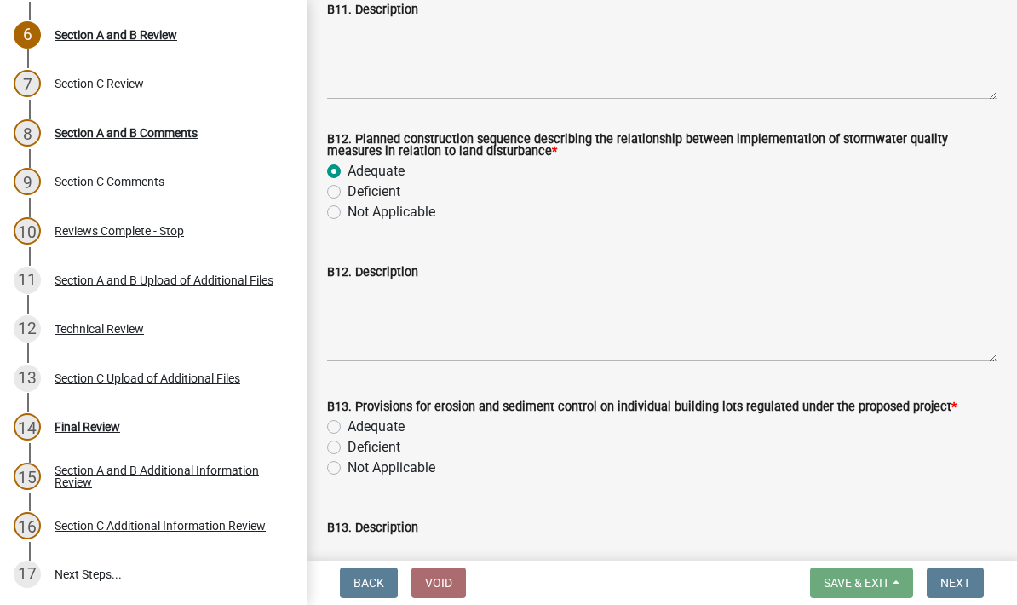
click at [348, 425] on label "Adequate" at bounding box center [376, 427] width 57 height 20
click at [348, 425] on input "Adequate" at bounding box center [353, 422] width 11 height 11
radio input "true"
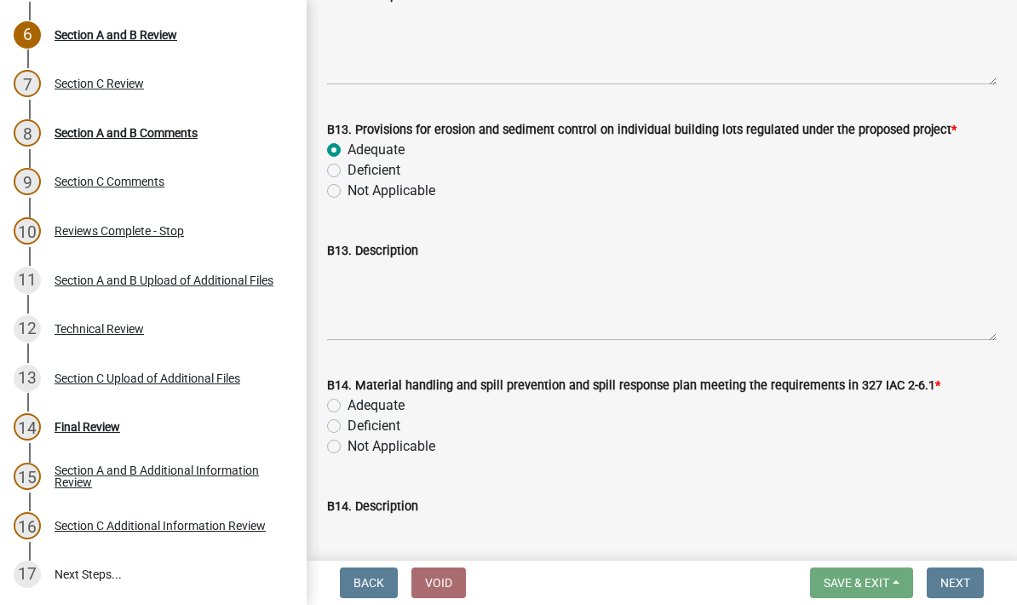
click at [348, 407] on label "Adequate" at bounding box center [376, 405] width 57 height 20
click at [348, 406] on input "Adequate" at bounding box center [353, 400] width 11 height 11
radio input "true"
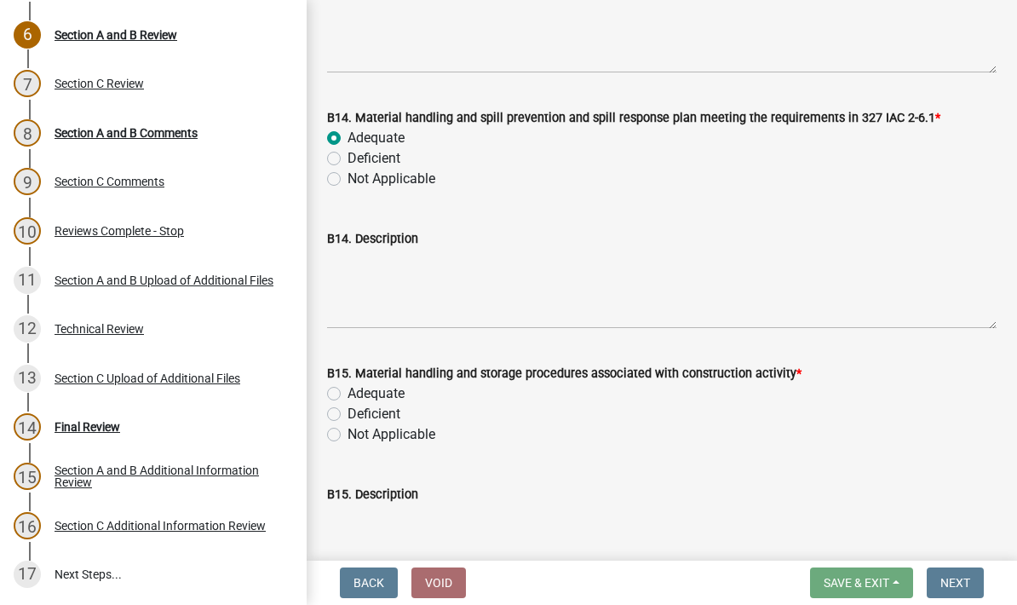
click at [348, 400] on label "Adequate" at bounding box center [376, 393] width 57 height 20
click at [348, 395] on input "Adequate" at bounding box center [353, 388] width 11 height 11
radio input "true"
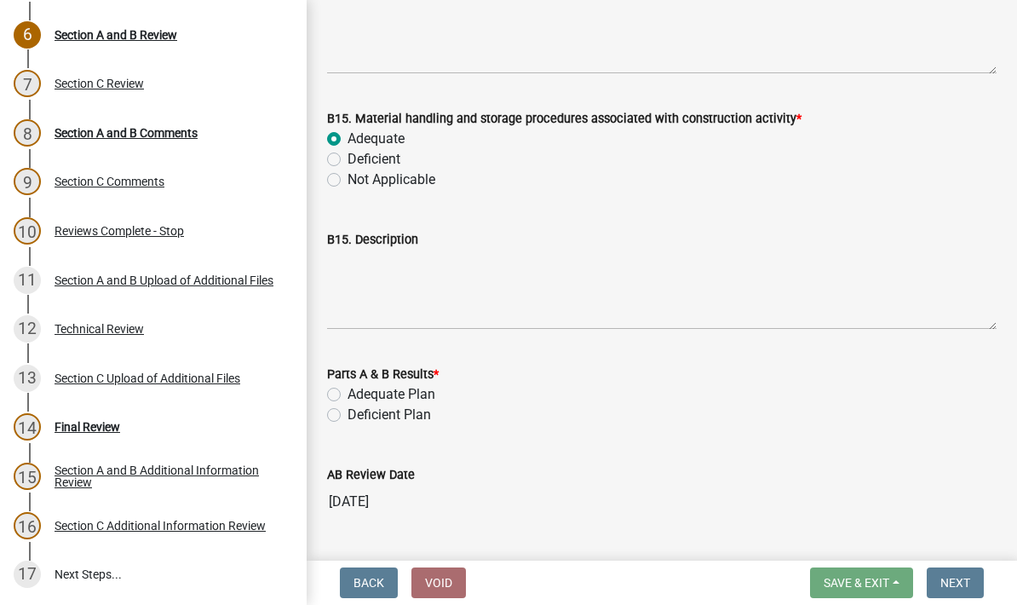
click at [348, 400] on label "Adequate Plan" at bounding box center [392, 394] width 88 height 20
click at [348, 395] on input "Adequate Plan" at bounding box center [353, 389] width 11 height 11
radio input "true"
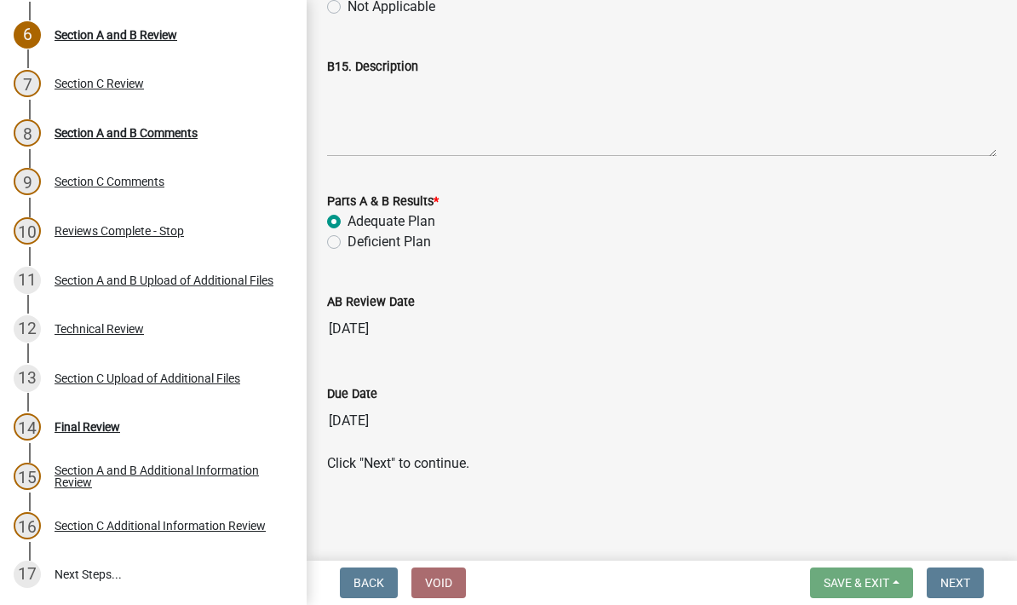
click at [404, 467] on p "Click "Next" to continue." at bounding box center [662, 463] width 670 height 20
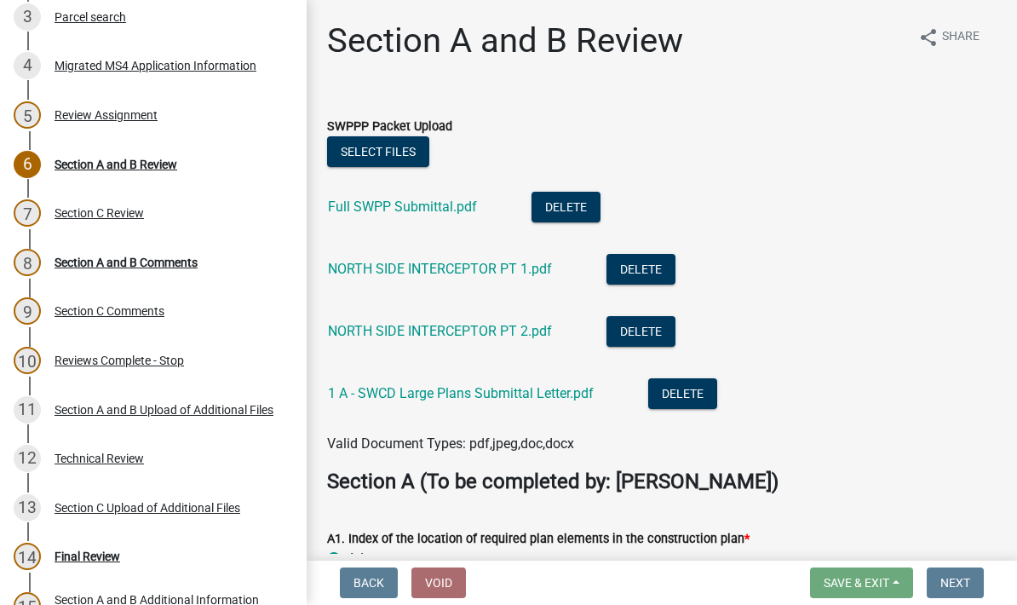
scroll to position [401, 0]
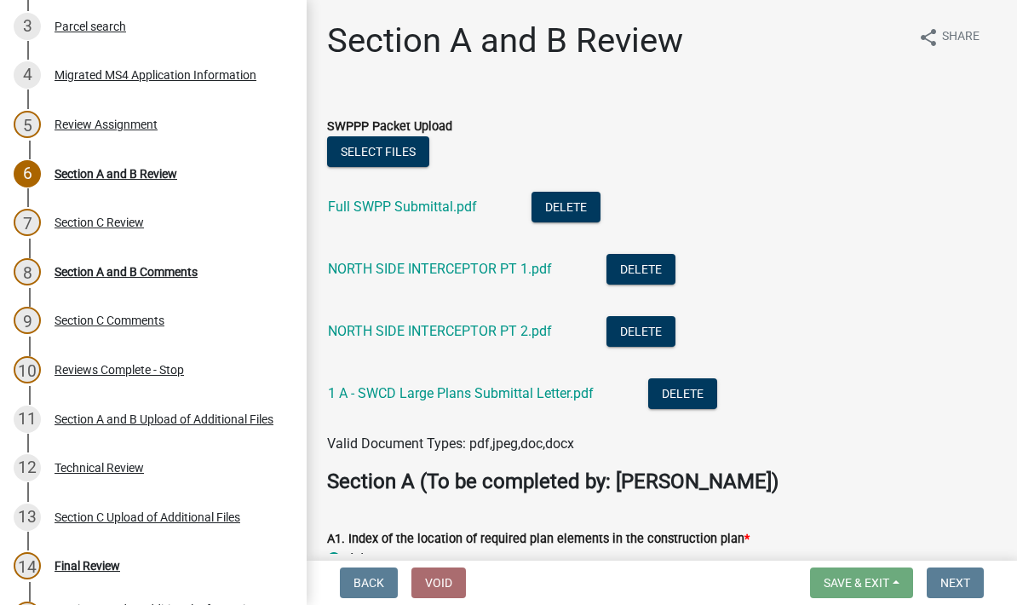
click at [159, 178] on div "Section A and B Review" at bounding box center [116, 174] width 123 height 12
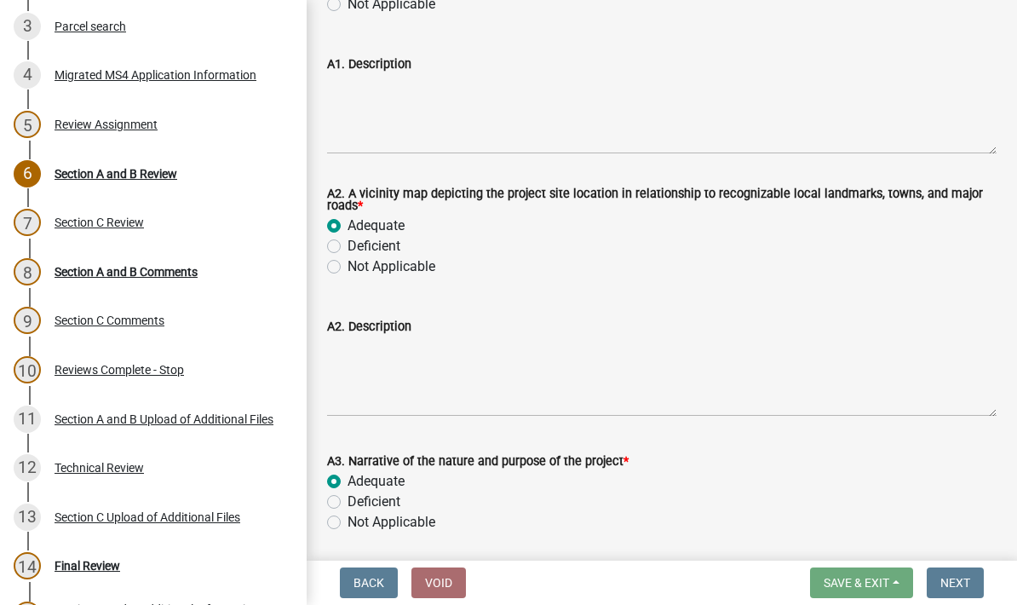
scroll to position [596, 0]
click at [172, 272] on div "Section A and B Comments" at bounding box center [126, 272] width 143 height 12
click at [149, 274] on div "Section A and B Comments" at bounding box center [126, 272] width 143 height 12
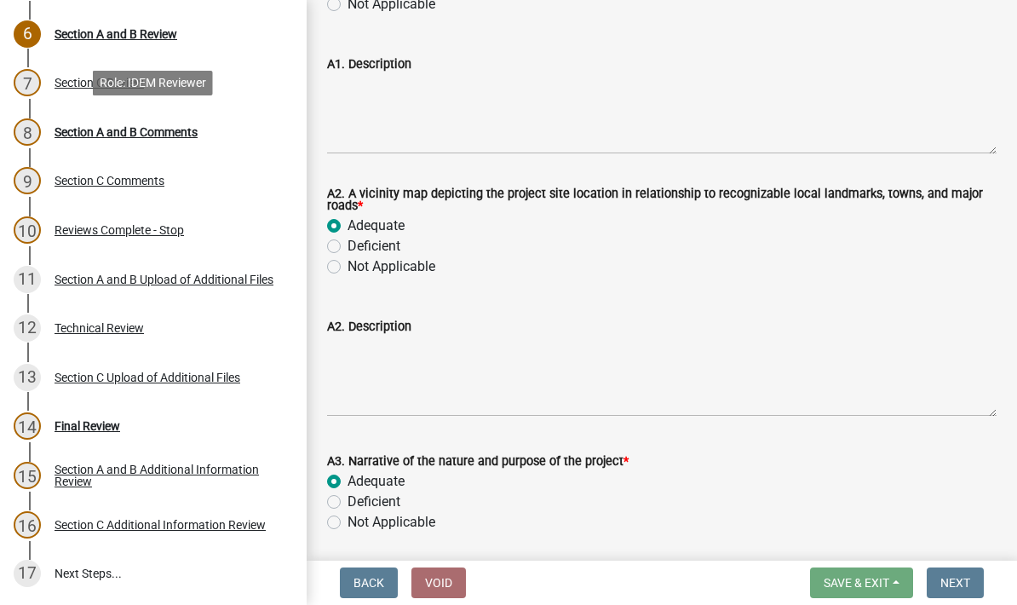
scroll to position [540, 0]
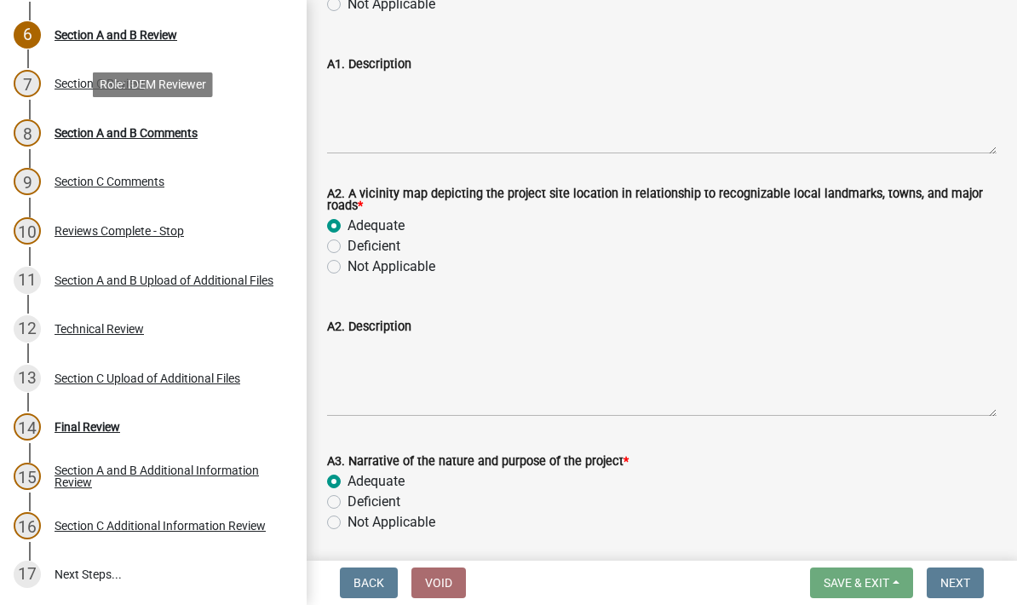
click at [87, 434] on div "14 Final Review" at bounding box center [147, 426] width 266 height 27
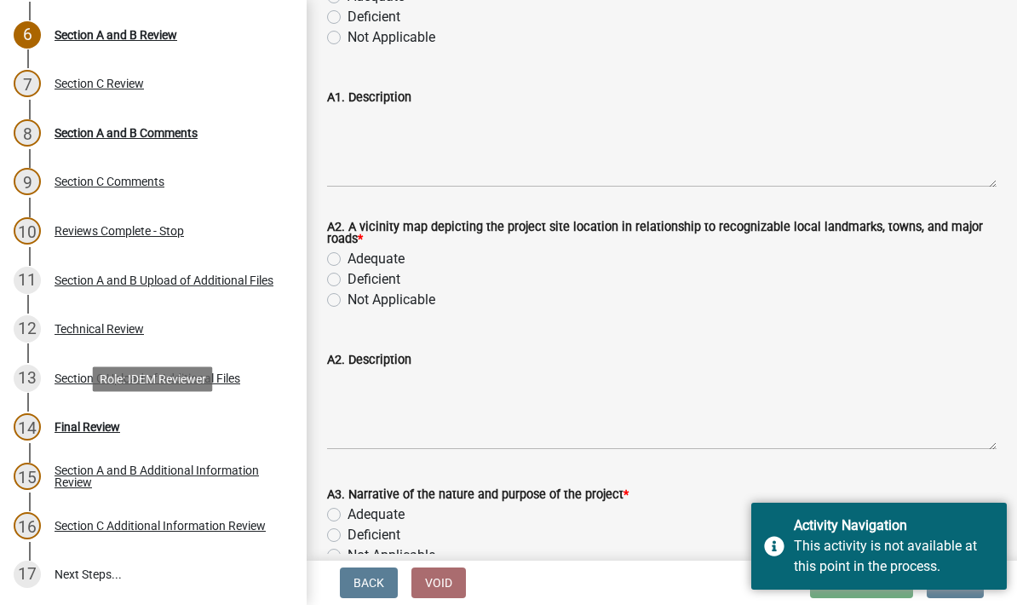
scroll to position [563, 0]
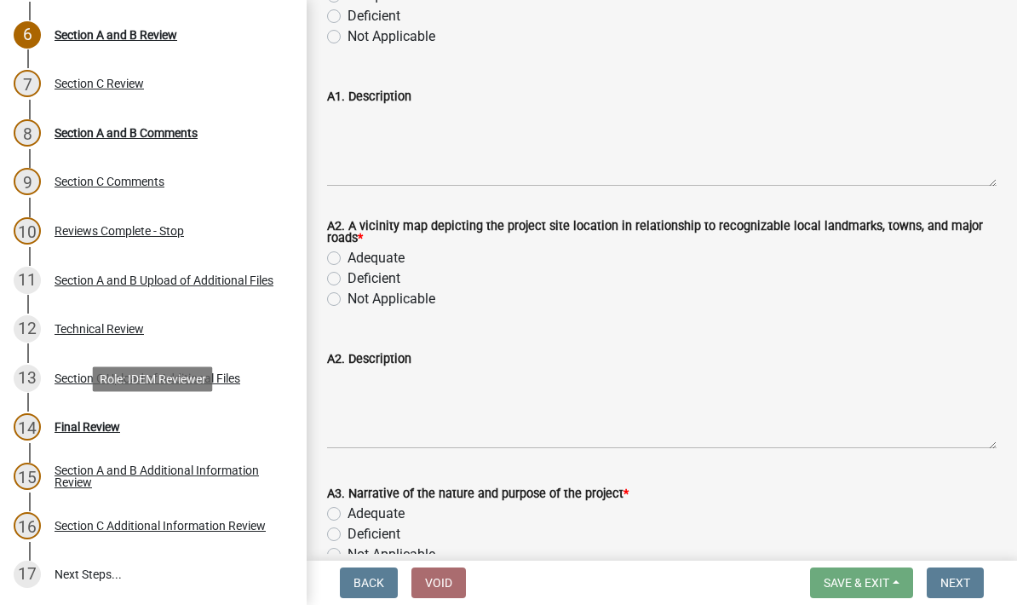
click at [41, 519] on div "16 Section C Additional Information Review" at bounding box center [147, 525] width 266 height 27
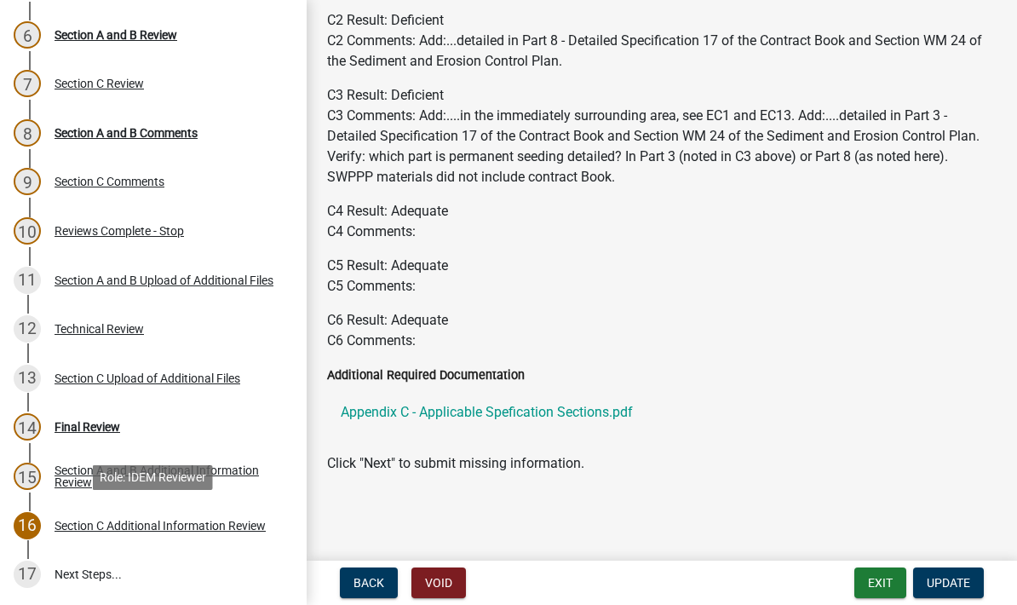
scroll to position [181, 0]
click at [960, 582] on span "Update" at bounding box center [948, 583] width 43 height 14
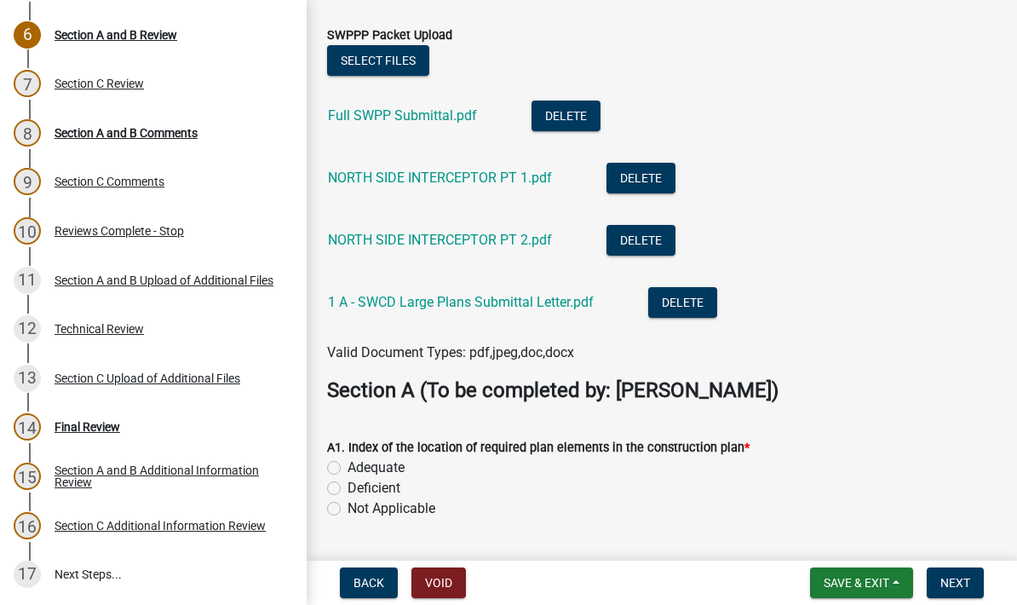
scroll to position [95, 0]
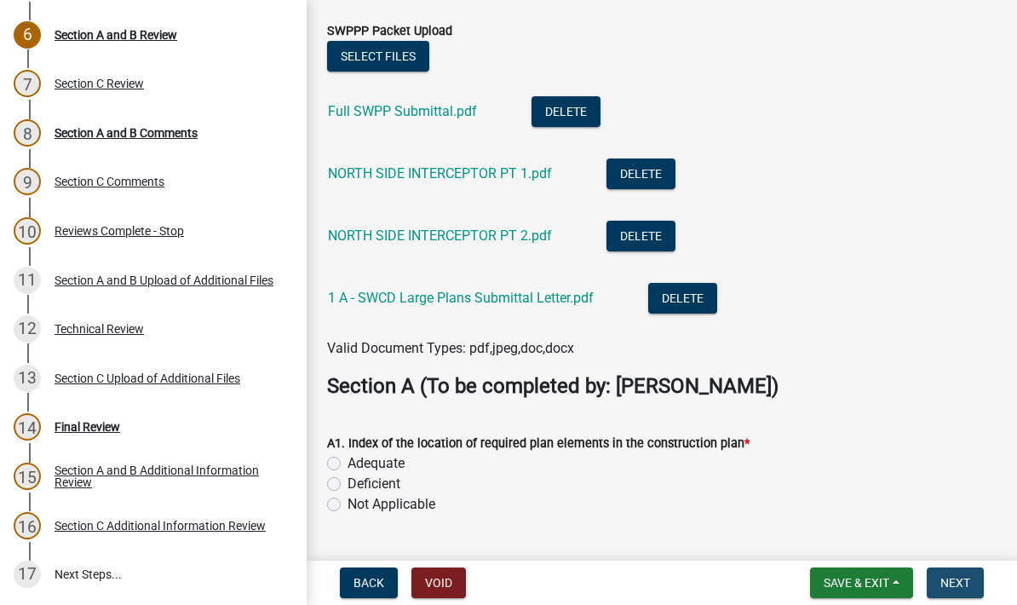
click at [960, 580] on span "Next" at bounding box center [956, 583] width 30 height 14
click at [961, 590] on span "Next" at bounding box center [956, 583] width 30 height 14
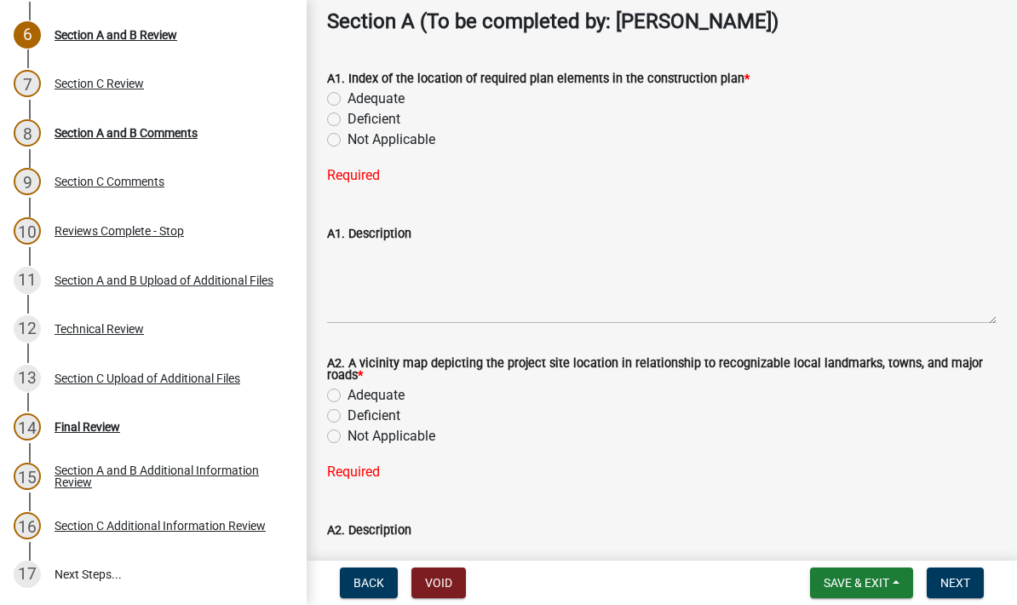
scroll to position [455, 0]
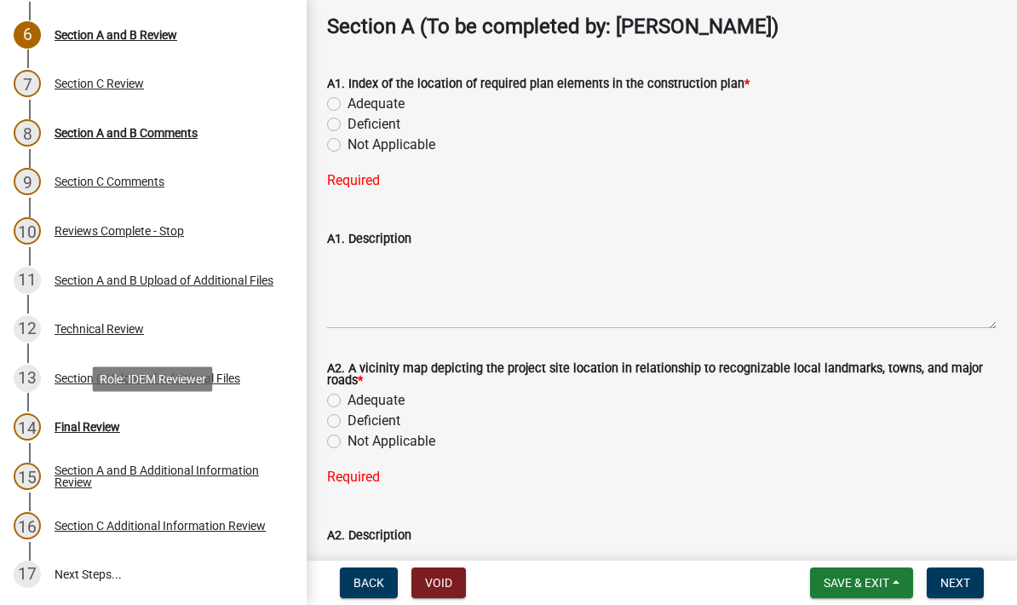
click at [108, 421] on div "Final Review" at bounding box center [88, 427] width 66 height 12
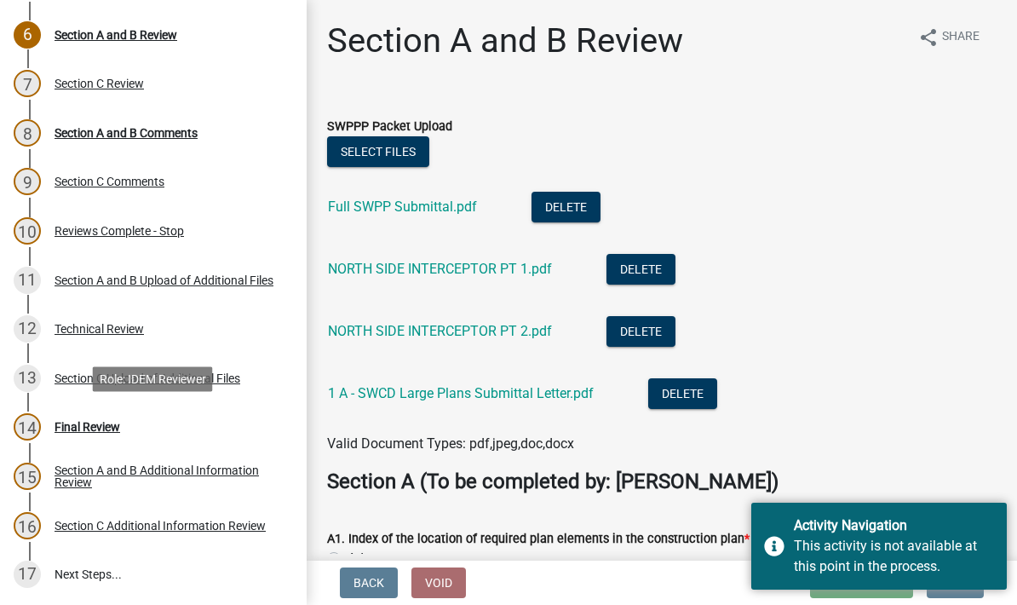
click at [187, 143] on div "8 Section A and B Comments" at bounding box center [147, 132] width 266 height 27
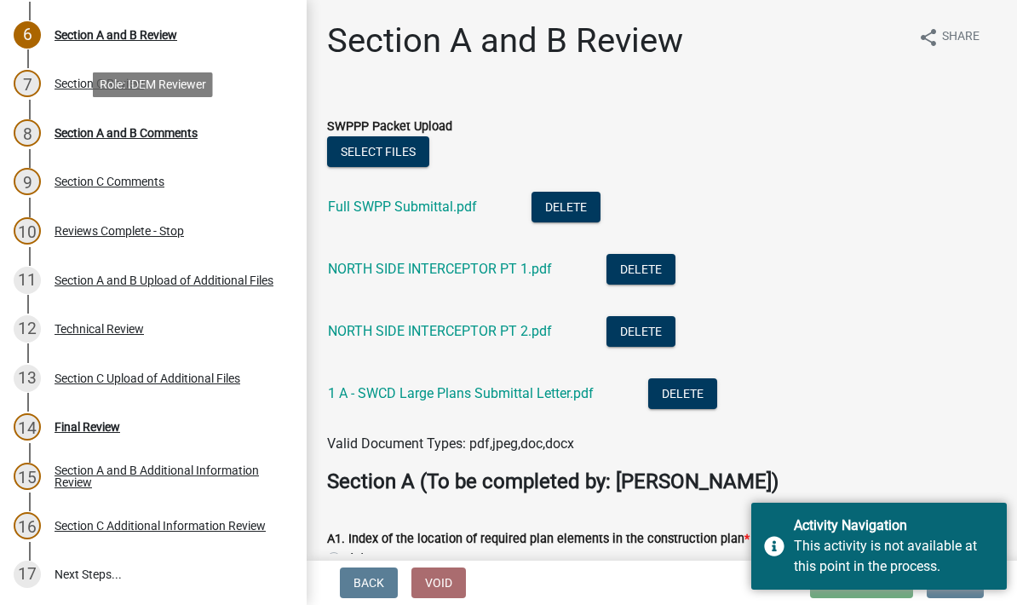
click at [120, 41] on div "6 Section A and B Review" at bounding box center [147, 34] width 266 height 27
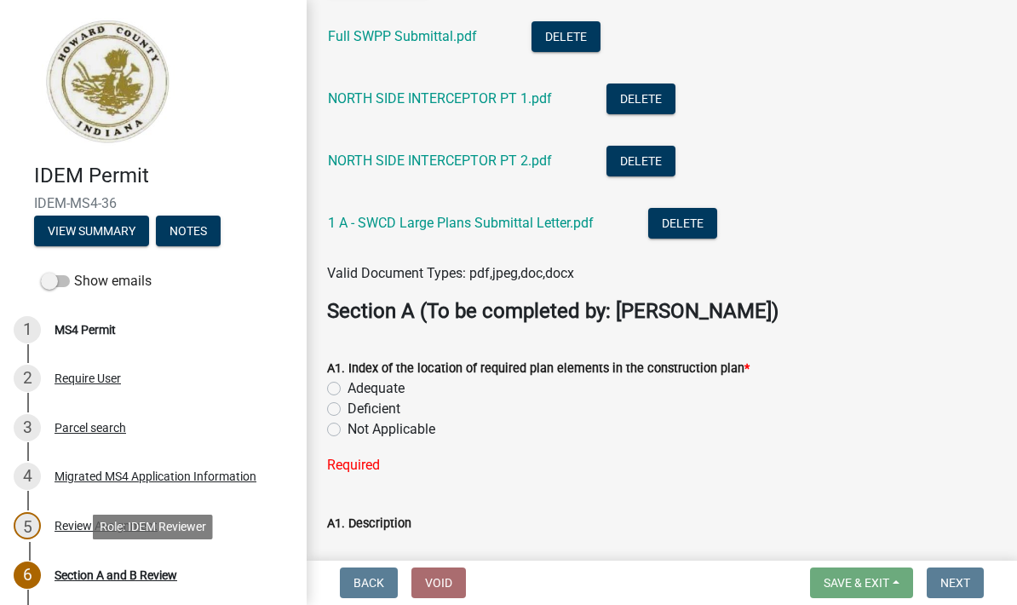
click at [207, 237] on button "Notes" at bounding box center [188, 231] width 65 height 31
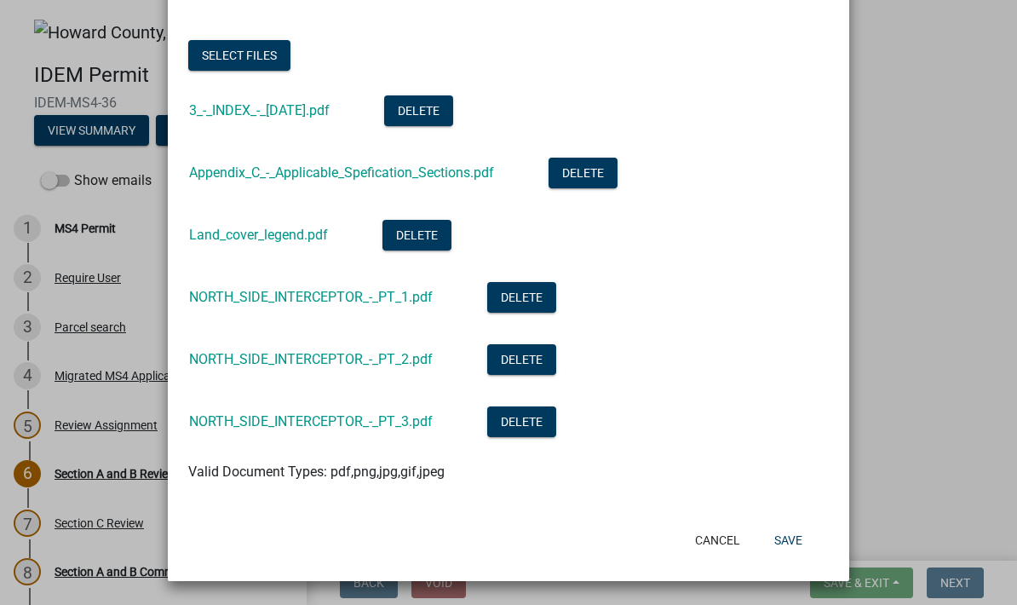
scroll to position [285, 0]
click at [782, 539] on button "Save" at bounding box center [788, 540] width 55 height 31
